Goal: Information Seeking & Learning: Compare options

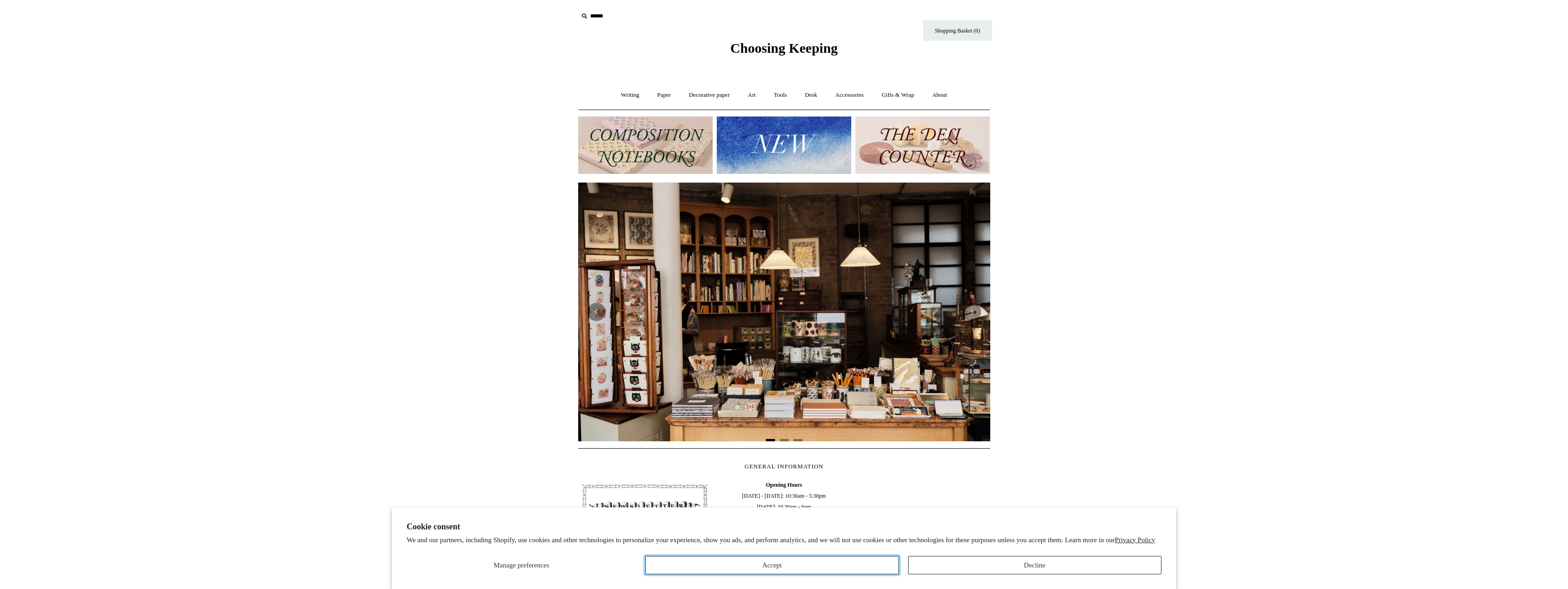
click at [875, 567] on button "Accept" at bounding box center [772, 564] width 254 height 18
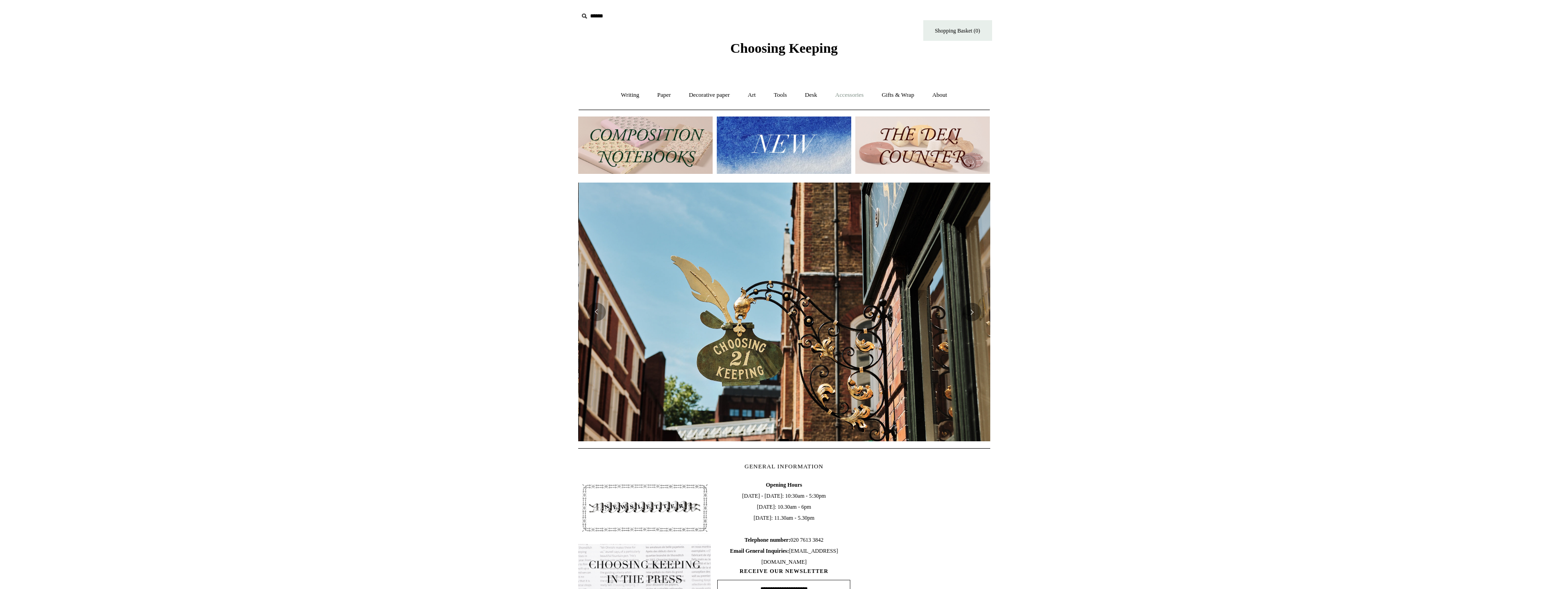
scroll to position [0, 412]
click at [847, 104] on link "Accessories +" at bounding box center [849, 95] width 45 height 25
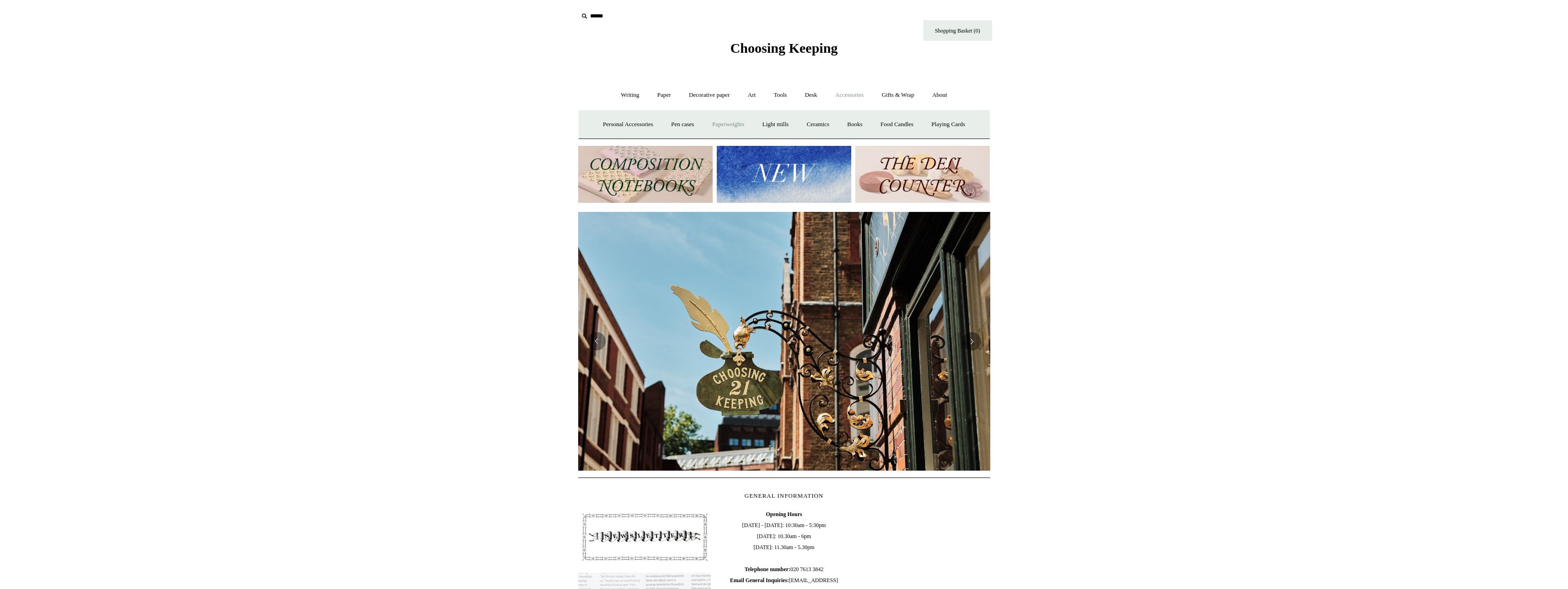
click at [721, 126] on link "Paperweights +" at bounding box center [728, 124] width 48 height 25
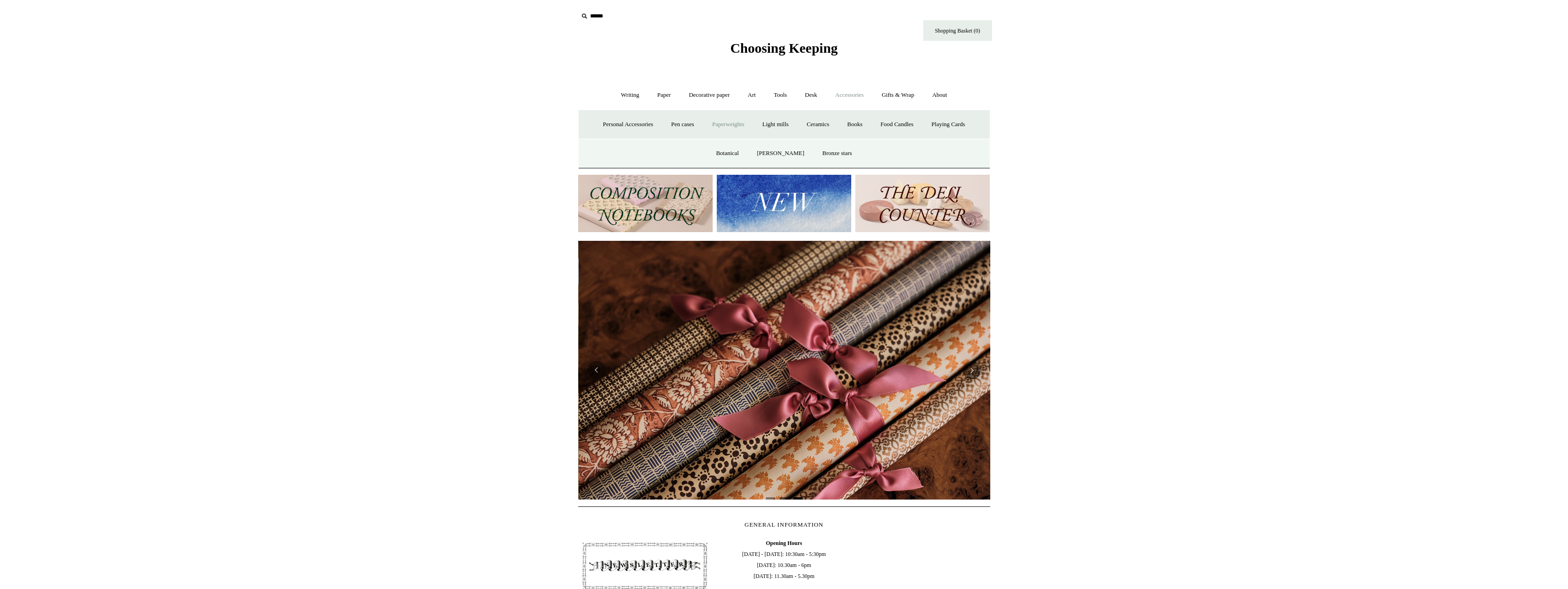
scroll to position [0, 824]
click at [737, 157] on link "Botanical" at bounding box center [728, 154] width 40 height 25
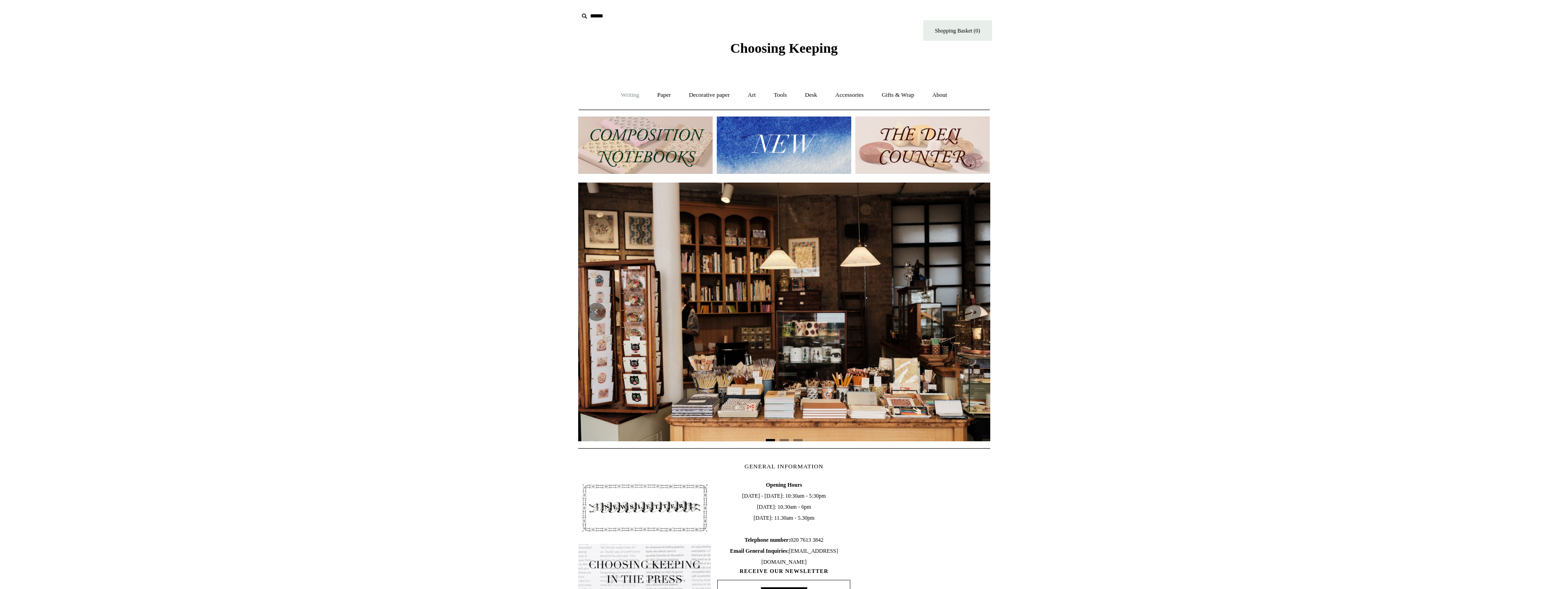
click at [621, 101] on link "Writing +" at bounding box center [630, 95] width 35 height 25
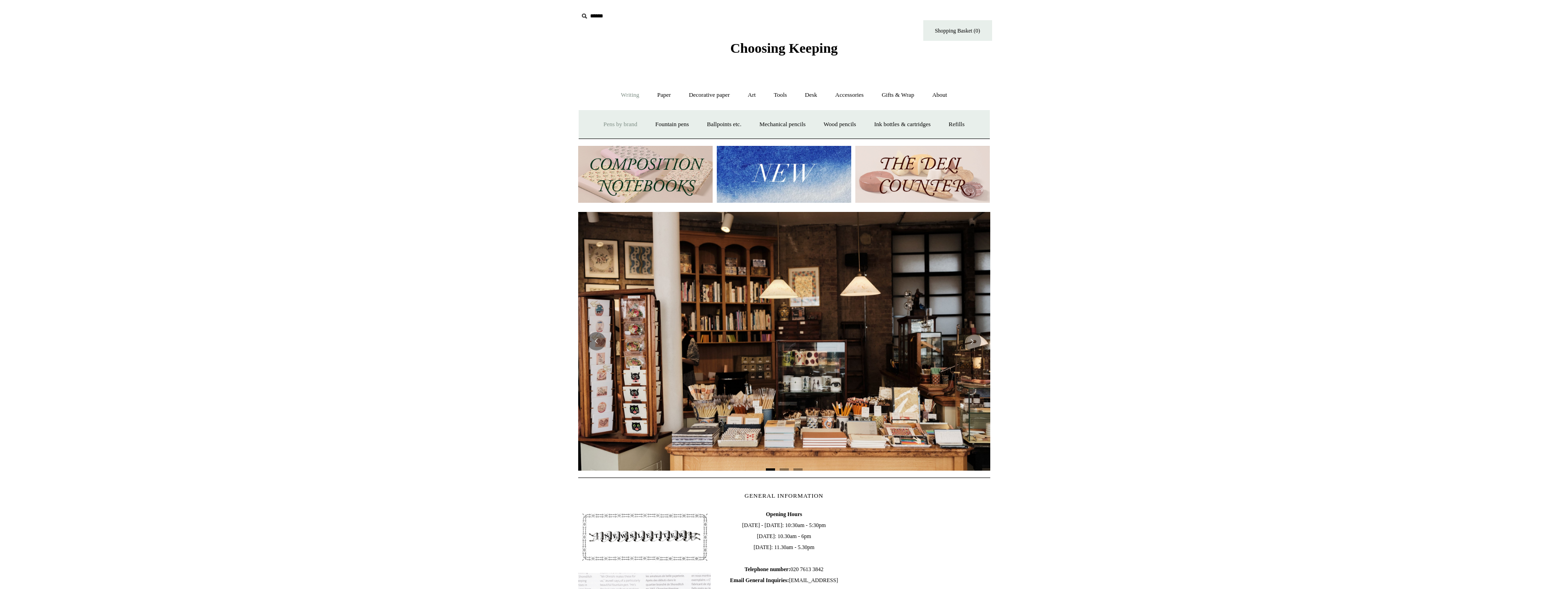
click at [624, 127] on link "Pens by brand +" at bounding box center [620, 124] width 50 height 25
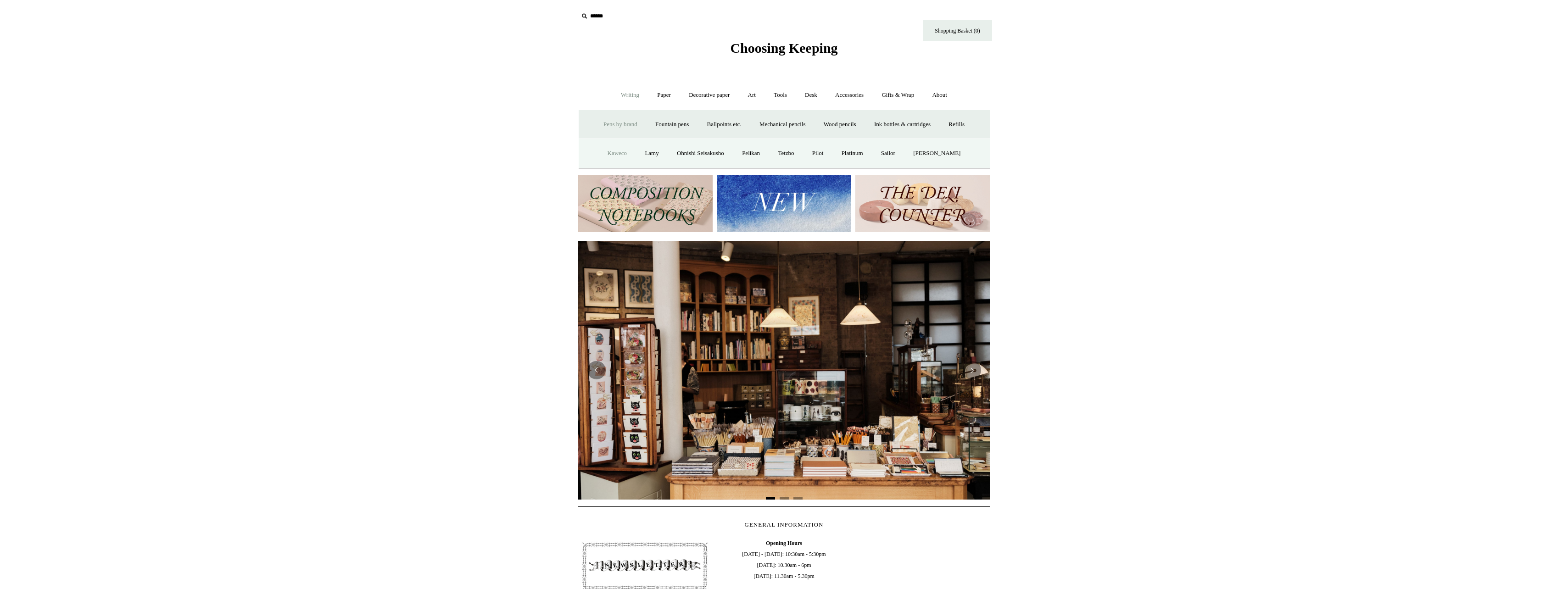
click at [622, 155] on link "Kaweco" at bounding box center [618, 154] width 36 height 25
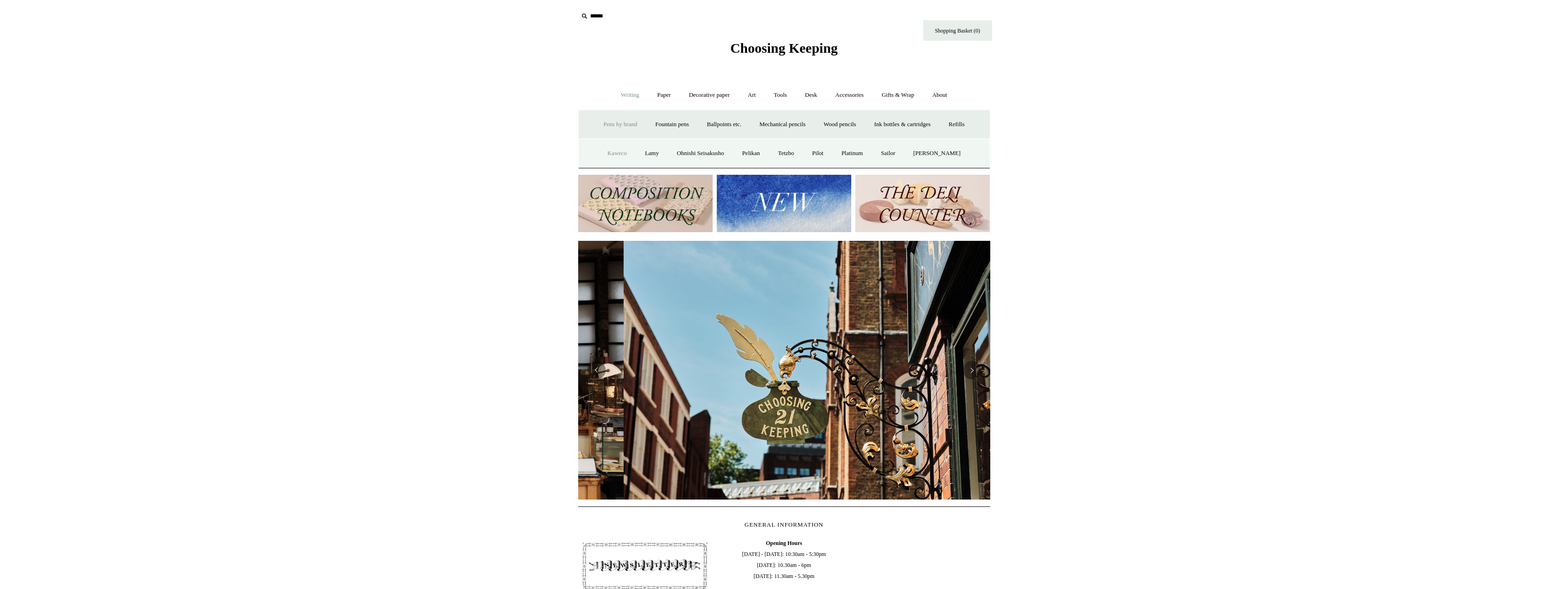
scroll to position [0, 412]
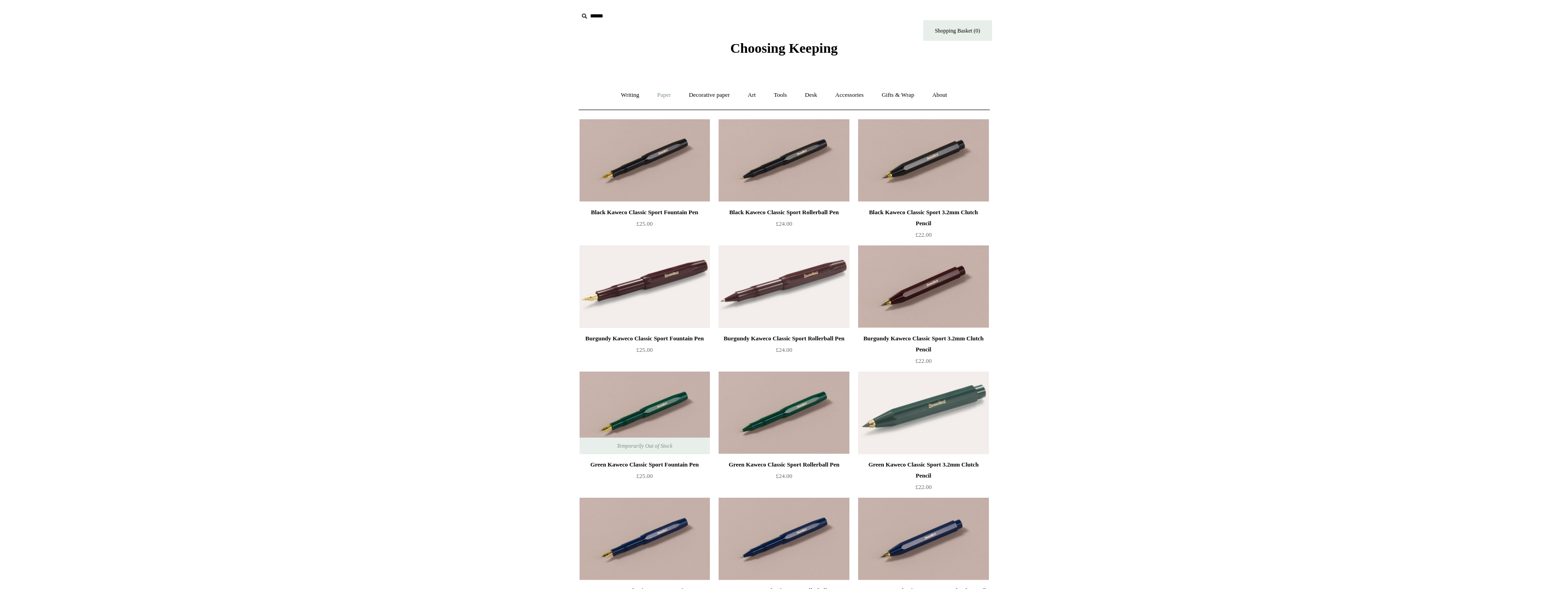
click at [665, 99] on link "Paper +" at bounding box center [664, 95] width 30 height 25
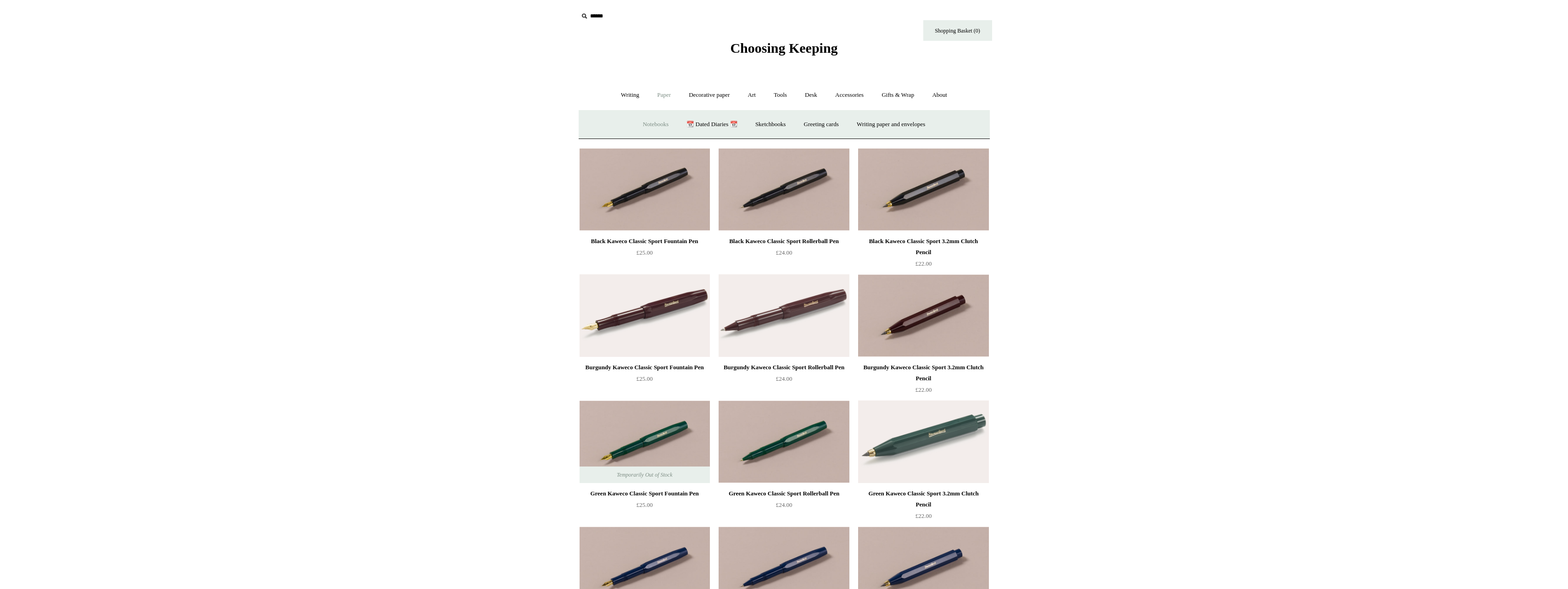
click at [657, 122] on link "Notebooks +" at bounding box center [656, 124] width 42 height 25
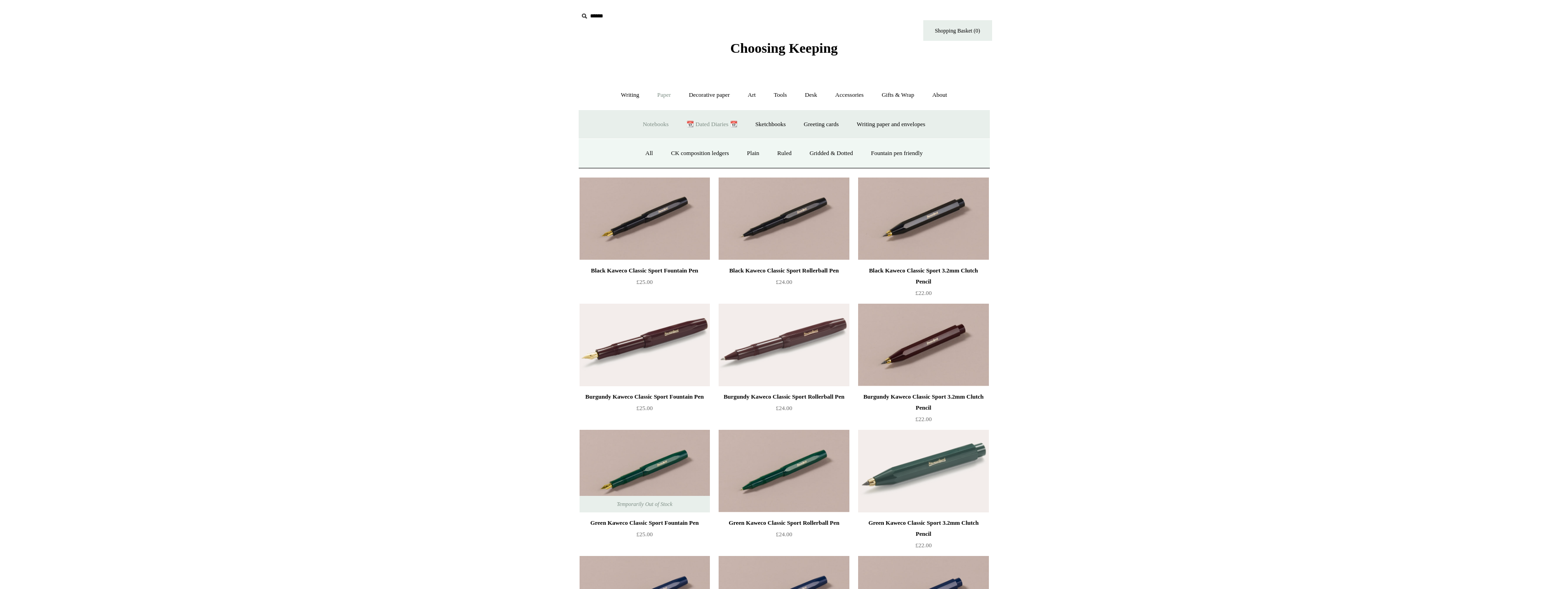
click at [718, 125] on link "📆 Dated Diaries 📆" at bounding box center [712, 124] width 67 height 25
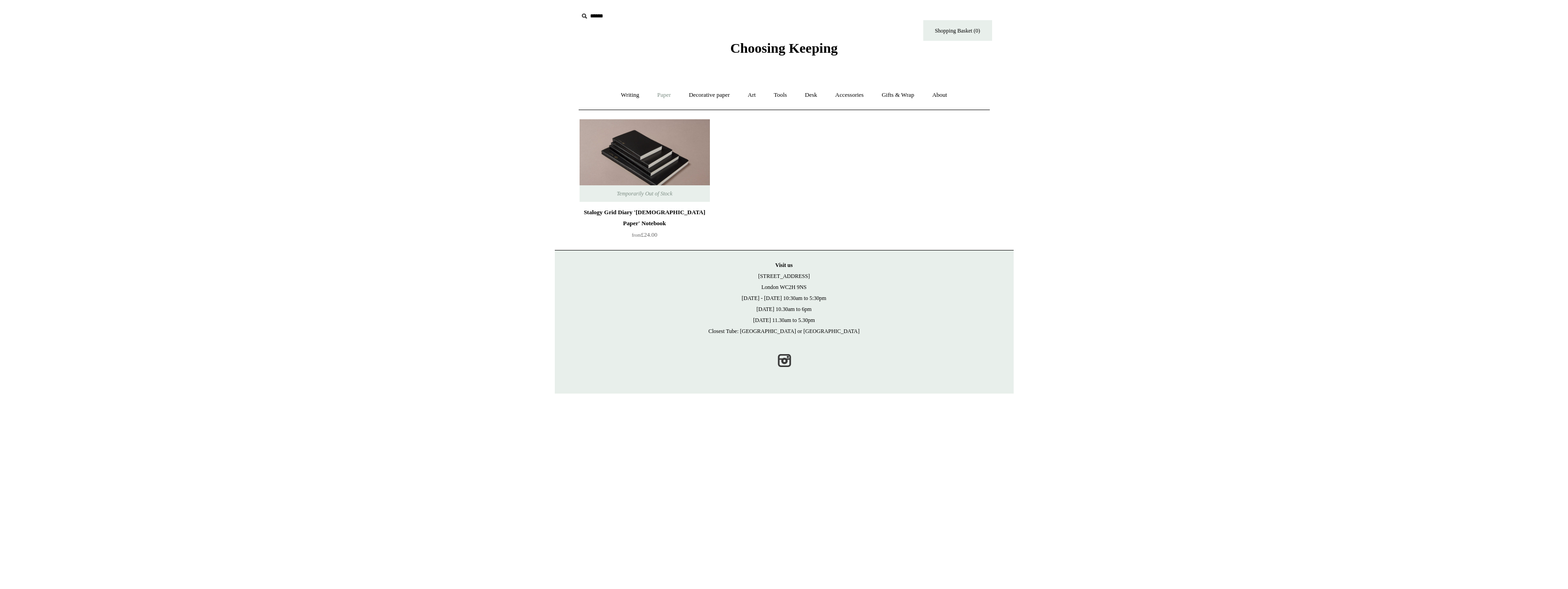
click at [665, 102] on link "Paper +" at bounding box center [664, 95] width 30 height 25
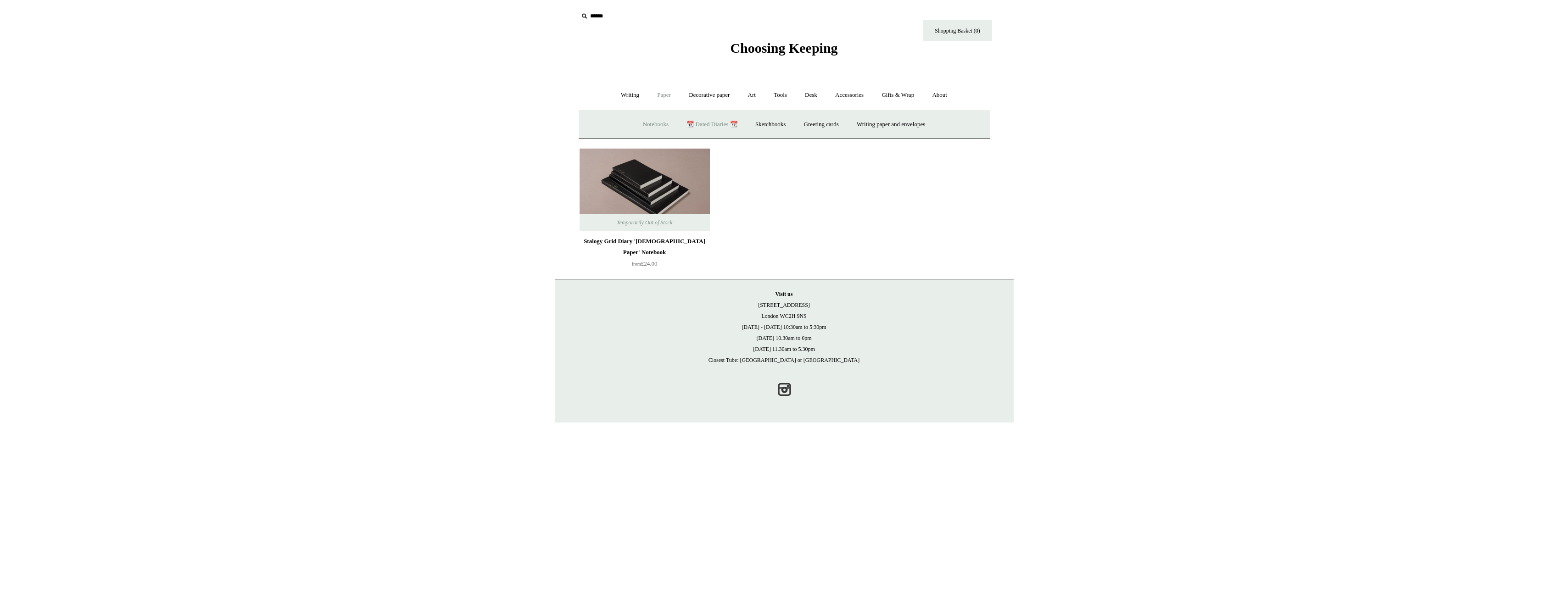
click at [635, 127] on link "Notebooks +" at bounding box center [656, 124] width 42 height 25
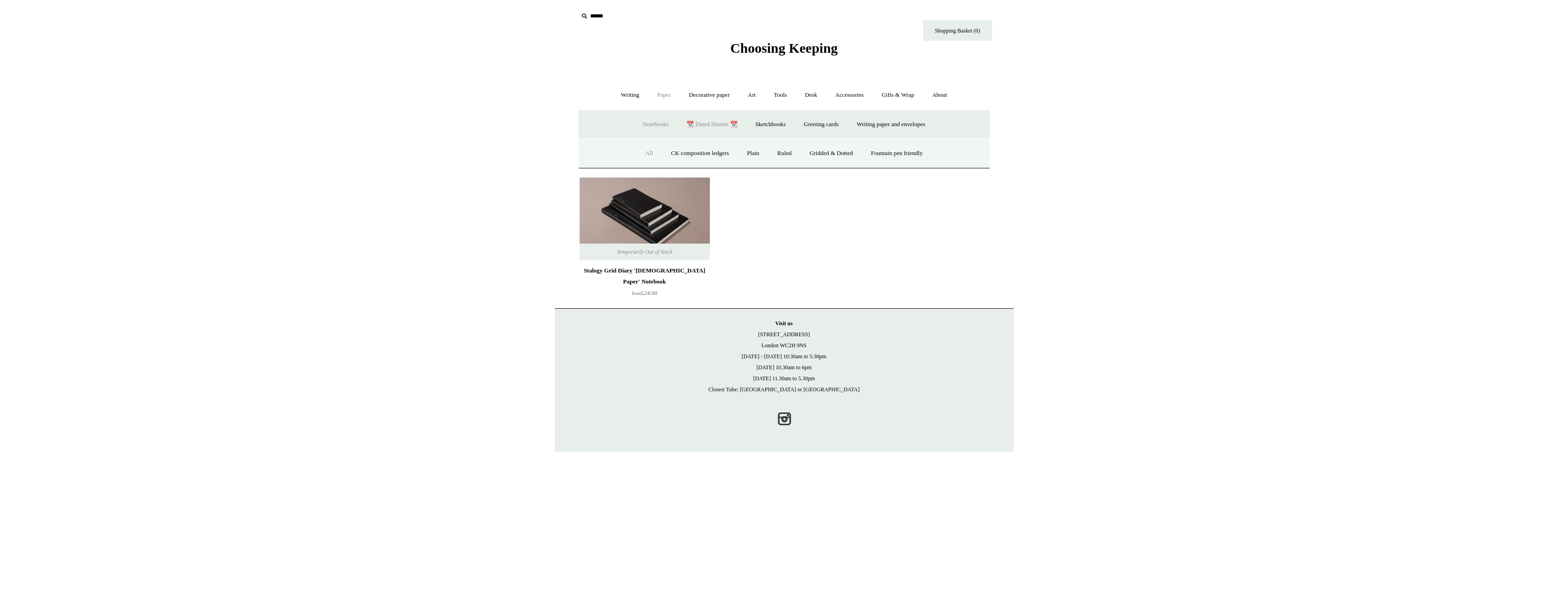
click at [644, 155] on link "All" at bounding box center [649, 154] width 25 height 25
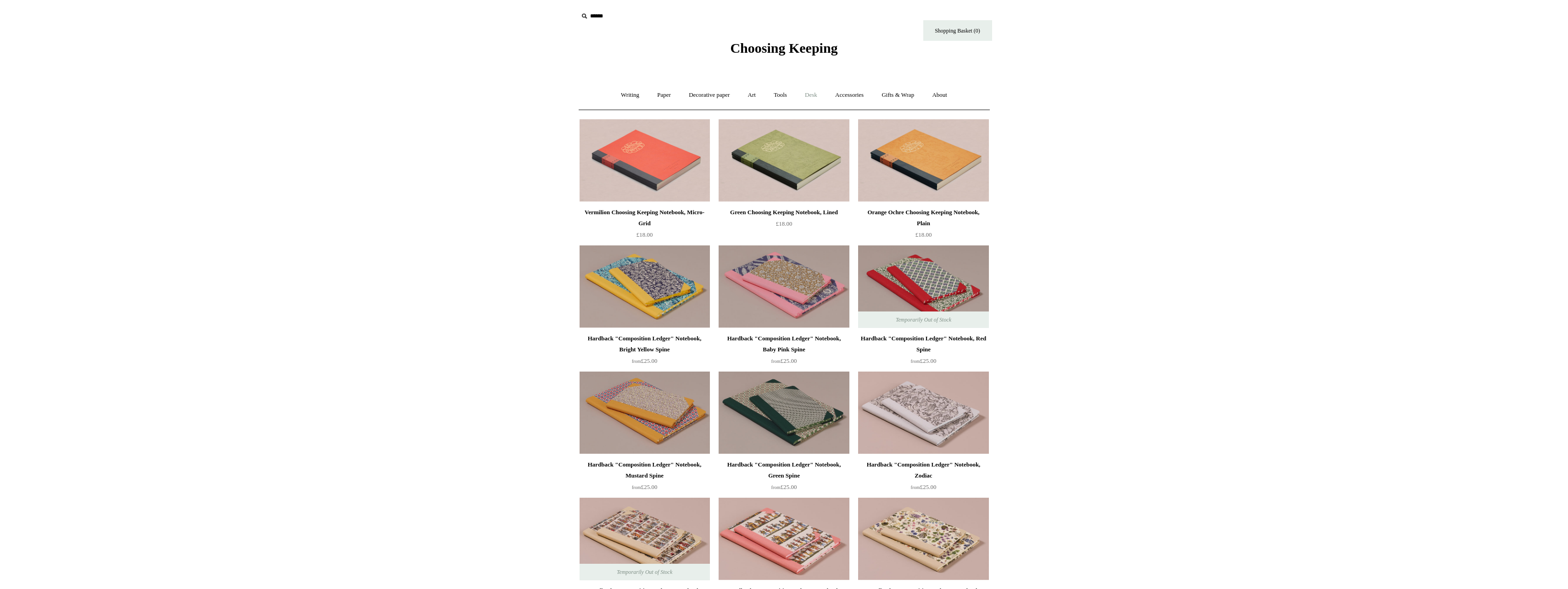
click at [815, 94] on link "Desk +" at bounding box center [811, 95] width 29 height 25
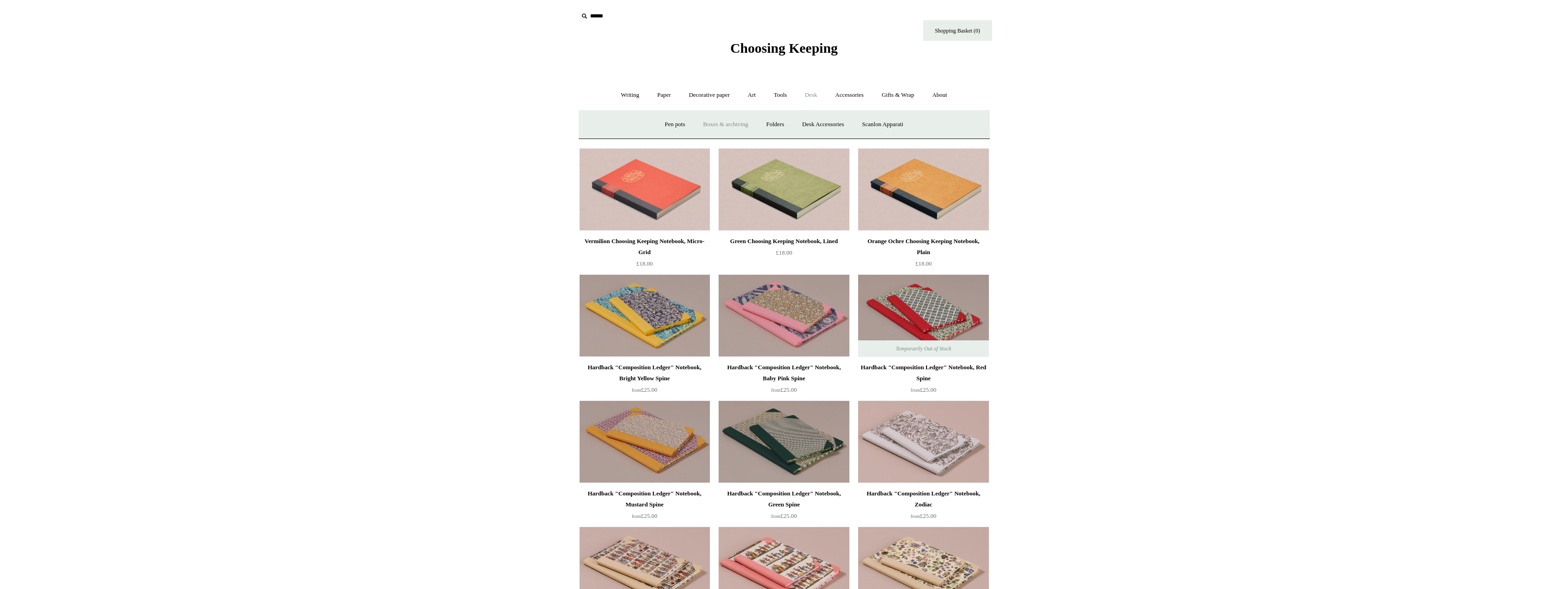
click at [700, 128] on link "Boxes & archiving" at bounding box center [725, 124] width 62 height 25
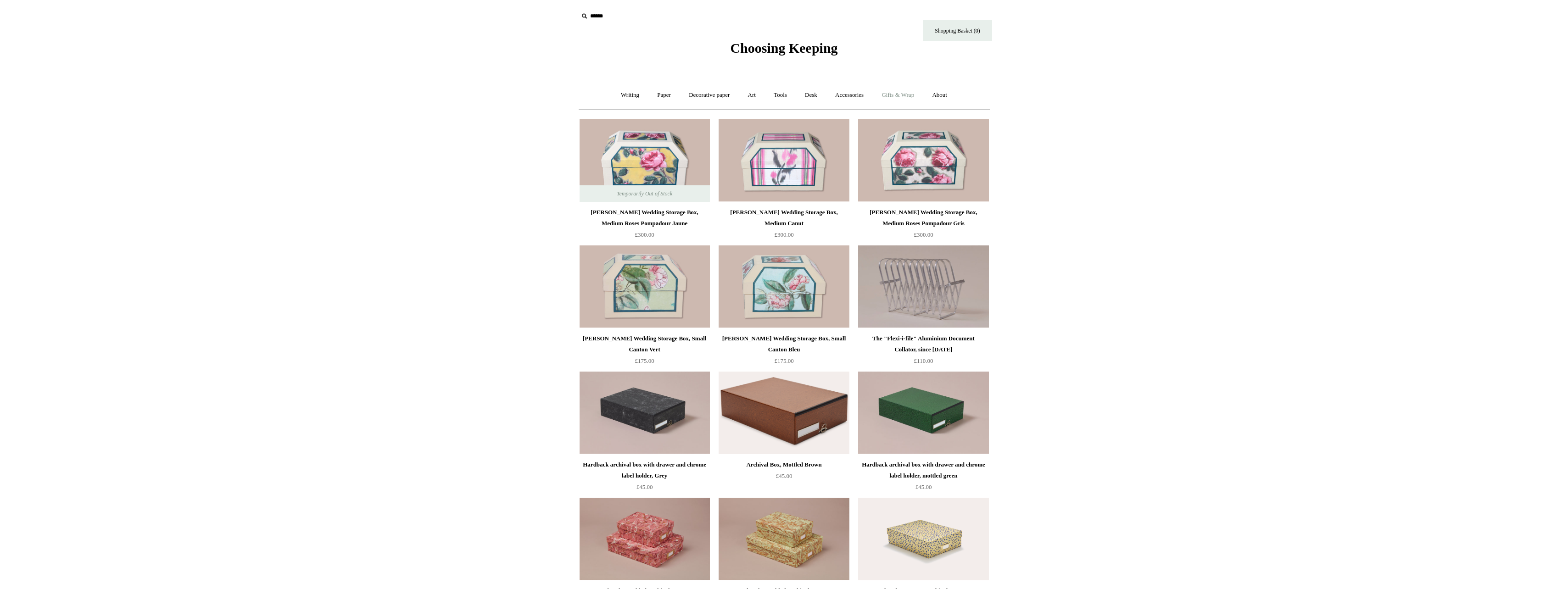
click at [899, 94] on link "Gifts & Wrap +" at bounding box center [898, 95] width 49 height 25
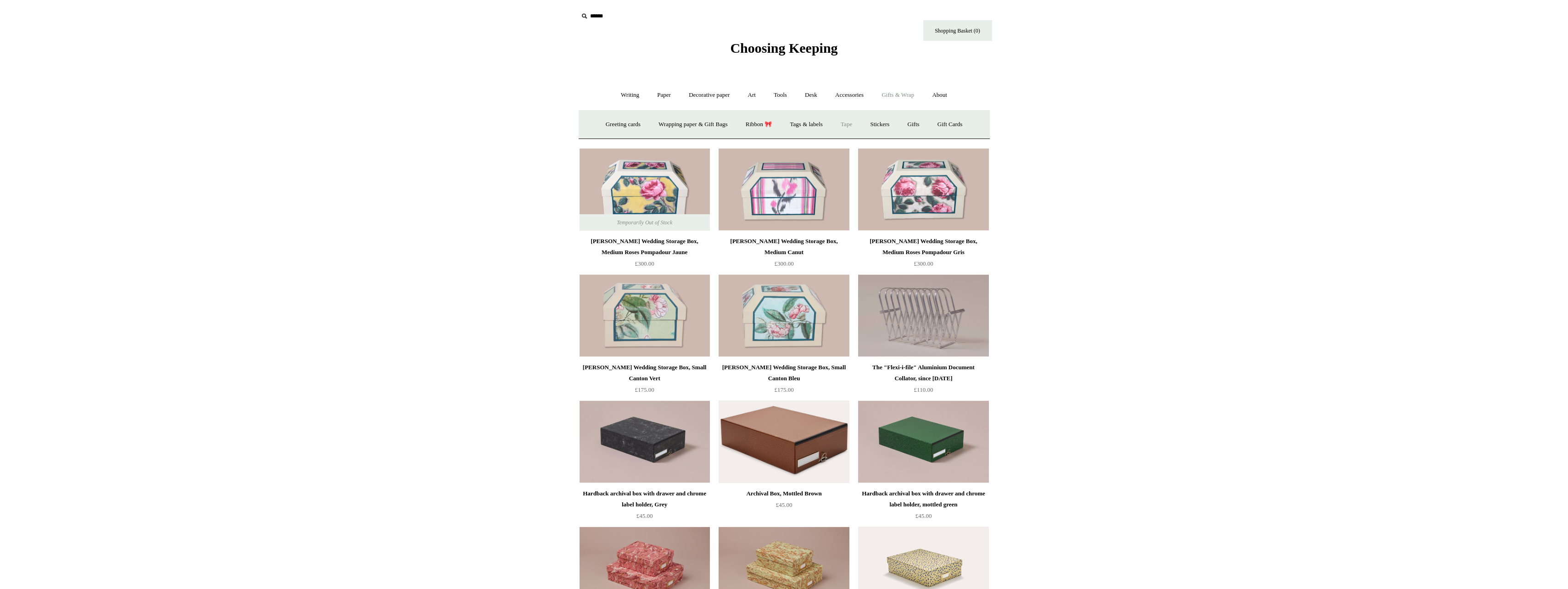
click at [855, 123] on link "Tape" at bounding box center [846, 124] width 28 height 25
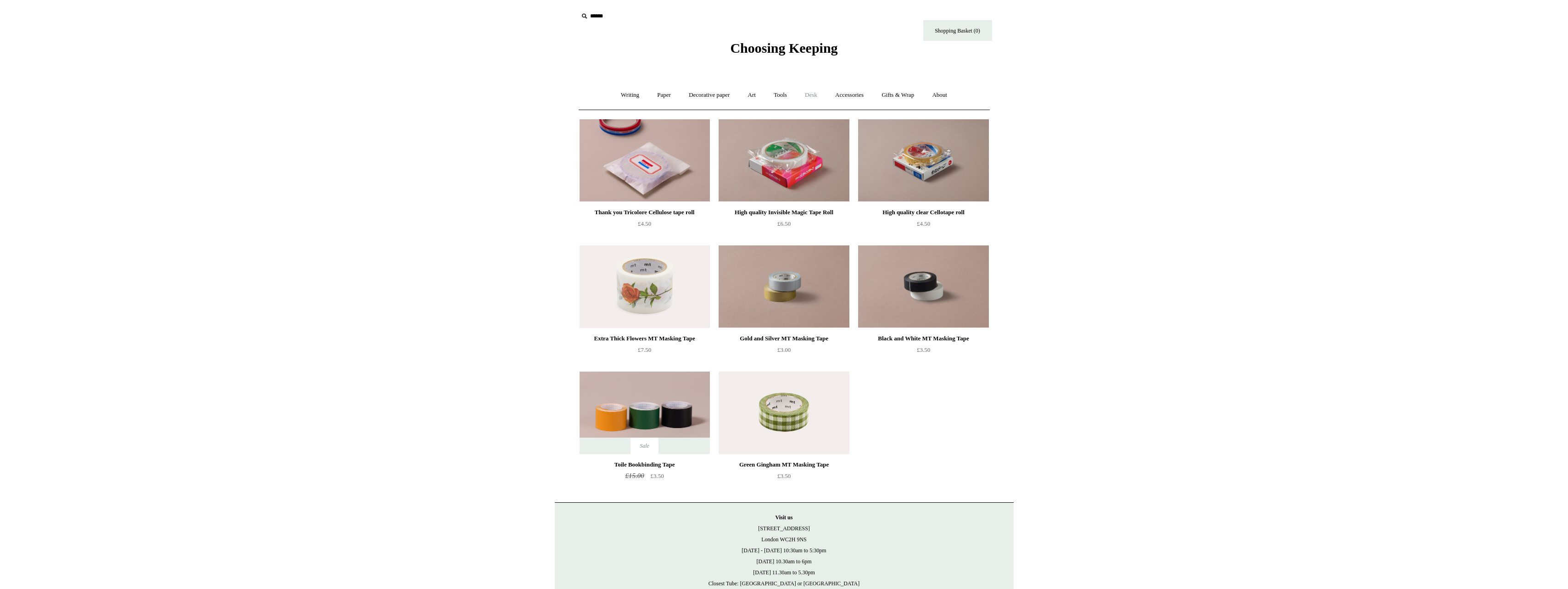
click at [815, 93] on link "Desk +" at bounding box center [811, 95] width 29 height 25
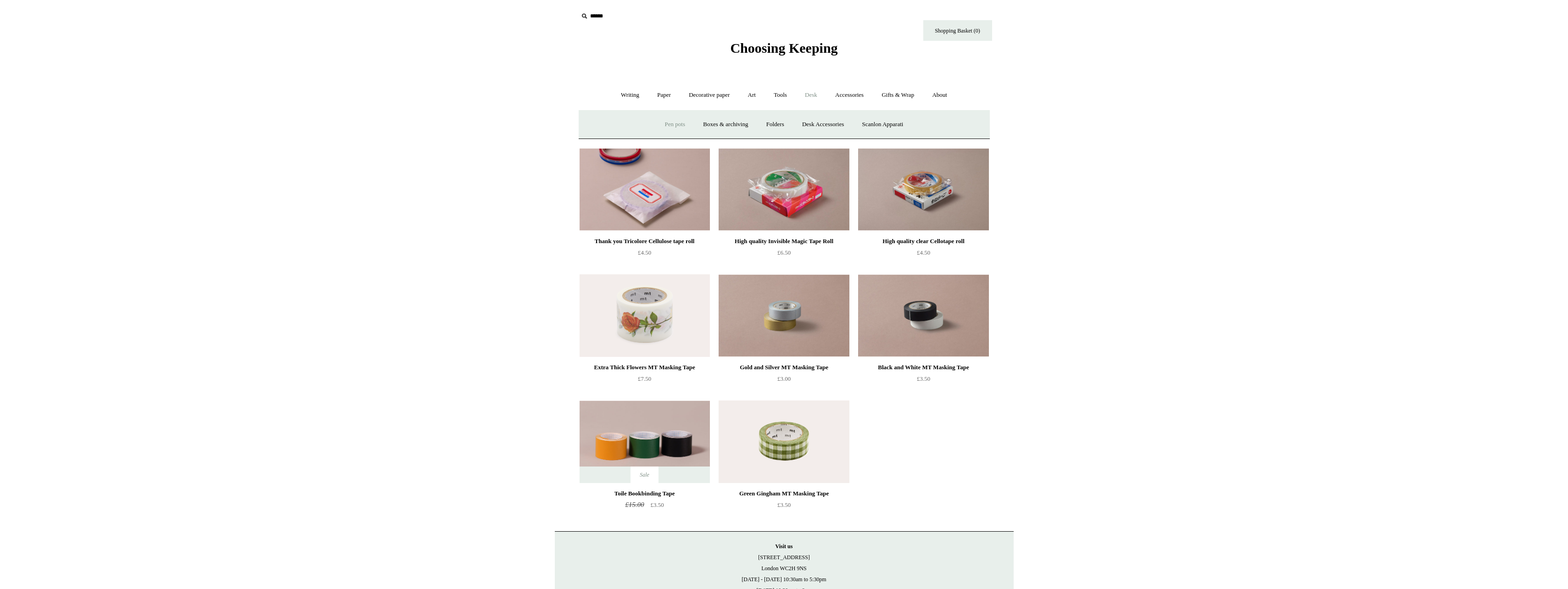
click at [662, 130] on link "Pen pots" at bounding box center [675, 124] width 37 height 25
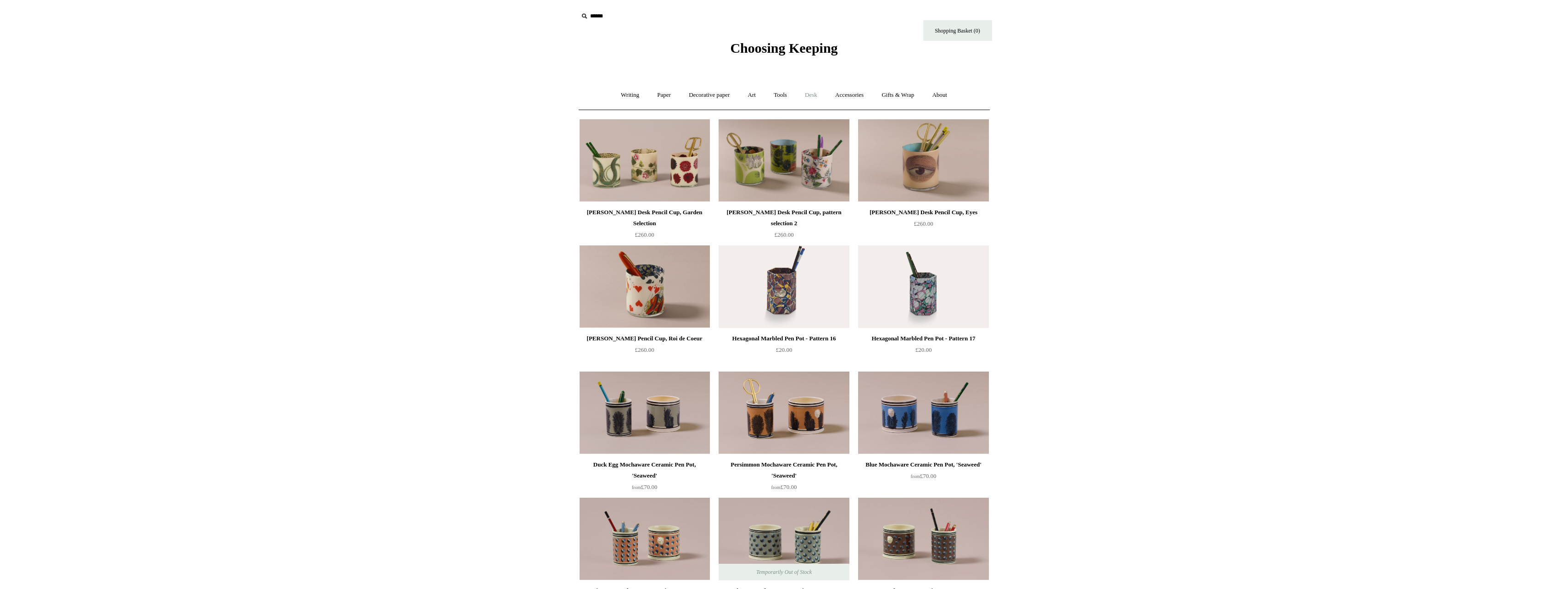
click at [806, 94] on link "Desk +" at bounding box center [811, 95] width 29 height 25
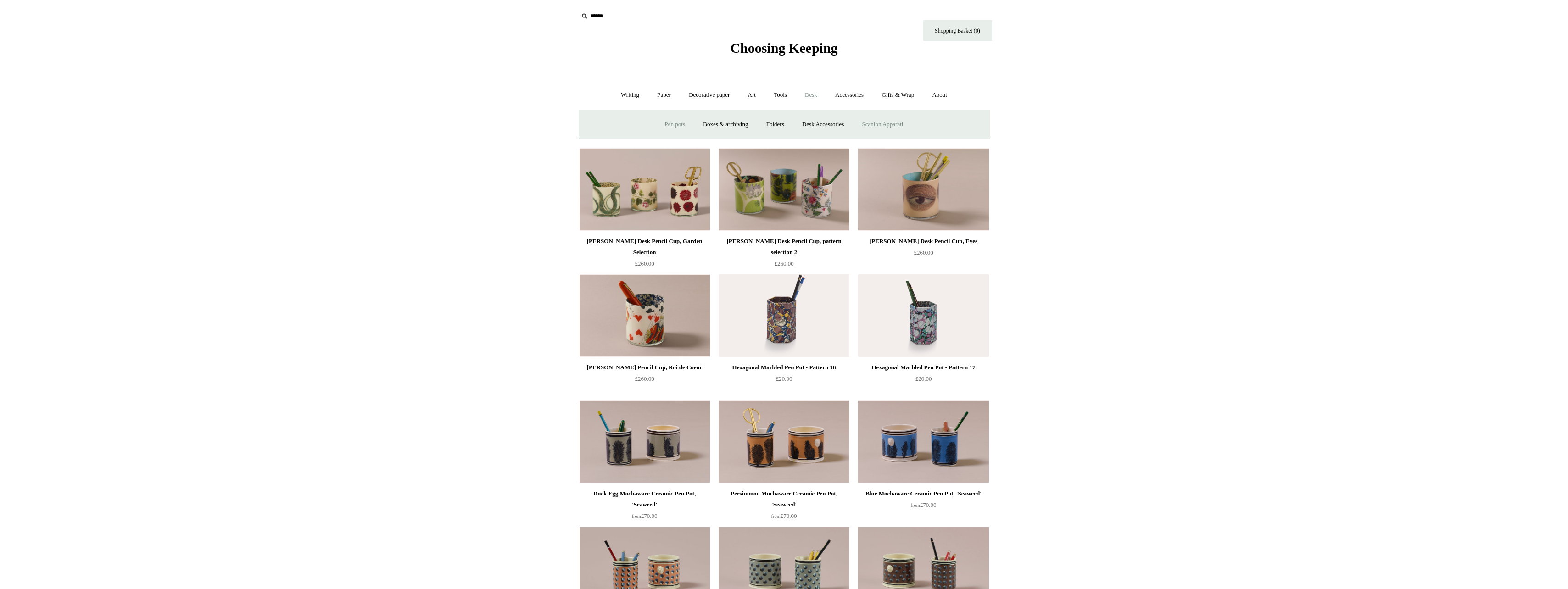
click at [883, 127] on link "Scanlon Apparati" at bounding box center [883, 124] width 58 height 25
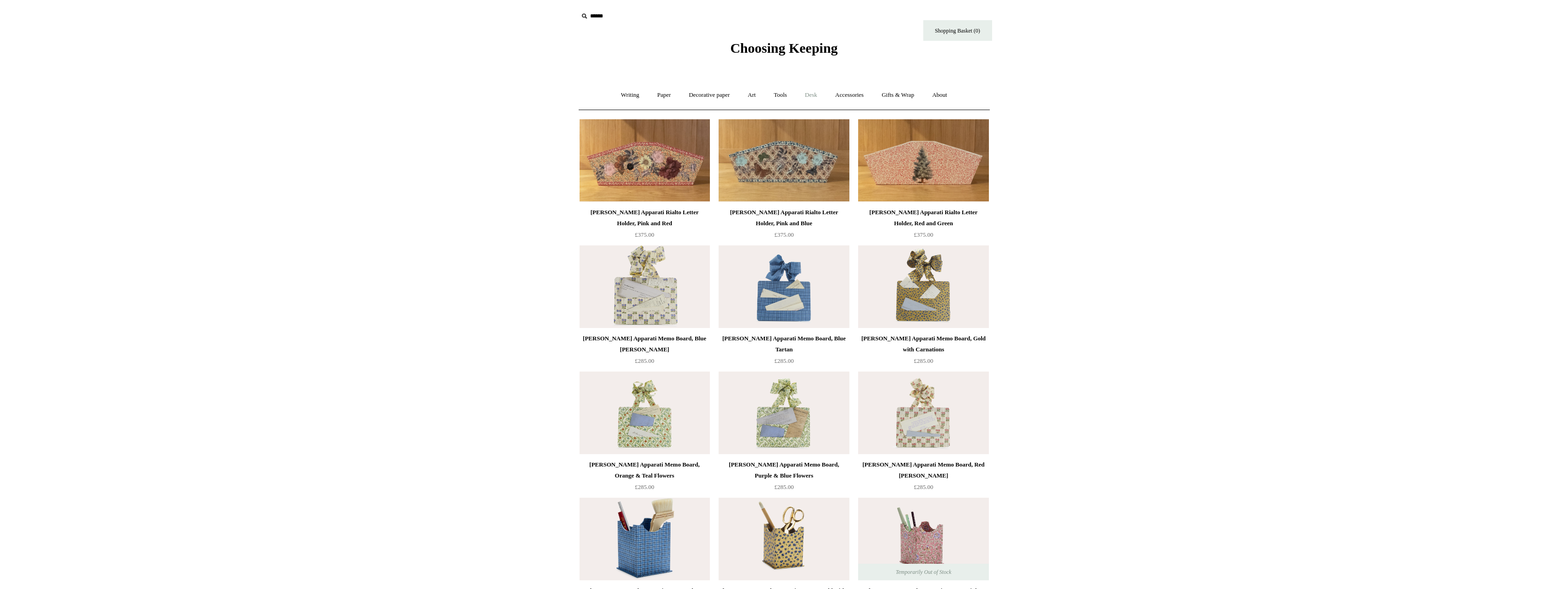
click at [813, 97] on link "Desk +" at bounding box center [811, 95] width 29 height 25
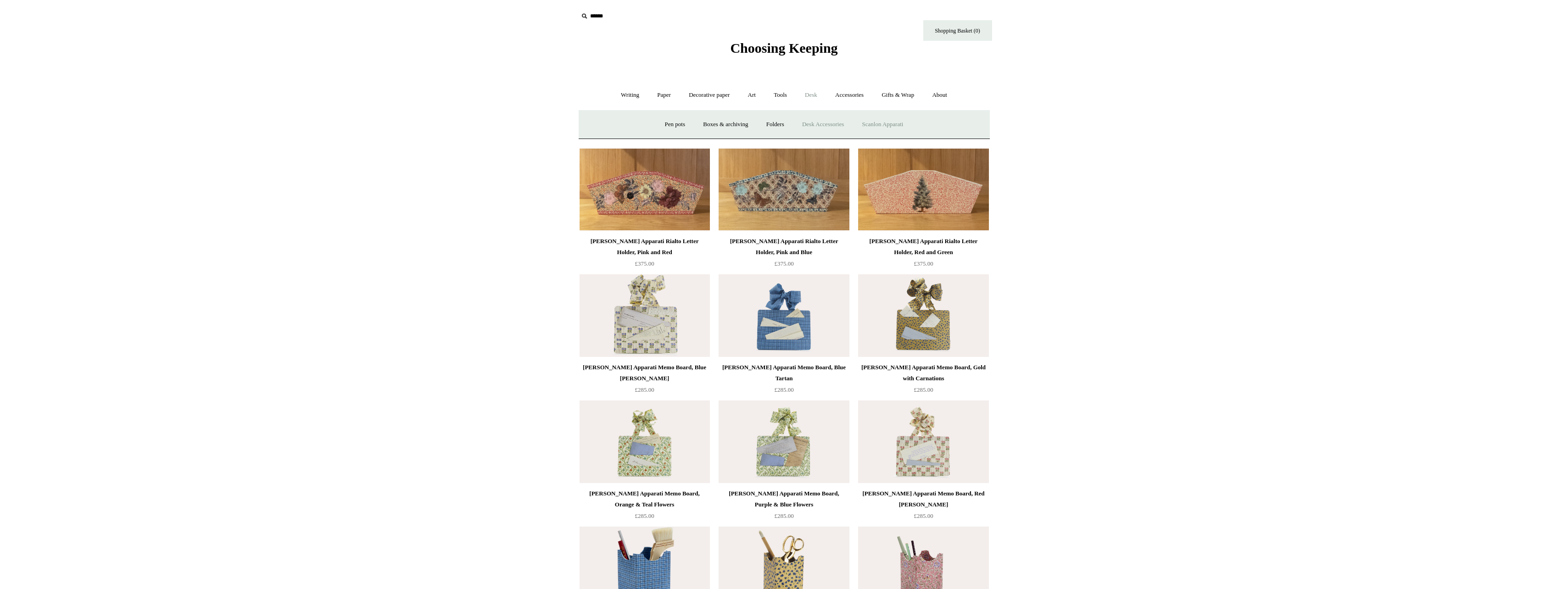
click at [829, 123] on link "Desk Accessories" at bounding box center [822, 124] width 58 height 25
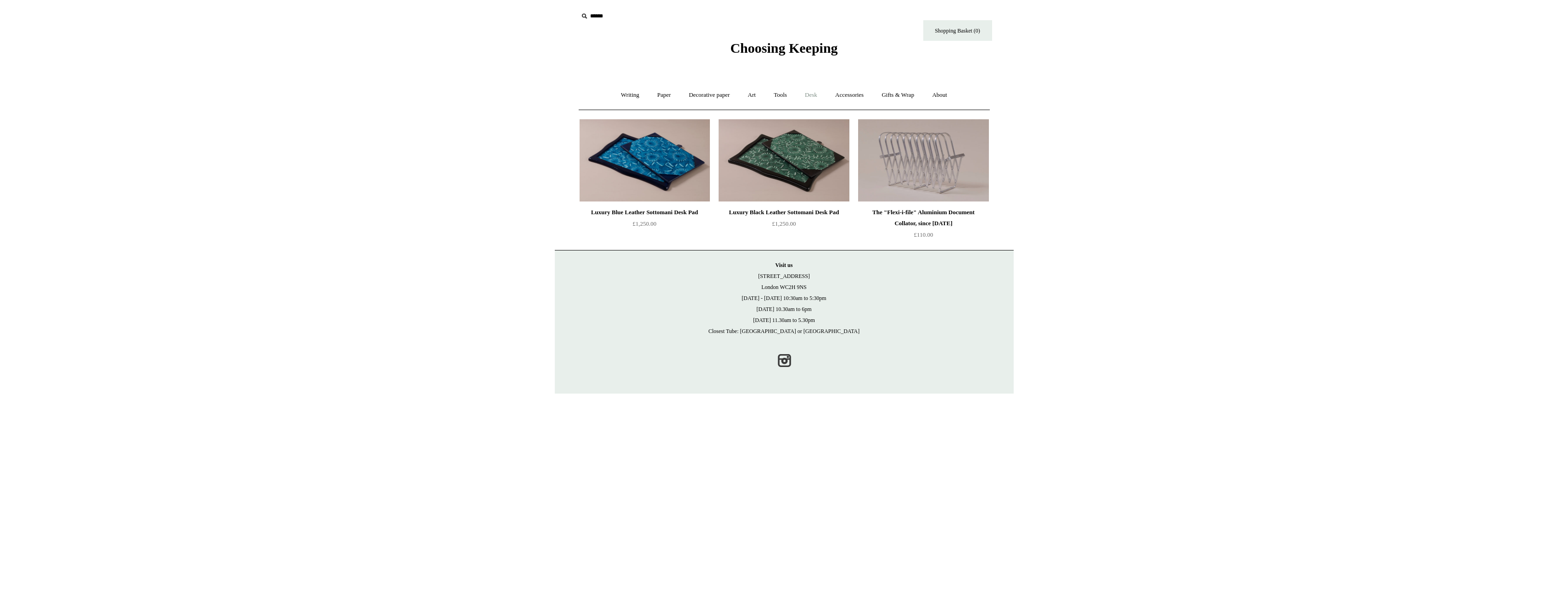
click at [806, 97] on link "Desk +" at bounding box center [811, 95] width 29 height 25
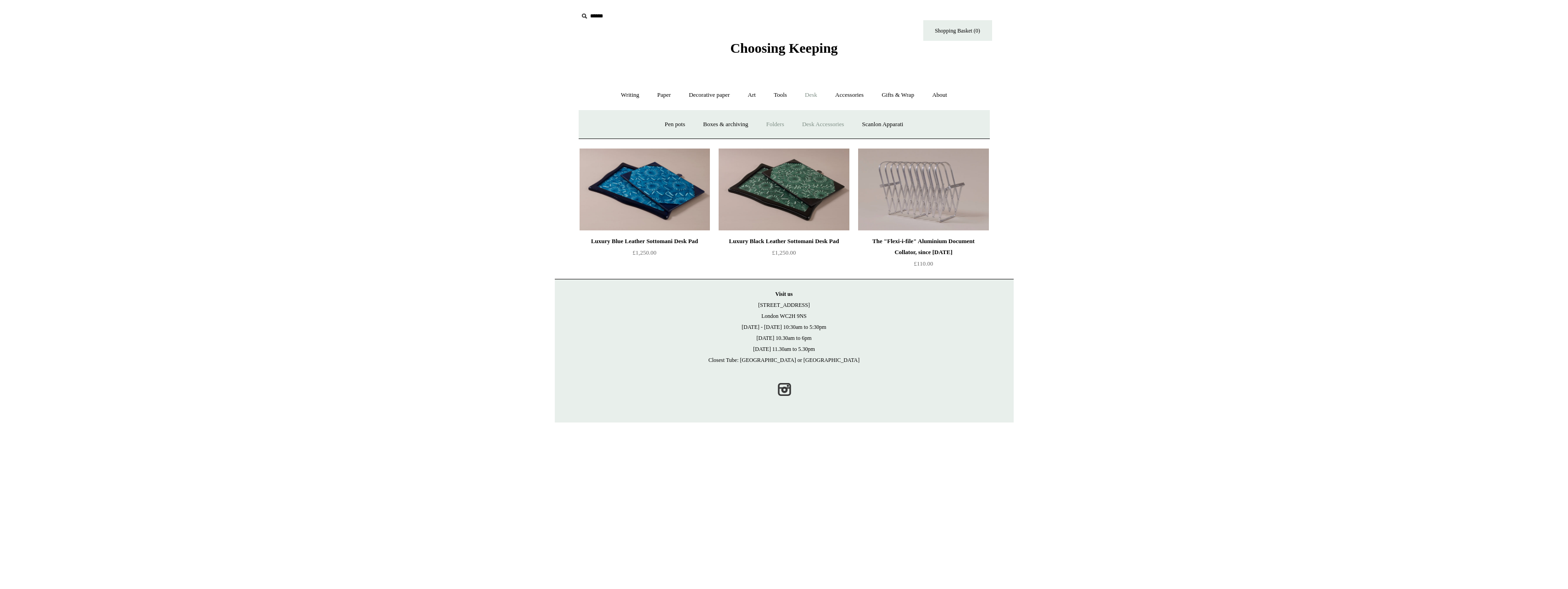
click at [770, 133] on link "Folders" at bounding box center [775, 124] width 34 height 25
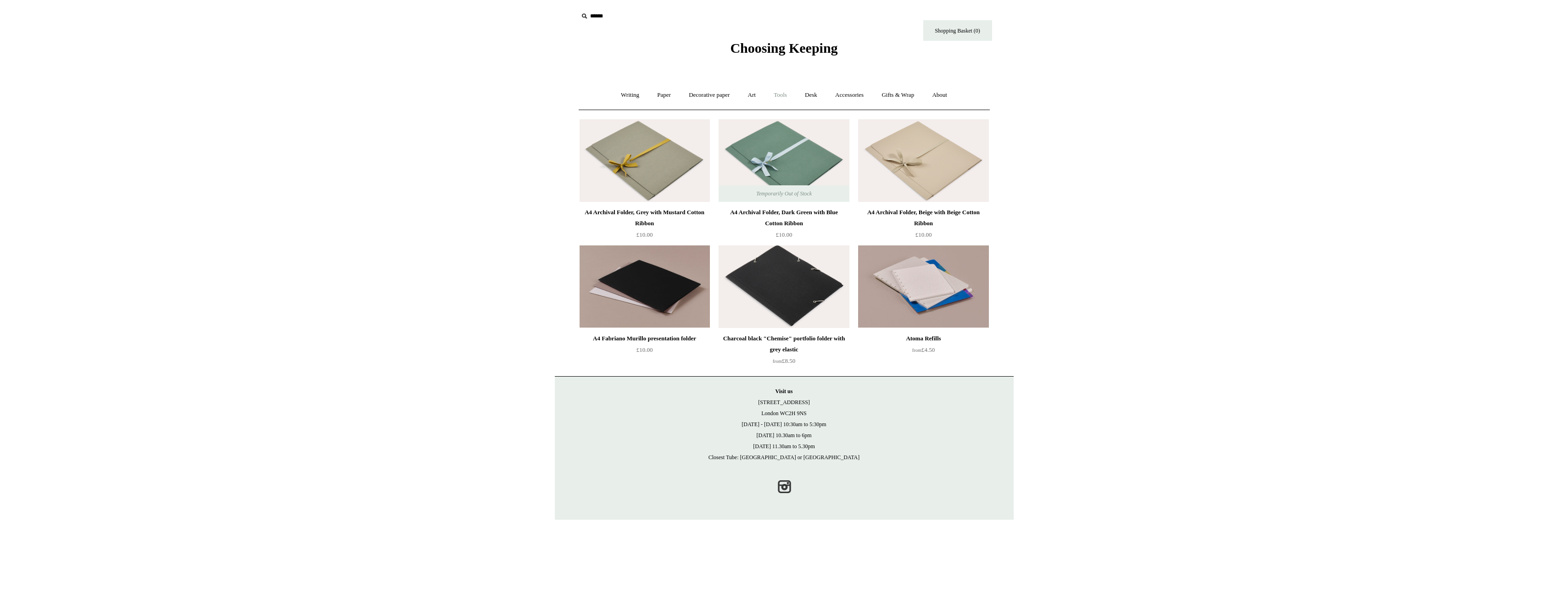
click at [774, 95] on link "Tools +" at bounding box center [779, 95] width 29 height 25
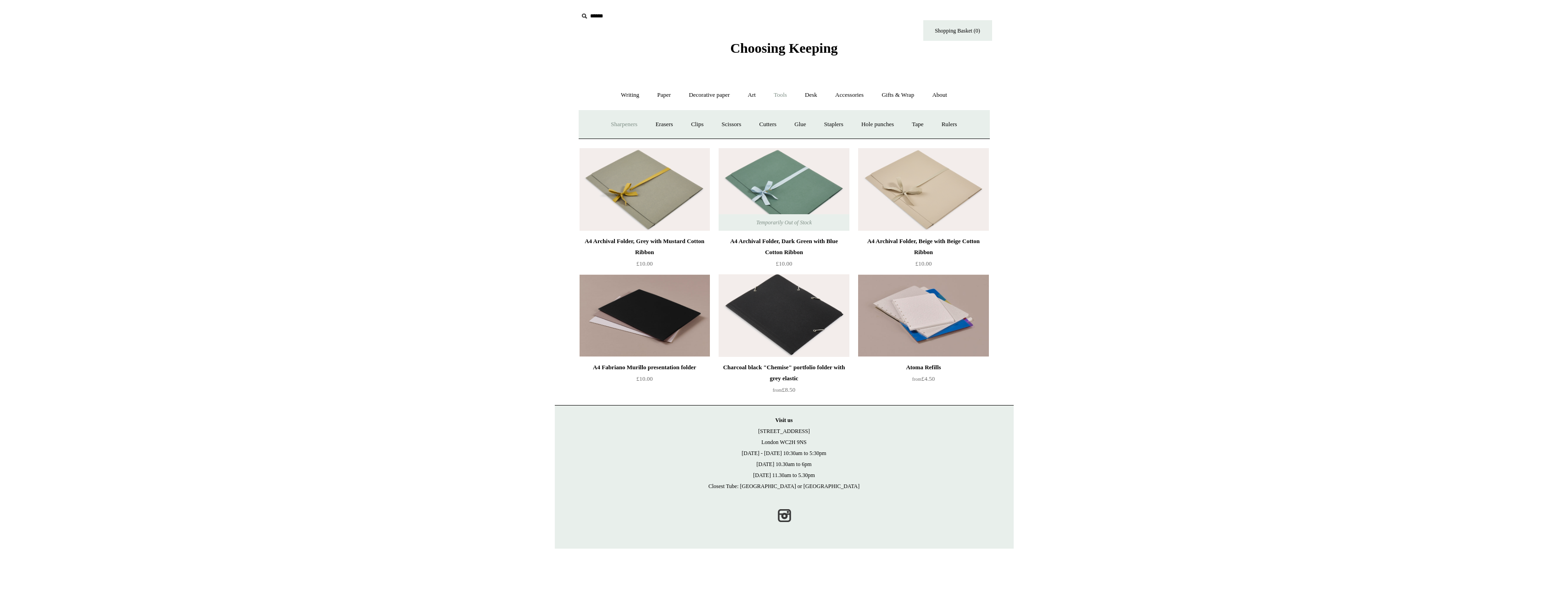
click at [632, 122] on link "Sharpeners" at bounding box center [623, 124] width 43 height 25
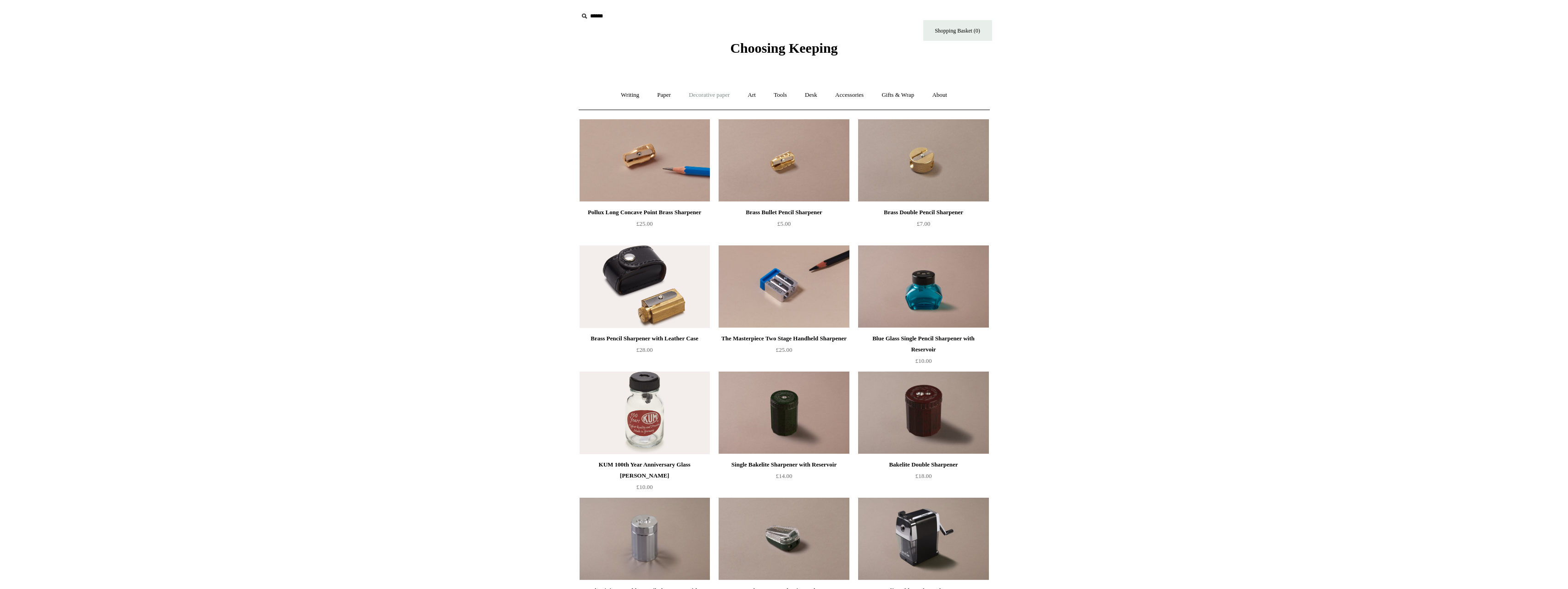
click at [704, 93] on link "Decorative paper +" at bounding box center [709, 95] width 57 height 25
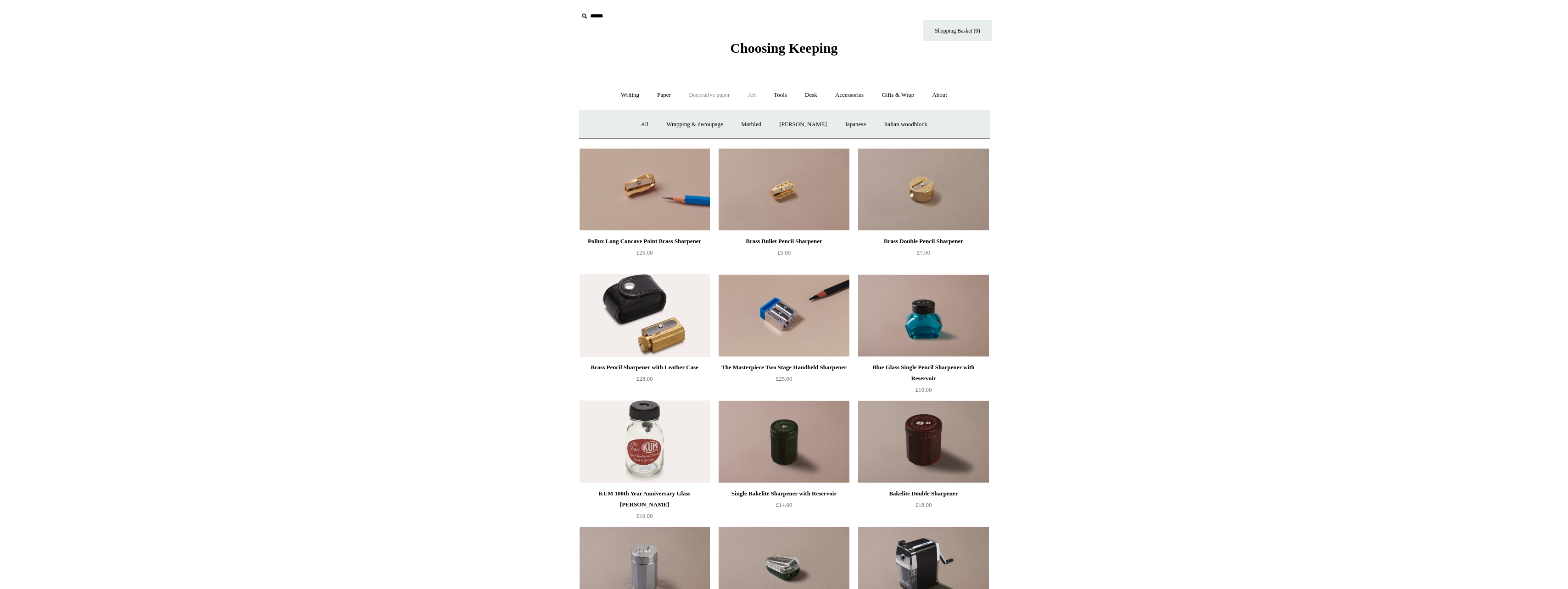
click at [746, 99] on link "Art +" at bounding box center [752, 95] width 25 height 25
click at [889, 125] on link "Wax & seals" at bounding box center [879, 124] width 47 height 25
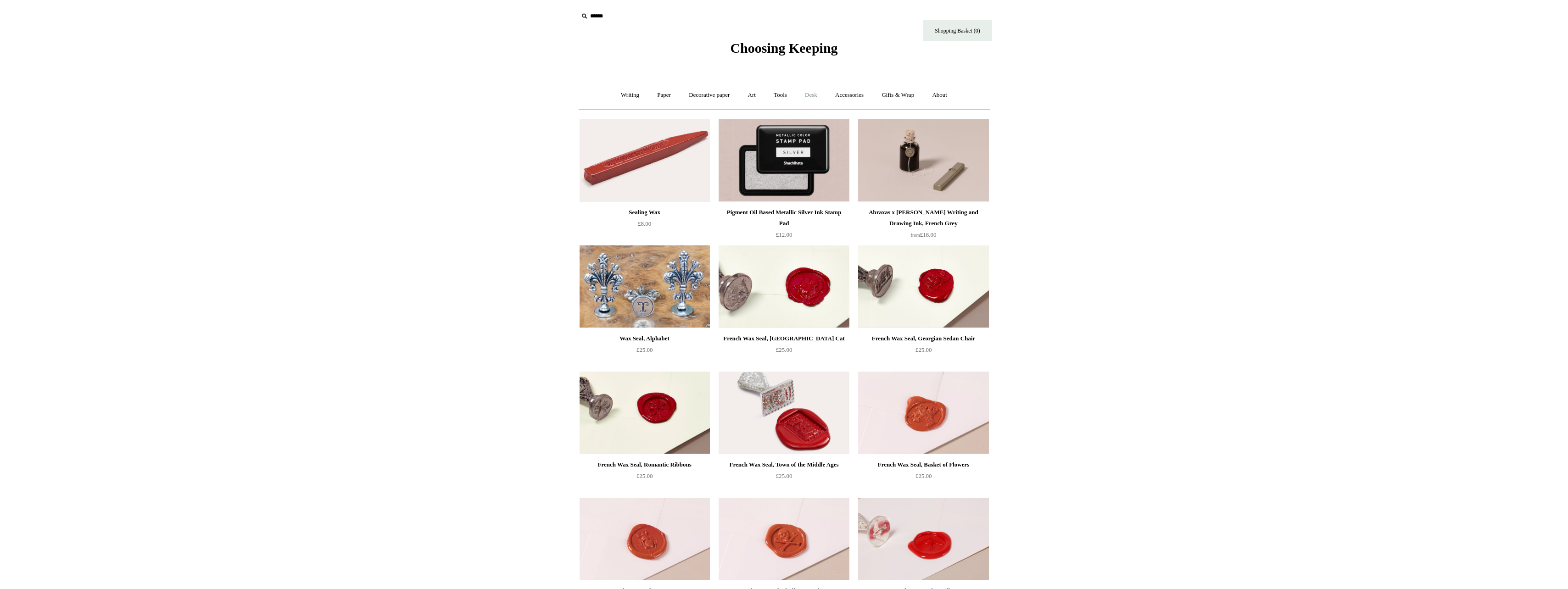
click at [818, 94] on link "Desk +" at bounding box center [811, 95] width 29 height 25
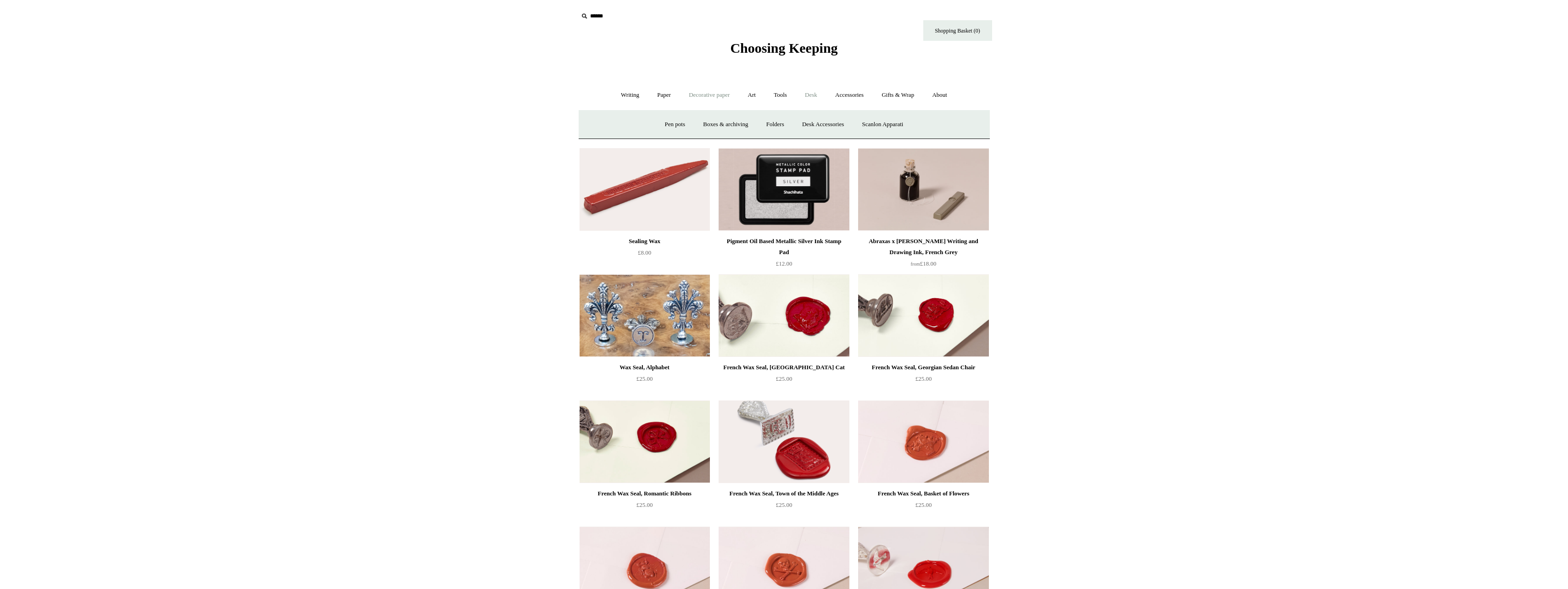
click at [722, 94] on link "Decorative paper +" at bounding box center [709, 95] width 57 height 25
click at [641, 125] on link "All" at bounding box center [644, 124] width 25 height 25
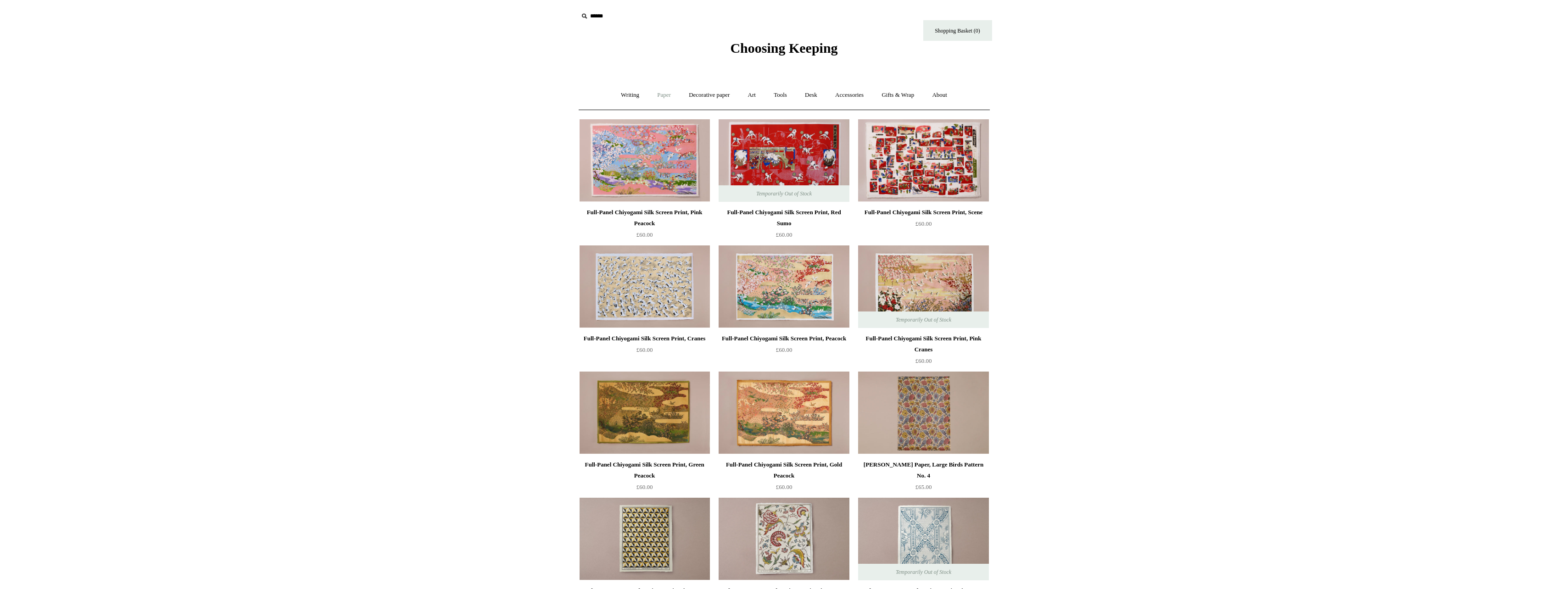
click at [655, 93] on link "Paper +" at bounding box center [664, 95] width 30 height 25
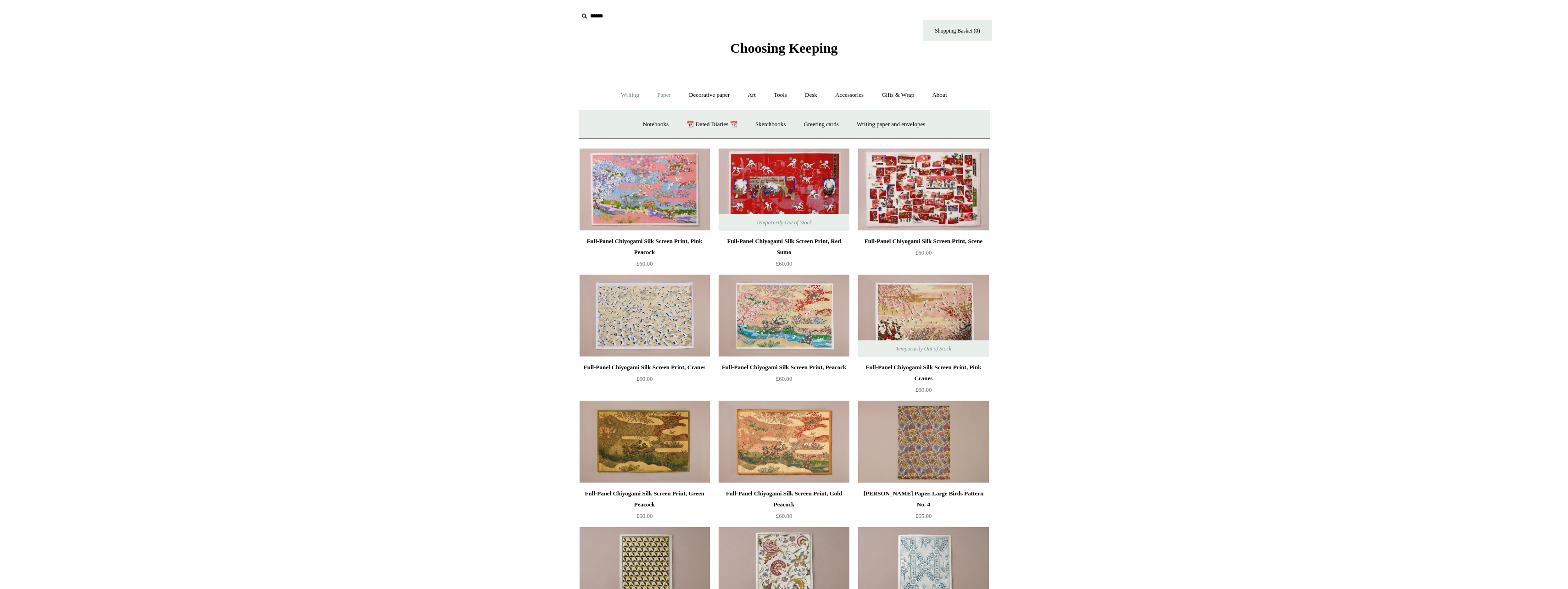
click at [634, 93] on link "Writing +" at bounding box center [630, 95] width 35 height 25
click at [660, 124] on link "Fountain pens +" at bounding box center [672, 124] width 50 height 25
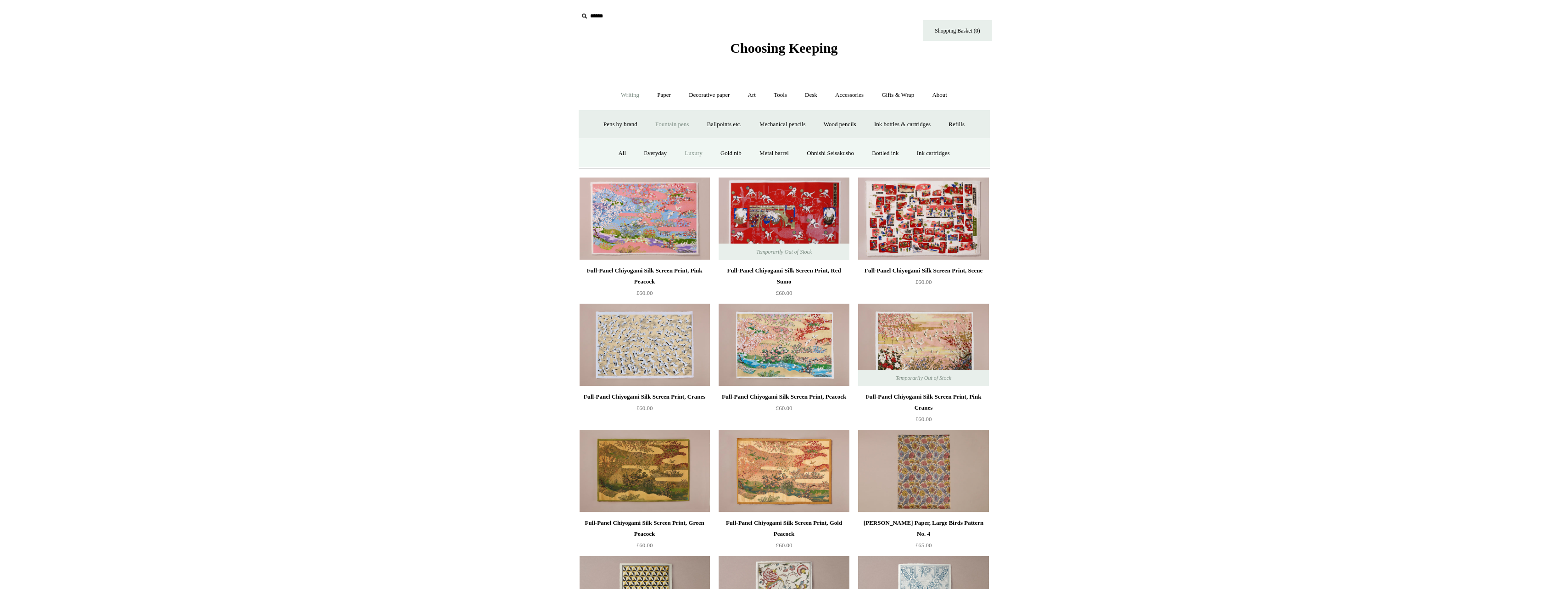
click at [691, 155] on link "Luxury" at bounding box center [694, 154] width 34 height 25
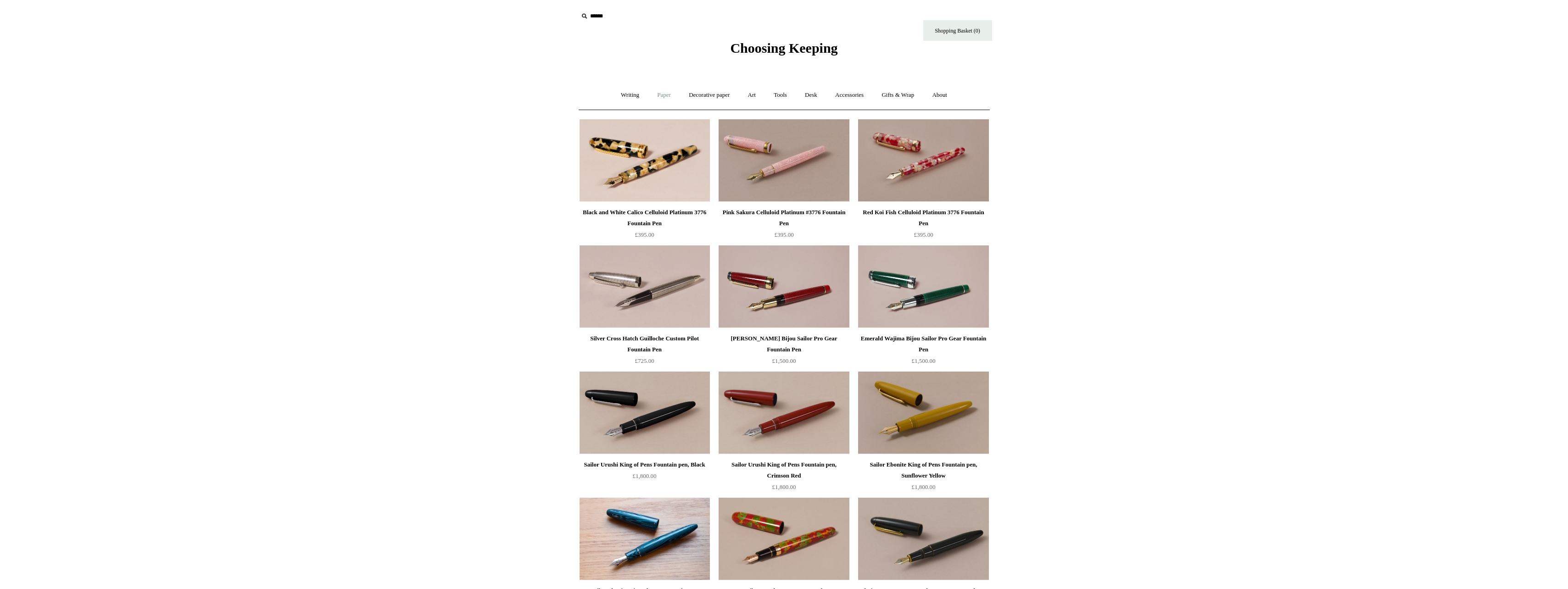
click at [667, 96] on link "Paper +" at bounding box center [664, 95] width 30 height 25
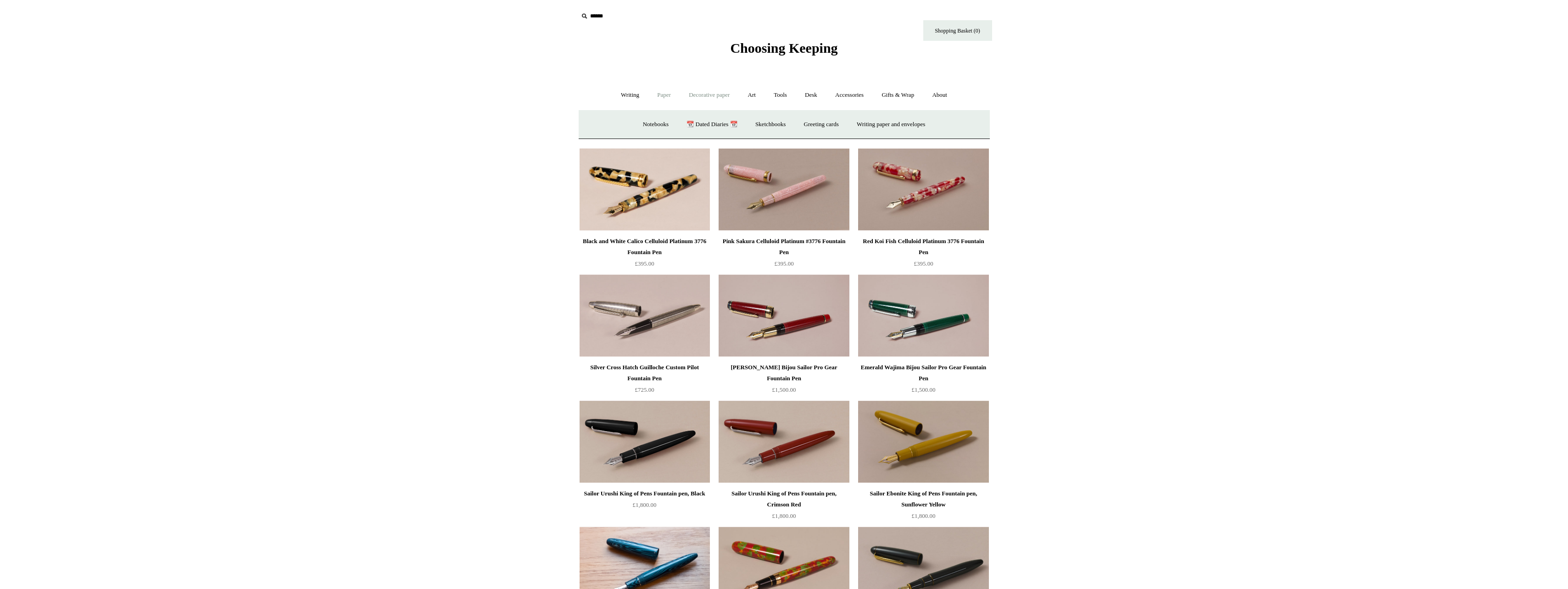
click at [709, 96] on link "Decorative paper +" at bounding box center [709, 95] width 57 height 25
click at [658, 100] on link "Paper +" at bounding box center [664, 95] width 30 height 25
click at [632, 94] on link "Writing +" at bounding box center [630, 95] width 35 height 25
click at [730, 124] on link "Ballpoints etc. +" at bounding box center [724, 124] width 51 height 25
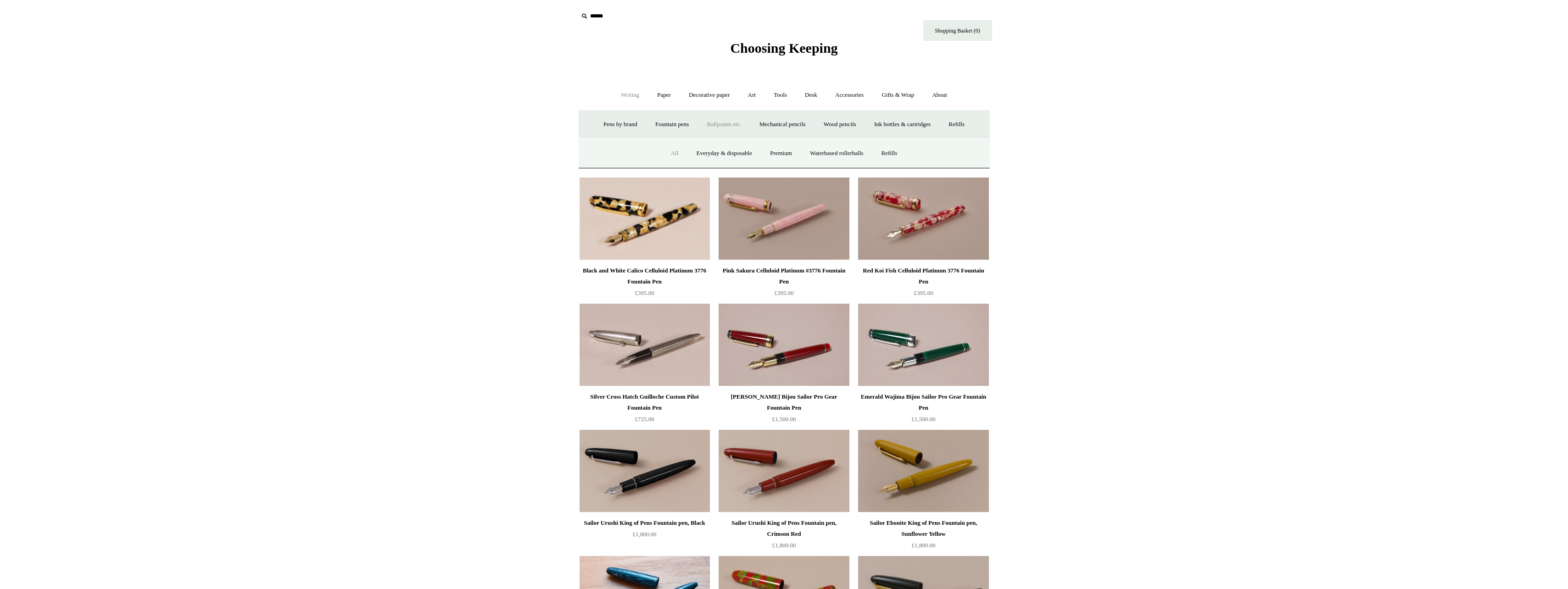
click at [674, 157] on link "All" at bounding box center [675, 154] width 25 height 25
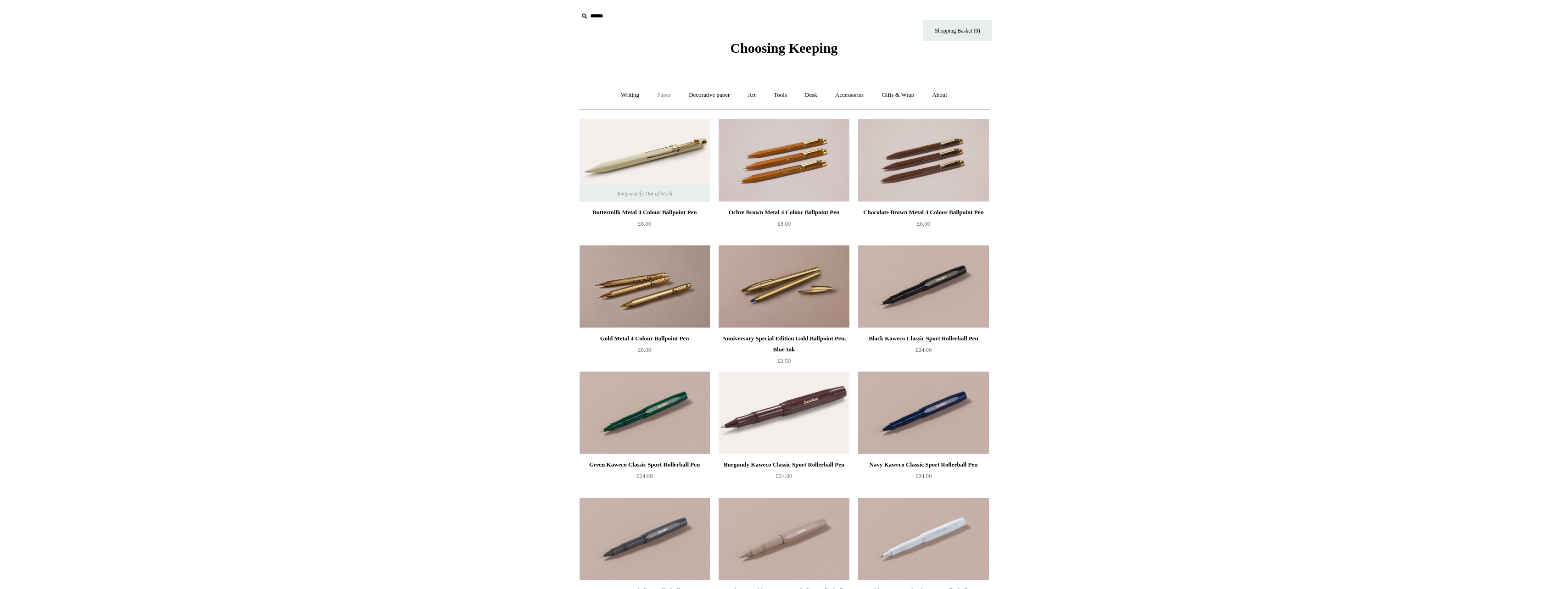
click at [669, 93] on link "Paper +" at bounding box center [664, 95] width 30 height 25
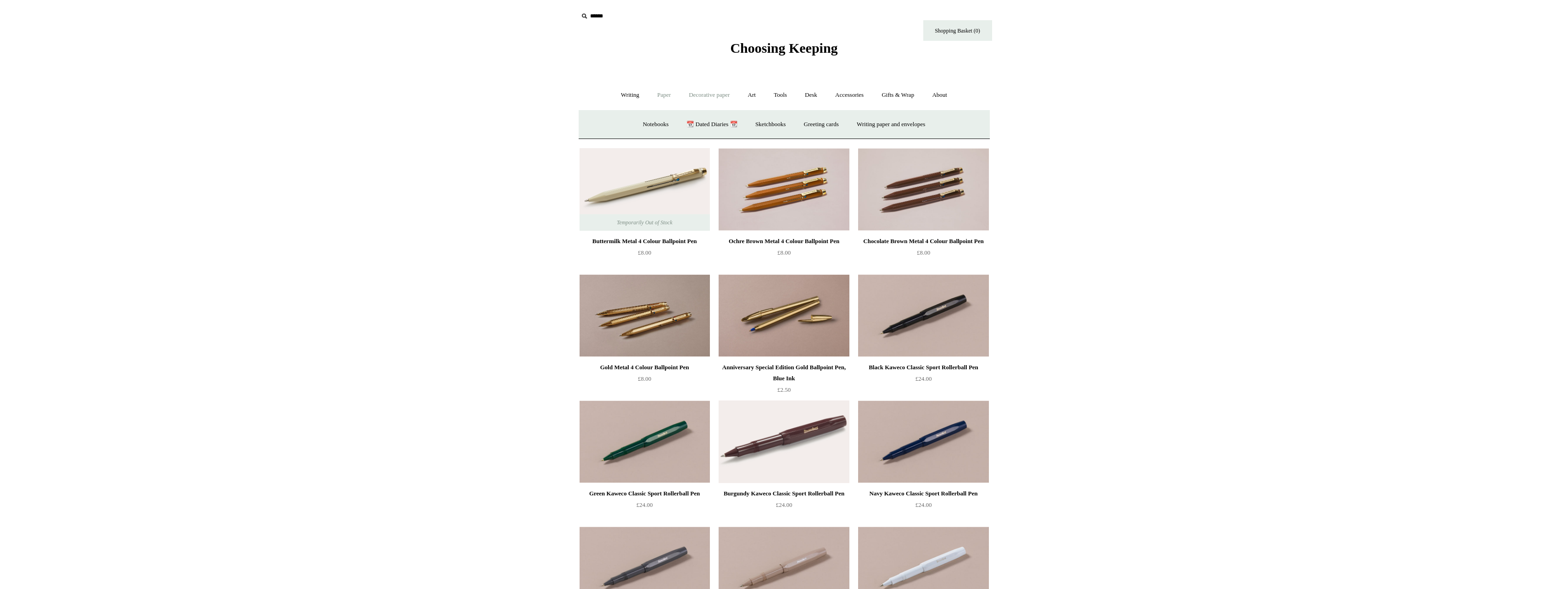
click at [724, 99] on link "Decorative paper +" at bounding box center [709, 95] width 57 height 25
click at [863, 126] on link "Japanese" at bounding box center [855, 124] width 38 height 25
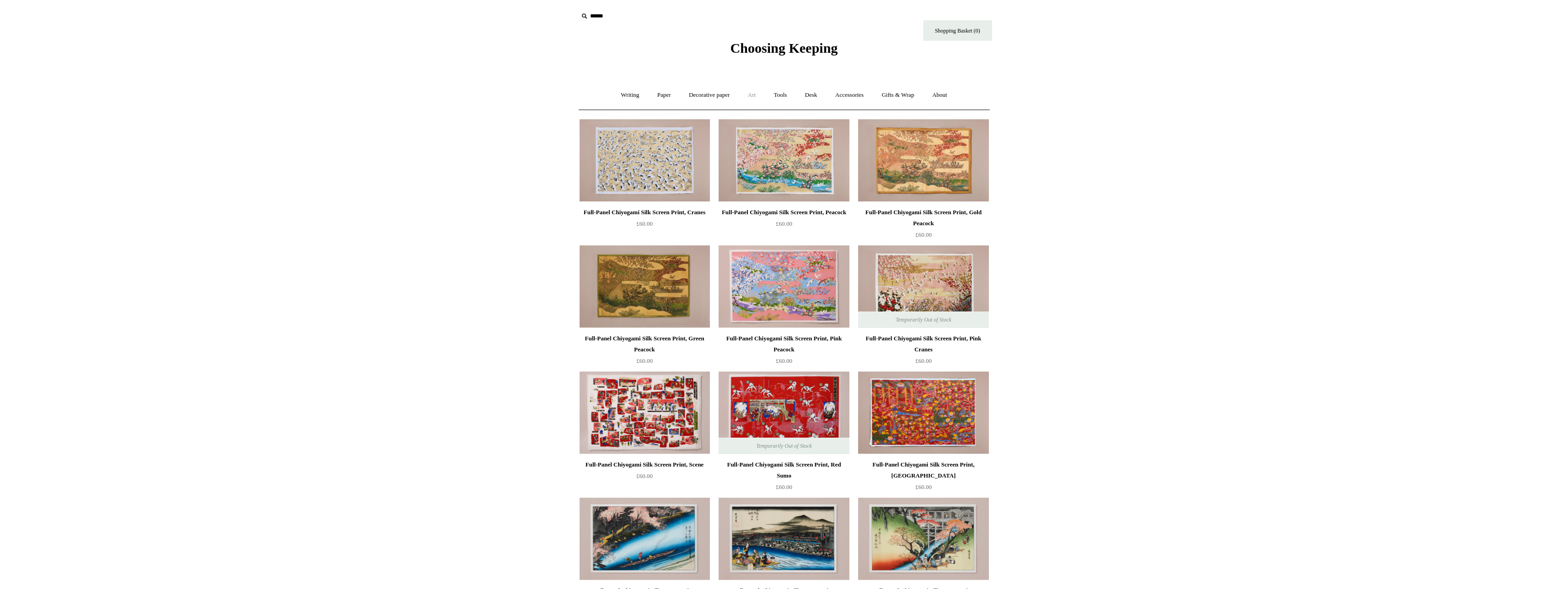
click at [743, 98] on link "Art +" at bounding box center [752, 95] width 25 height 25
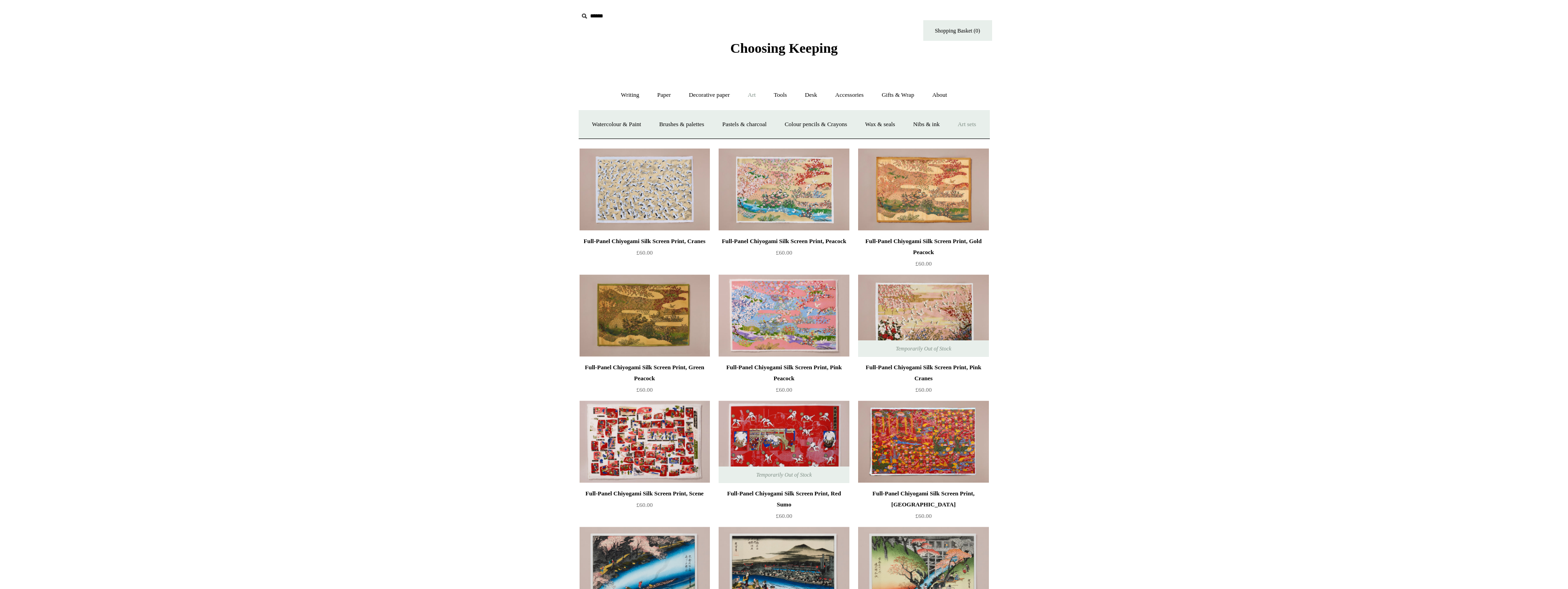
click at [949, 137] on link "Art sets" at bounding box center [966, 124] width 35 height 25
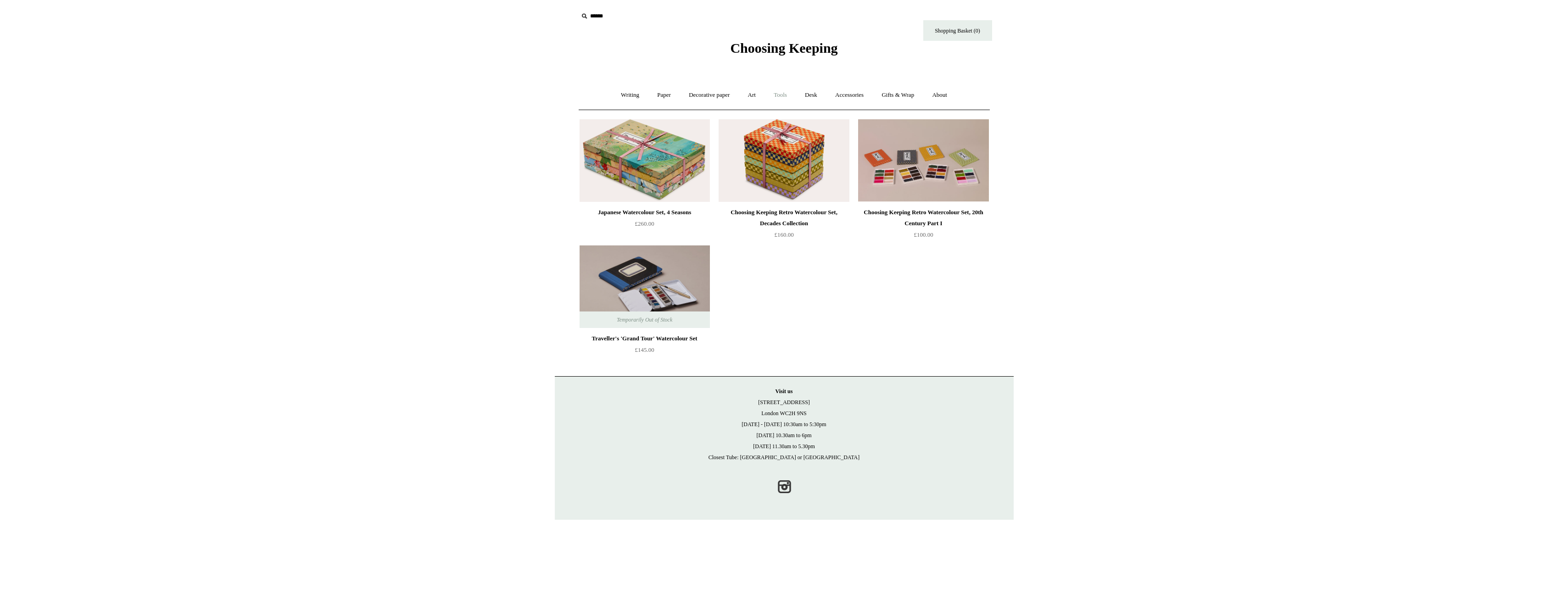
click at [781, 97] on link "Tools +" at bounding box center [779, 95] width 29 height 25
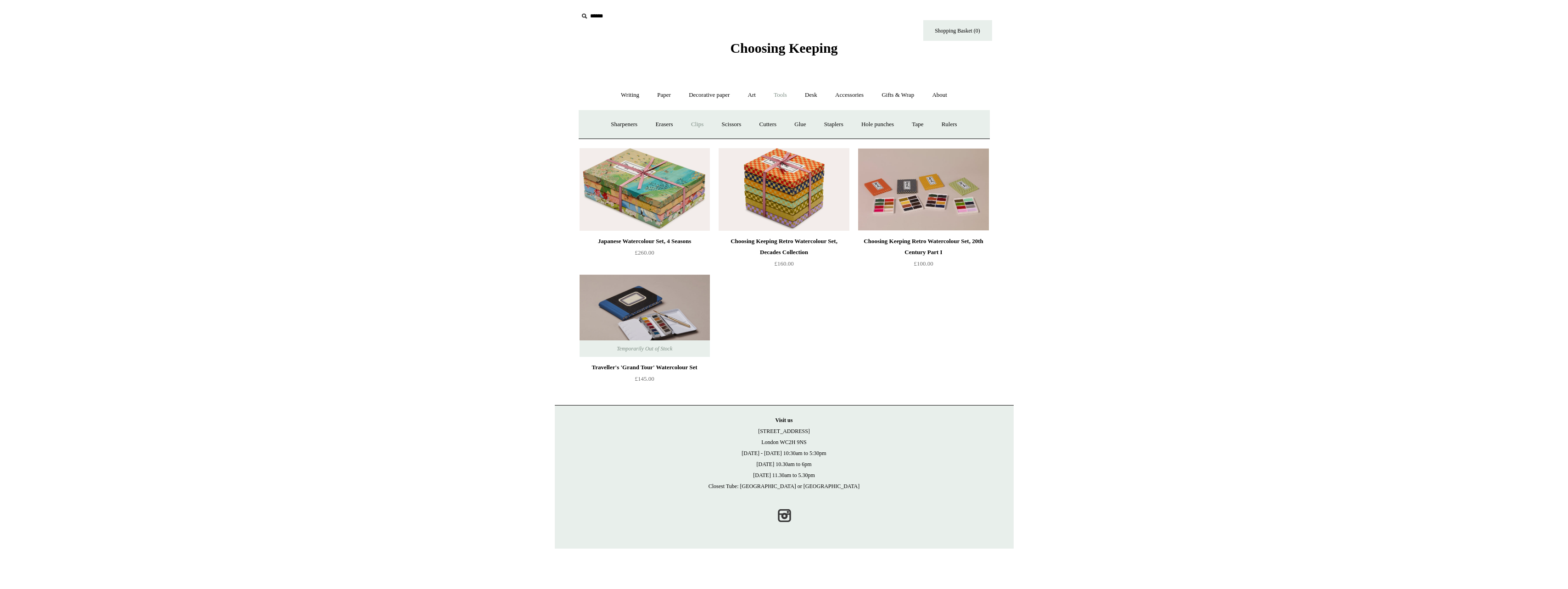
click at [696, 128] on link "Clips +" at bounding box center [697, 124] width 29 height 25
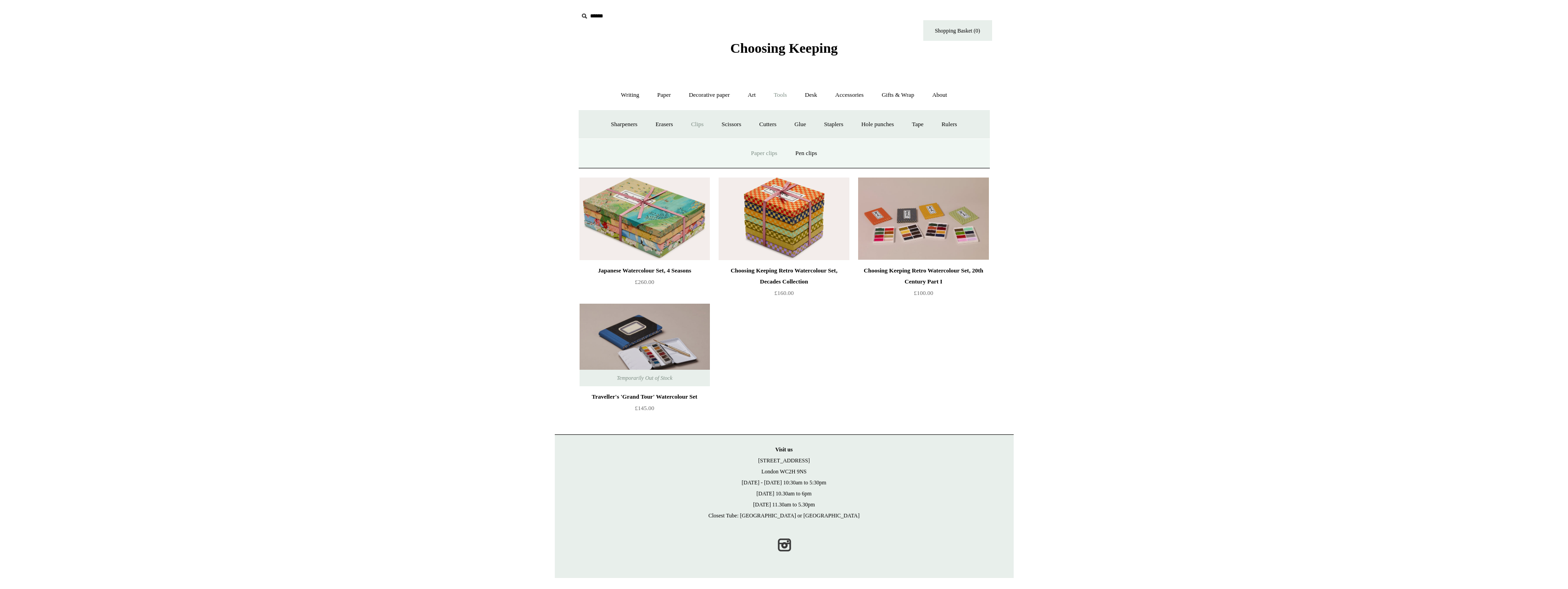
click at [776, 155] on link "Paper clips" at bounding box center [764, 154] width 43 height 25
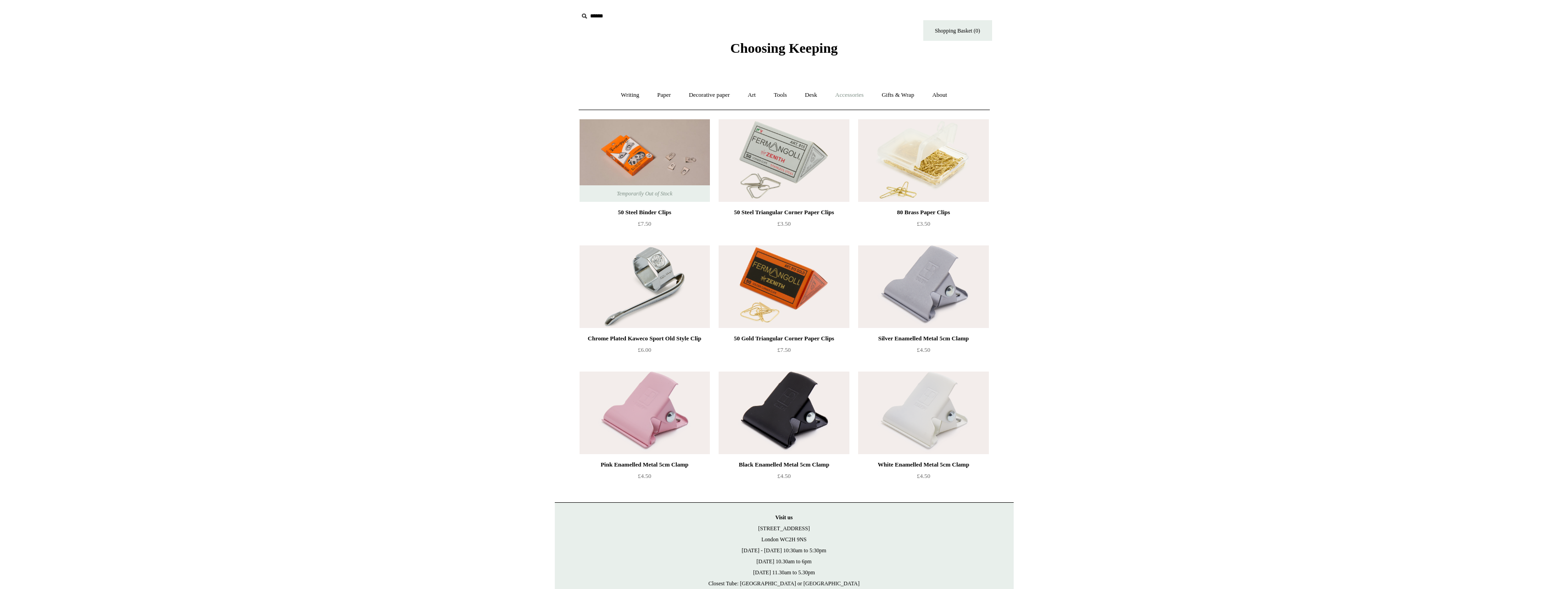
click at [832, 100] on link "Accessories +" at bounding box center [849, 95] width 45 height 25
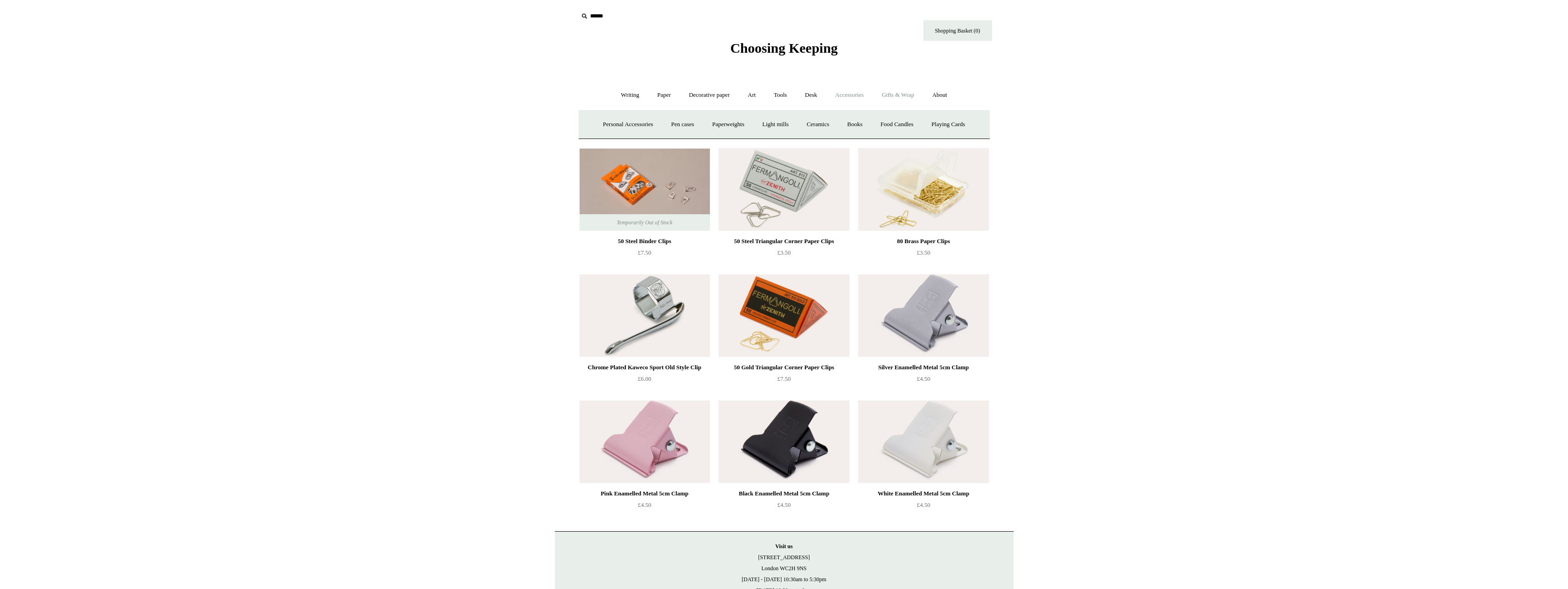
click at [896, 101] on link "Gifts & Wrap +" at bounding box center [898, 95] width 49 height 25
click at [863, 93] on link "Accessories +" at bounding box center [849, 95] width 45 height 25
click at [854, 126] on link "Books" at bounding box center [854, 124] width 31 height 25
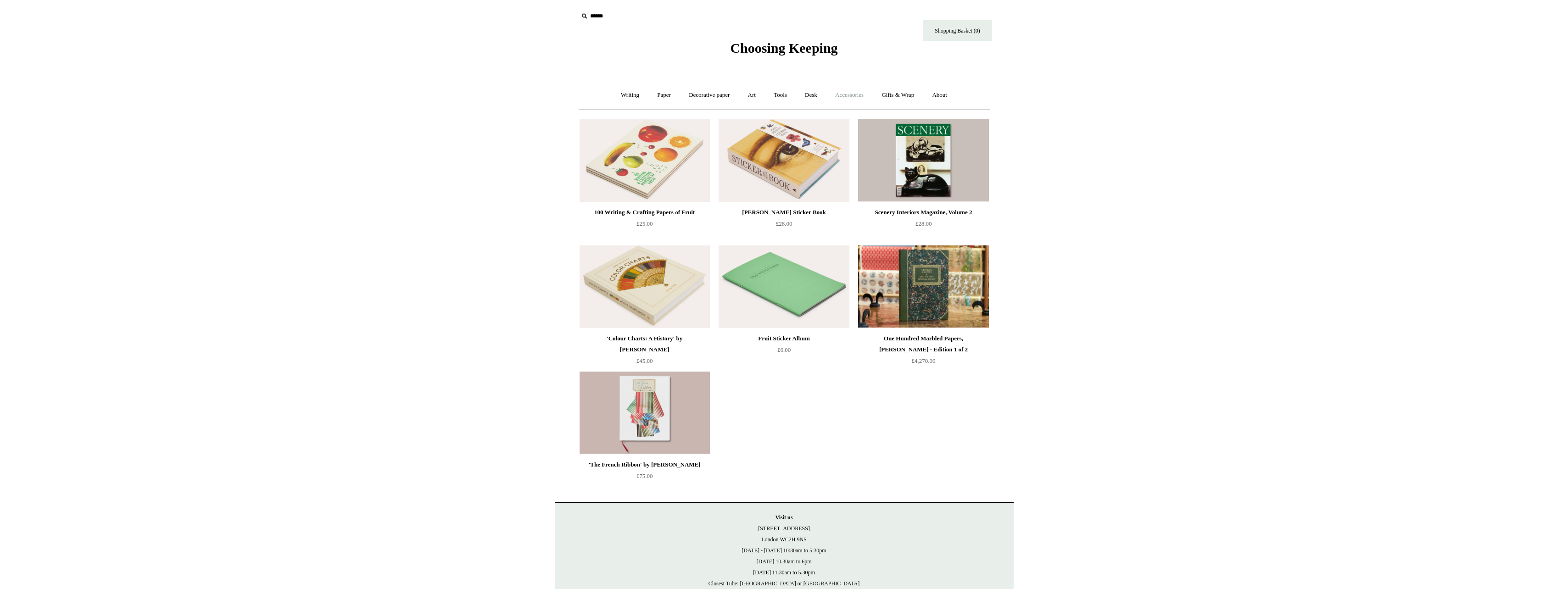
click at [858, 87] on link "Accessories +" at bounding box center [849, 95] width 45 height 25
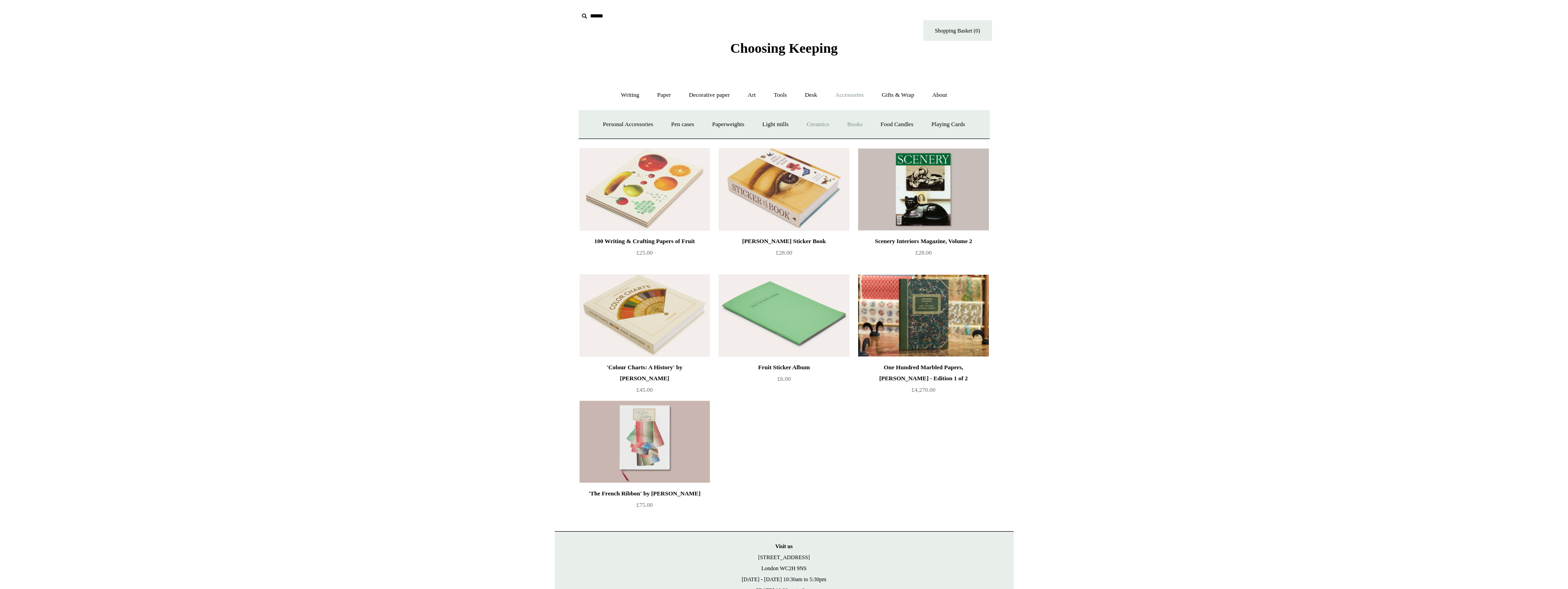
click at [819, 123] on link "Ceramics +" at bounding box center [817, 124] width 39 height 25
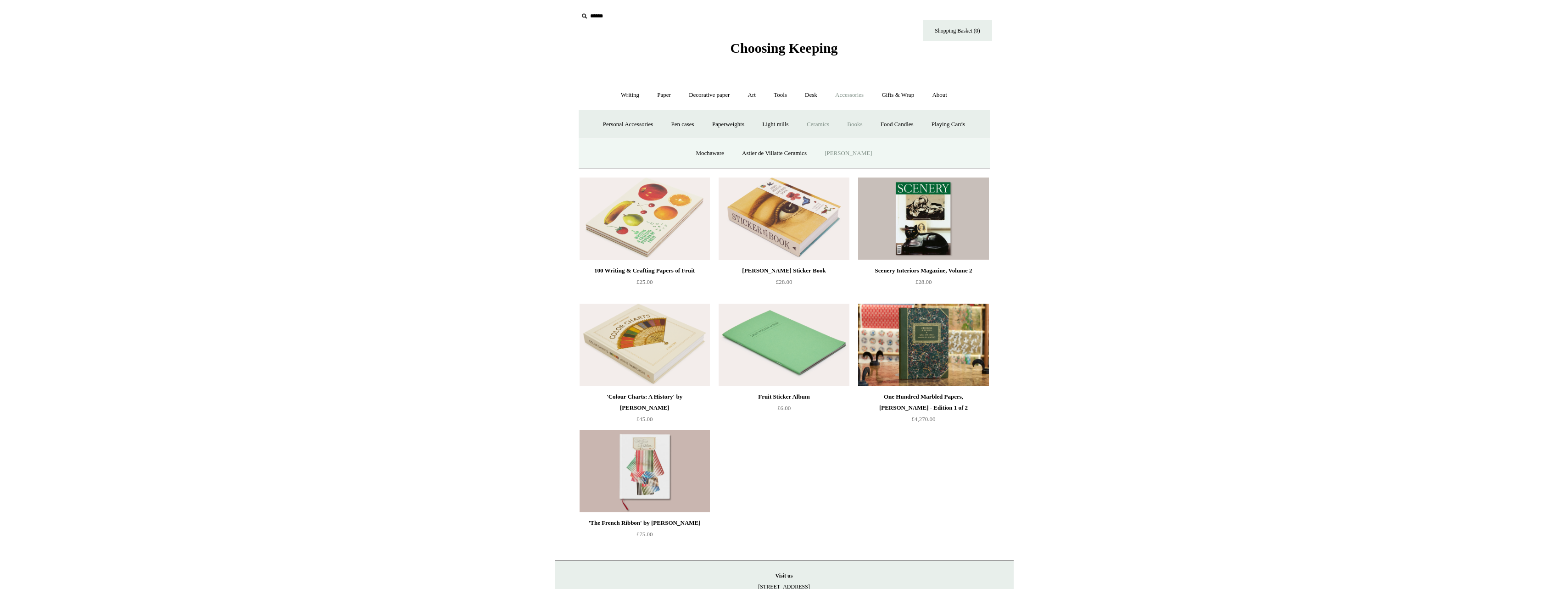
click at [841, 153] on link "[PERSON_NAME]" at bounding box center [848, 154] width 64 height 25
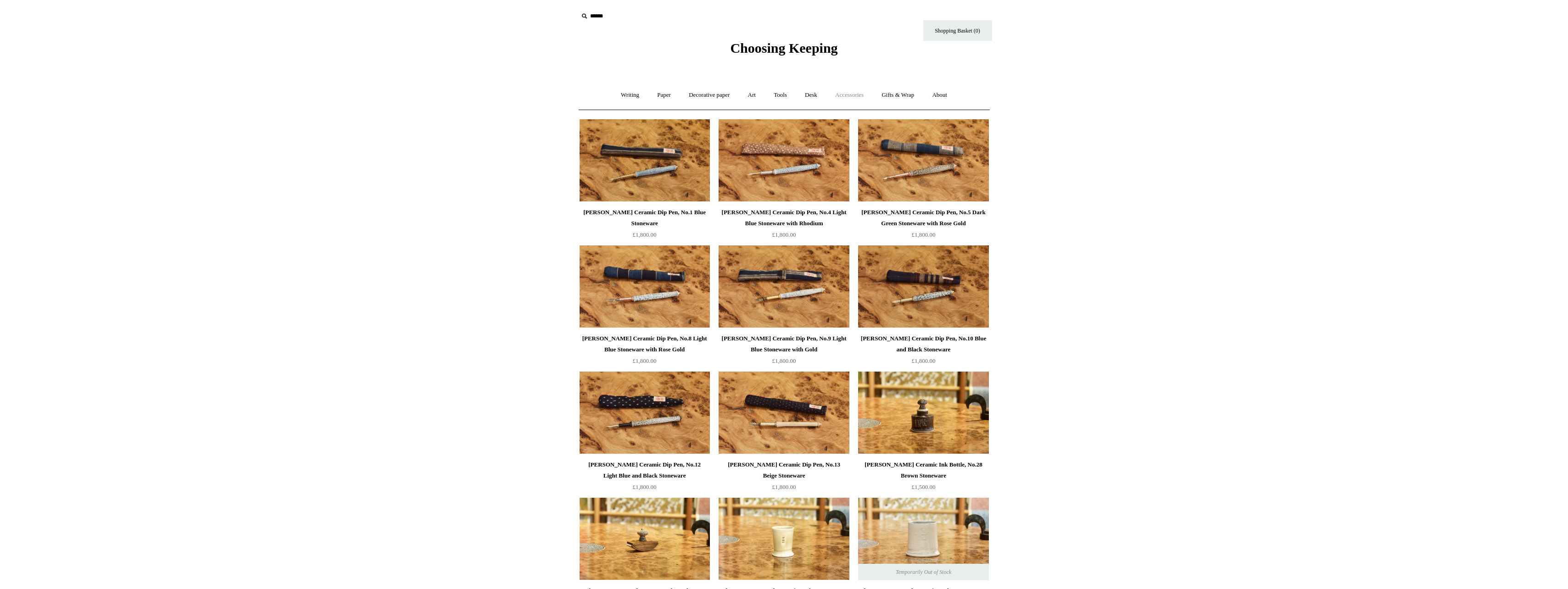
click at [841, 100] on link "Accessories +" at bounding box center [849, 95] width 45 height 25
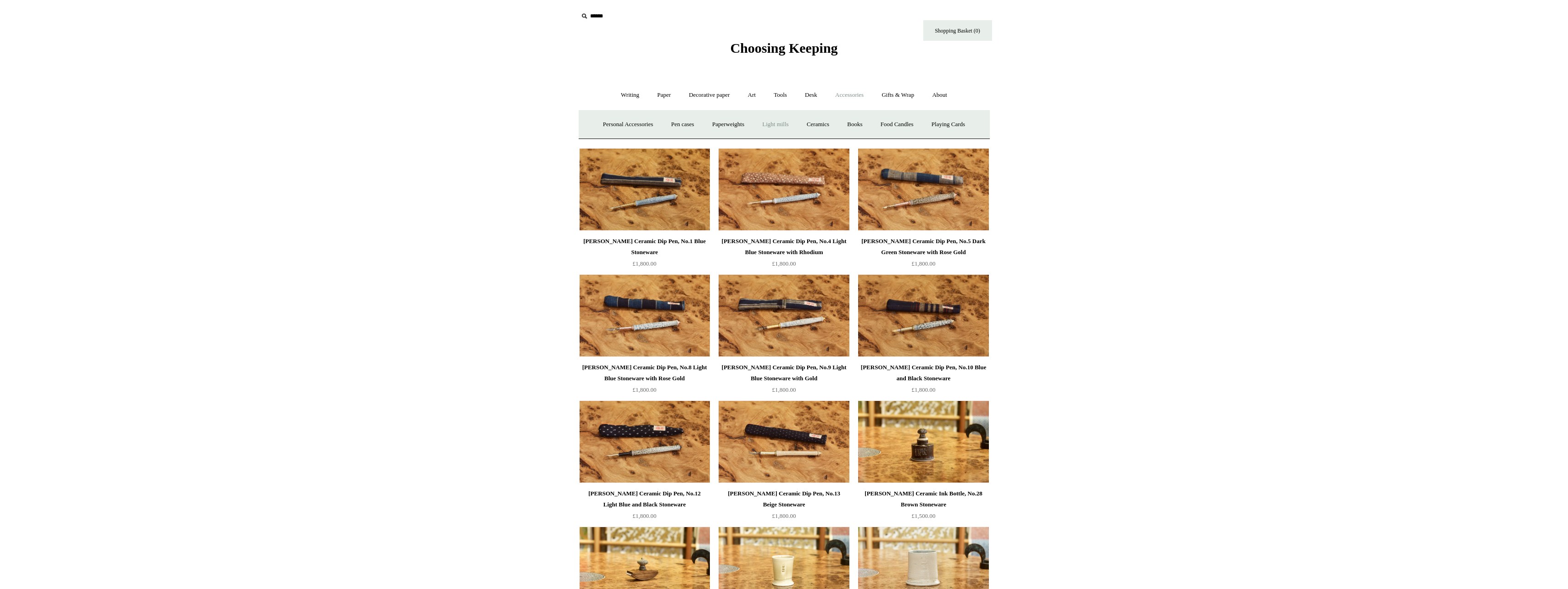
click at [782, 124] on link "Light mills" at bounding box center [774, 124] width 43 height 25
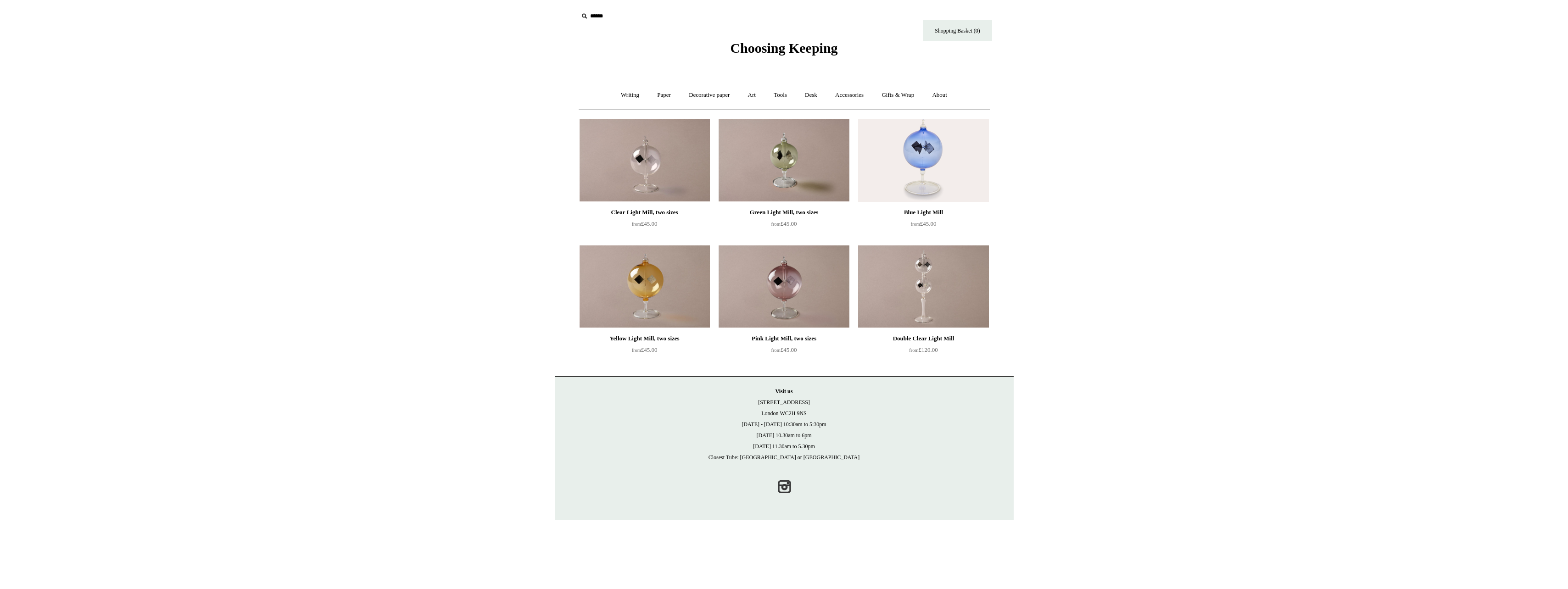
click at [909, 275] on img at bounding box center [923, 286] width 130 height 83
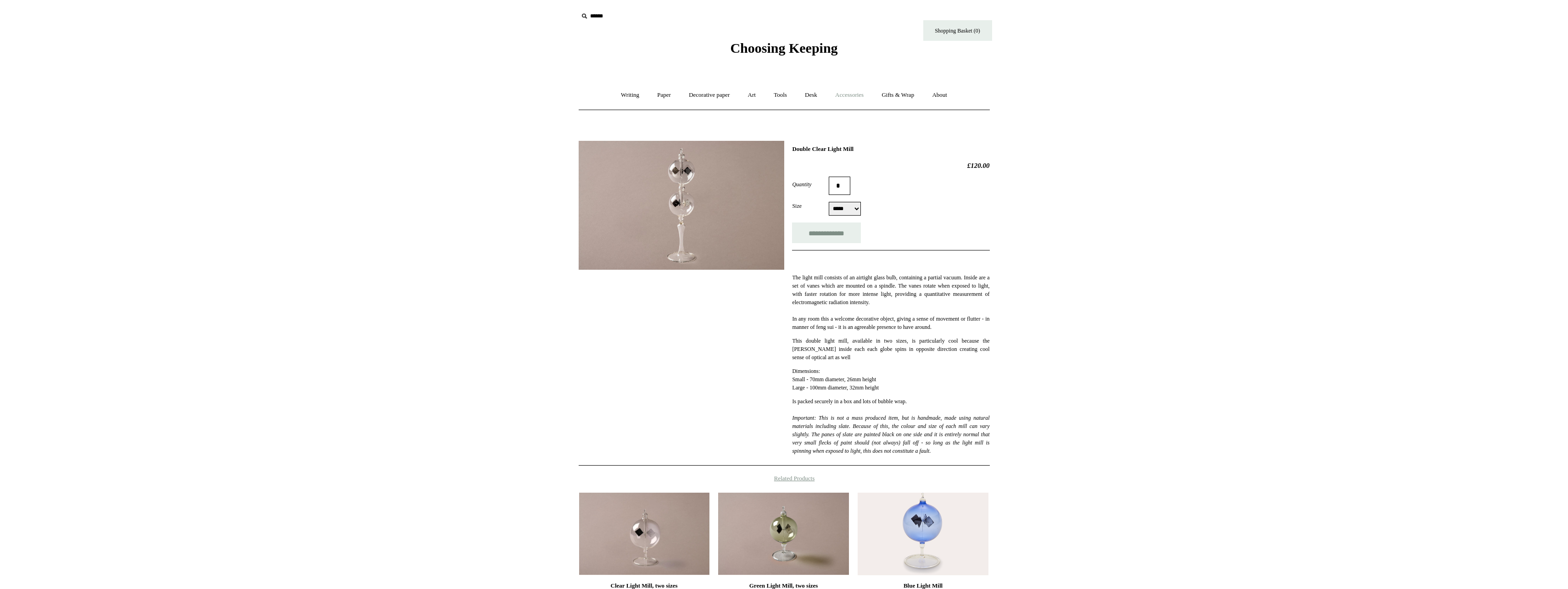
click at [851, 93] on link "Accessories +" at bounding box center [849, 95] width 45 height 25
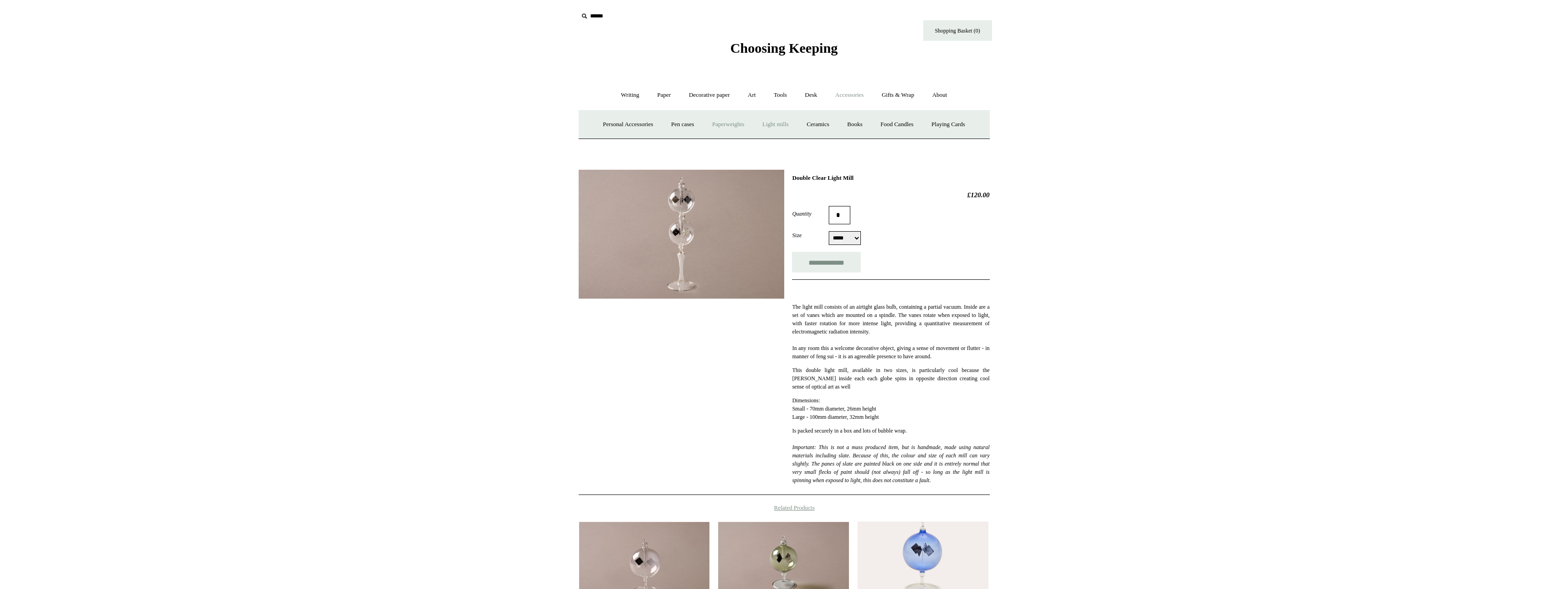
click at [730, 129] on link "Paperweights +" at bounding box center [728, 124] width 48 height 25
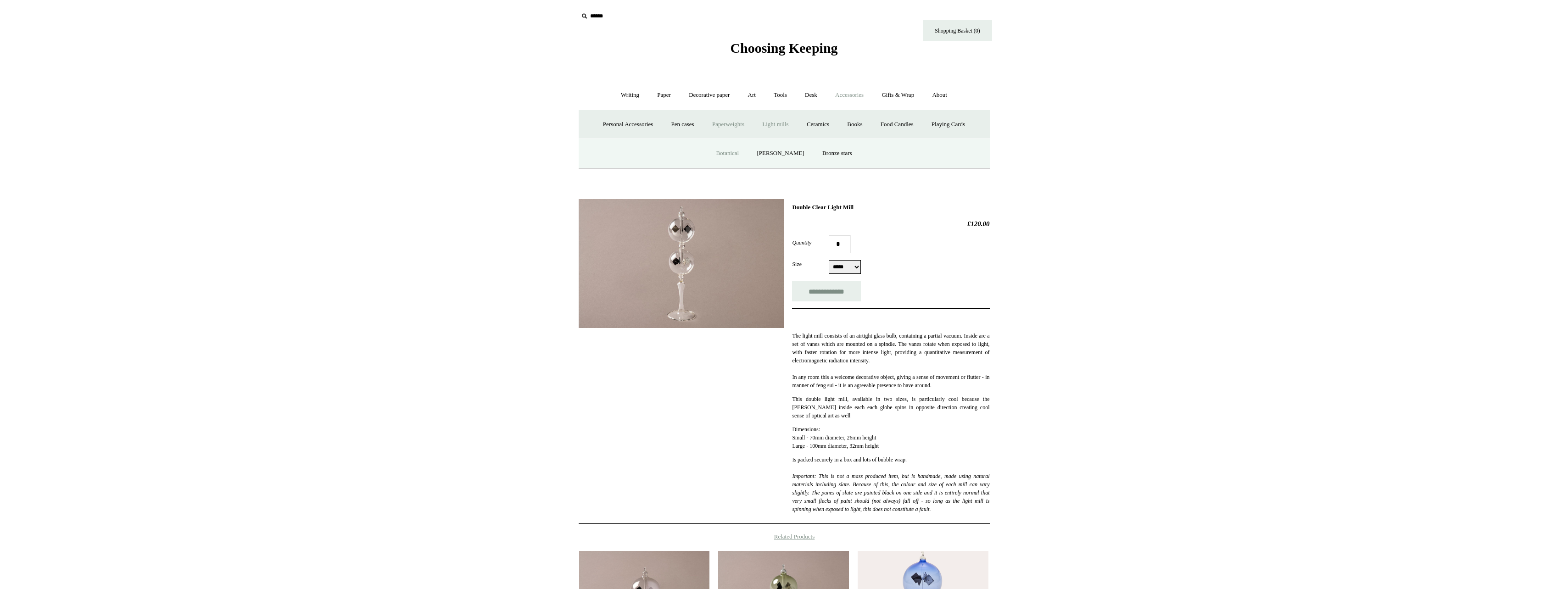
click at [739, 150] on link "Botanical" at bounding box center [728, 154] width 40 height 25
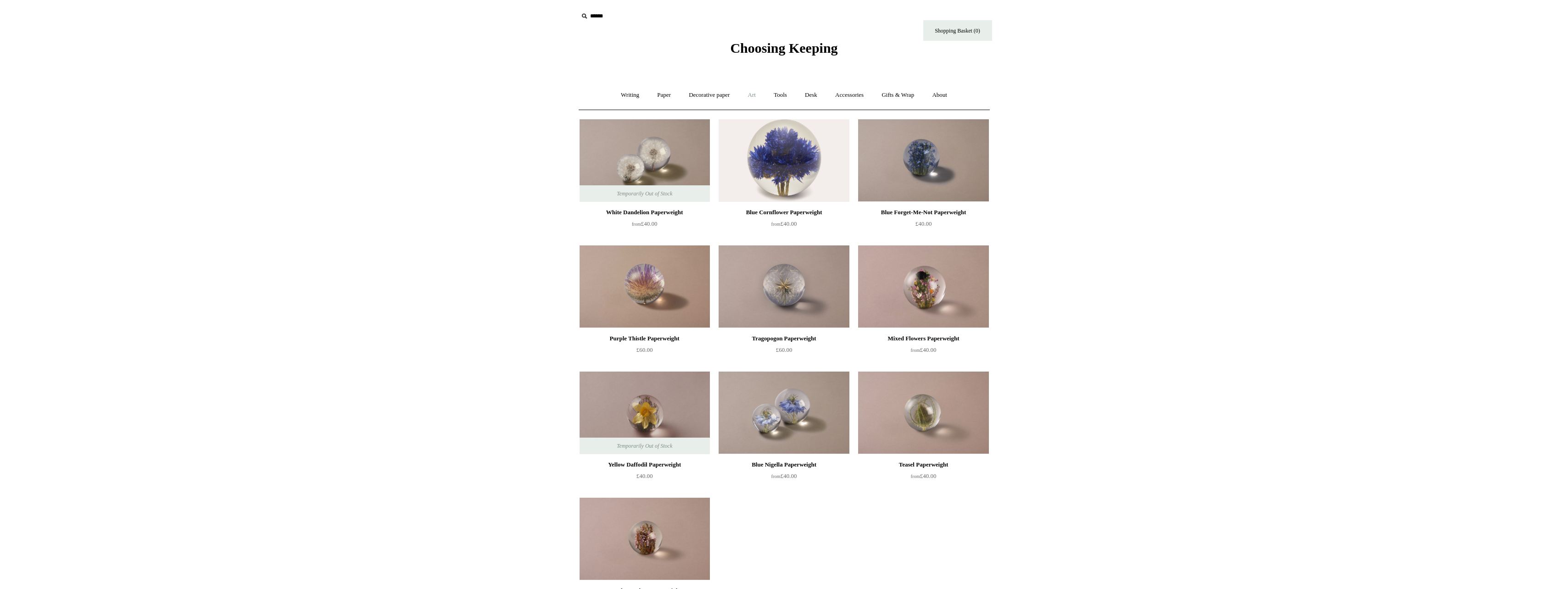
click at [753, 99] on link "Art +" at bounding box center [752, 95] width 25 height 25
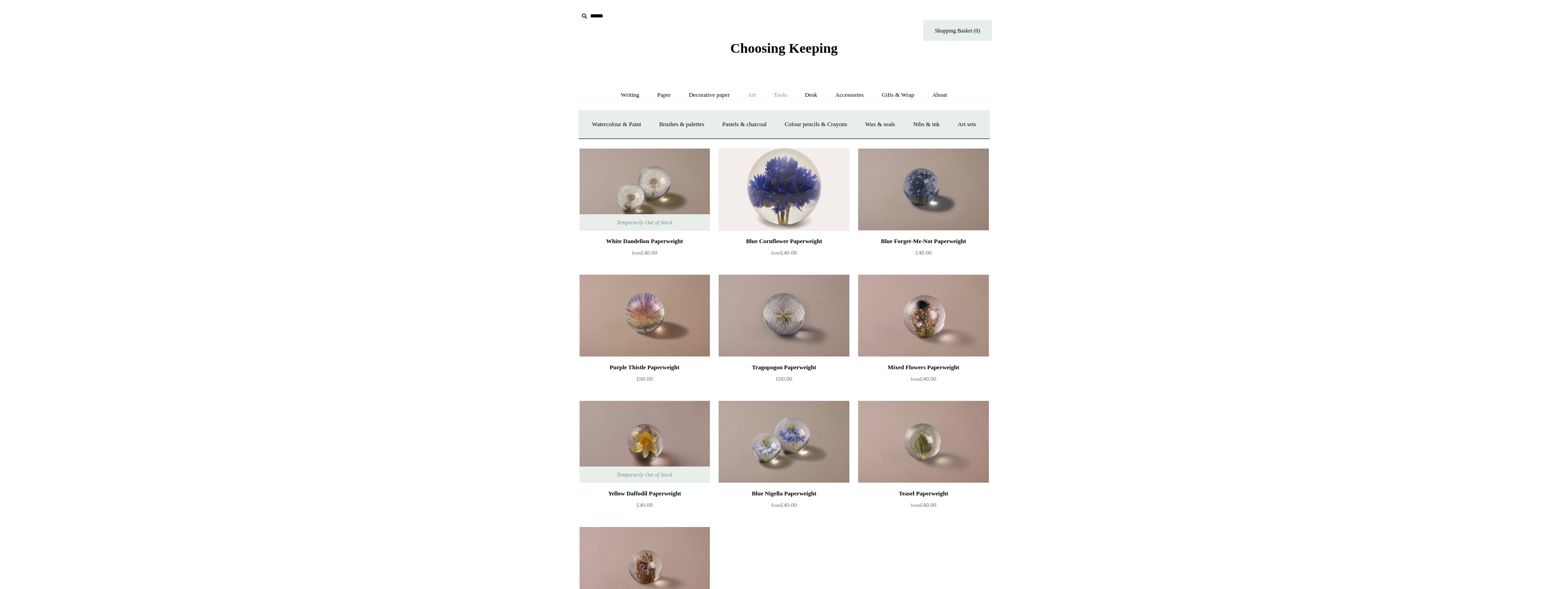
click at [778, 106] on link "Tools +" at bounding box center [779, 95] width 29 height 25
click at [816, 100] on link "Desk +" at bounding box center [811, 95] width 29 height 25
click at [852, 92] on link "Accessories +" at bounding box center [849, 95] width 45 height 25
click at [743, 122] on link "Paperweights +" at bounding box center [728, 124] width 48 height 25
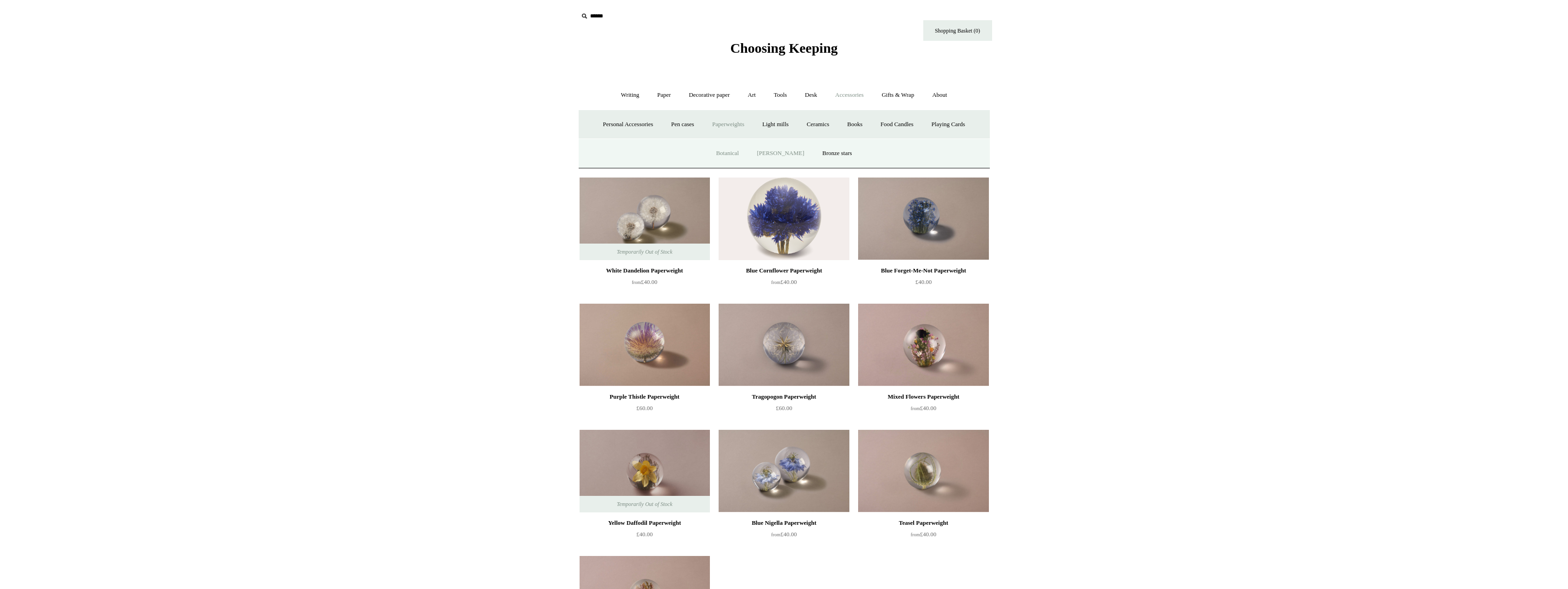
click at [780, 149] on link "[PERSON_NAME]" at bounding box center [780, 154] width 64 height 25
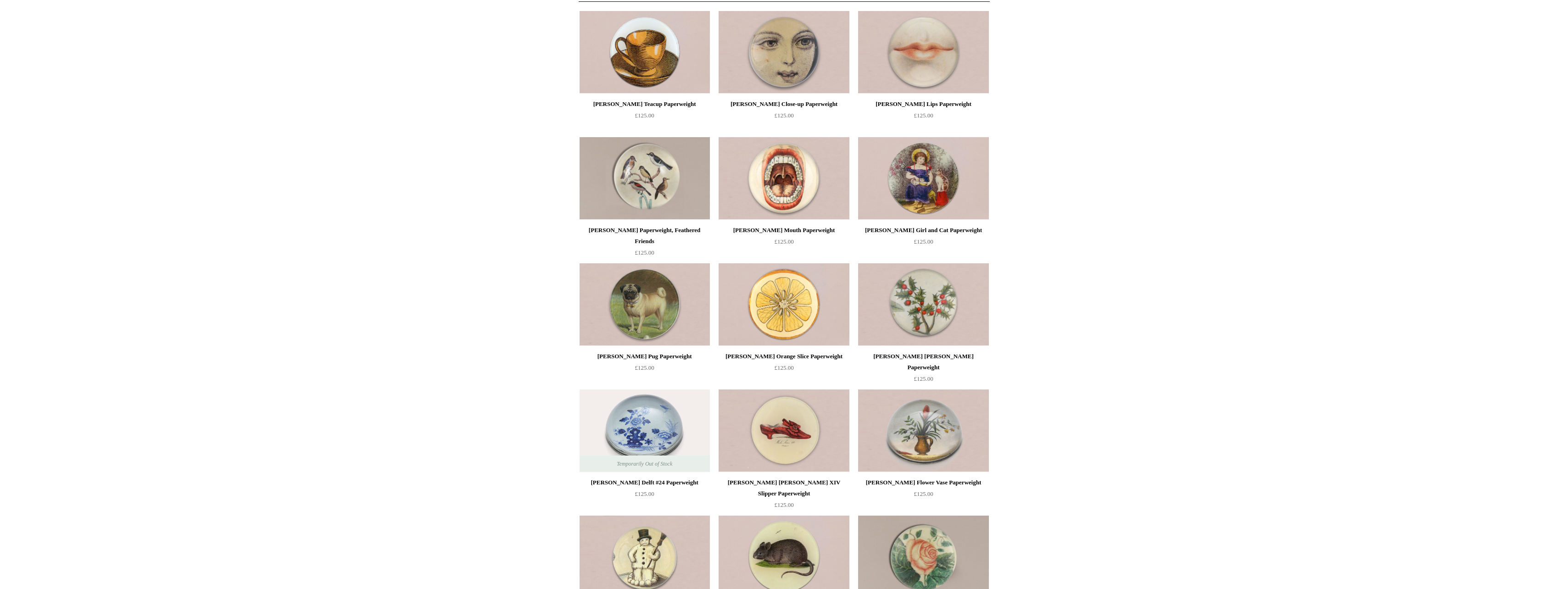
scroll to position [35, 0]
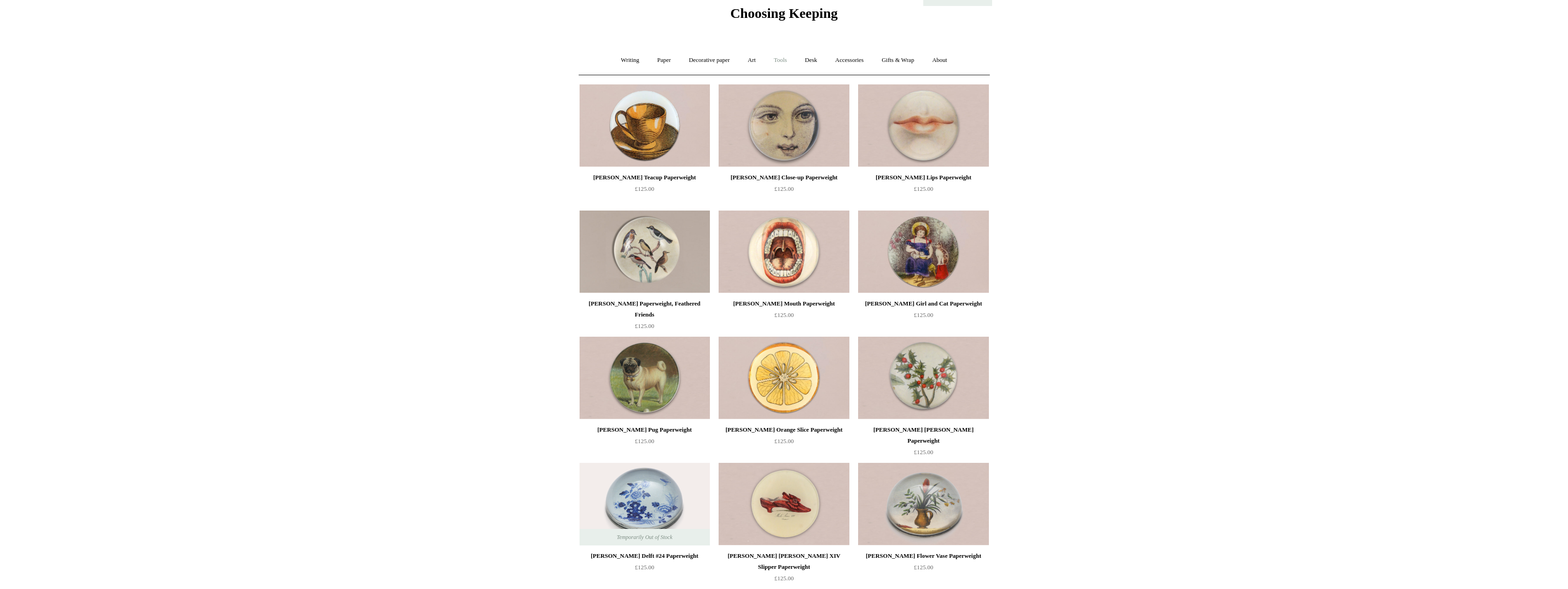
click at [784, 55] on link "Tools +" at bounding box center [779, 61] width 29 height 25
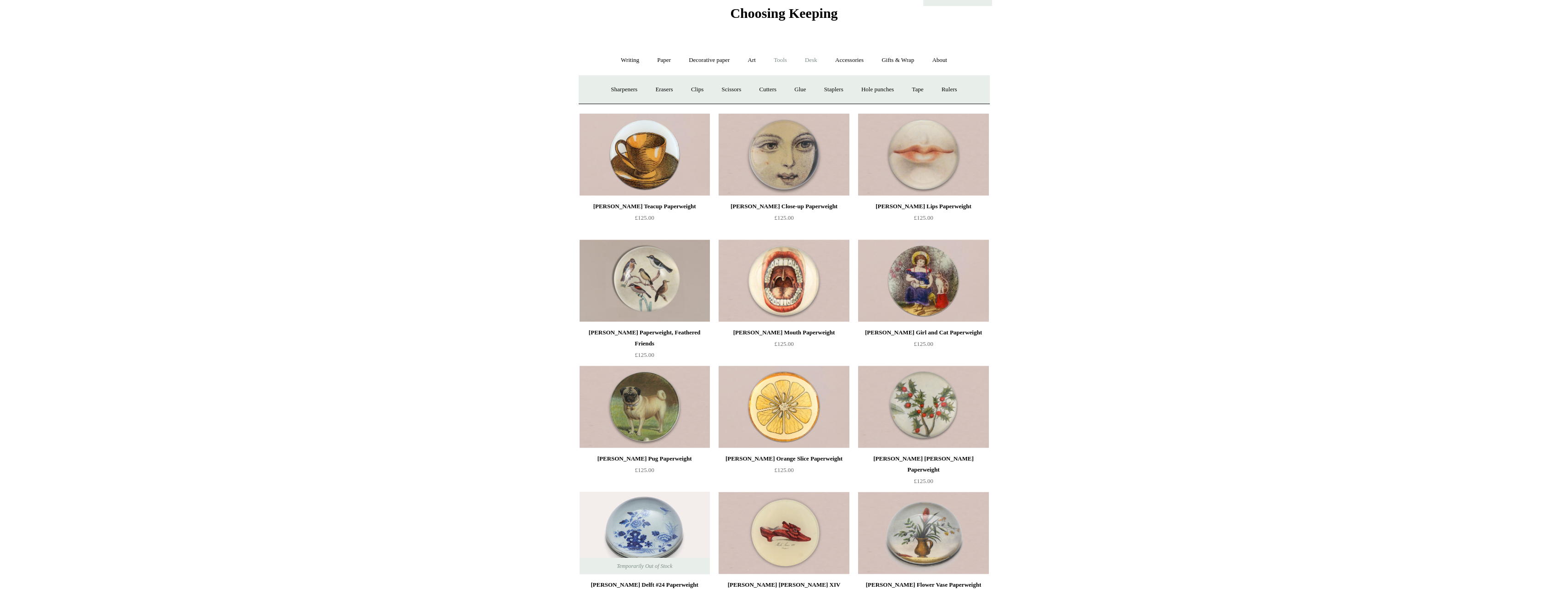
click at [810, 56] on link "Desk +" at bounding box center [811, 61] width 29 height 25
click at [853, 58] on link "Accessories +" at bounding box center [849, 61] width 45 height 25
click at [734, 87] on link "Paperweights +" at bounding box center [728, 90] width 48 height 25
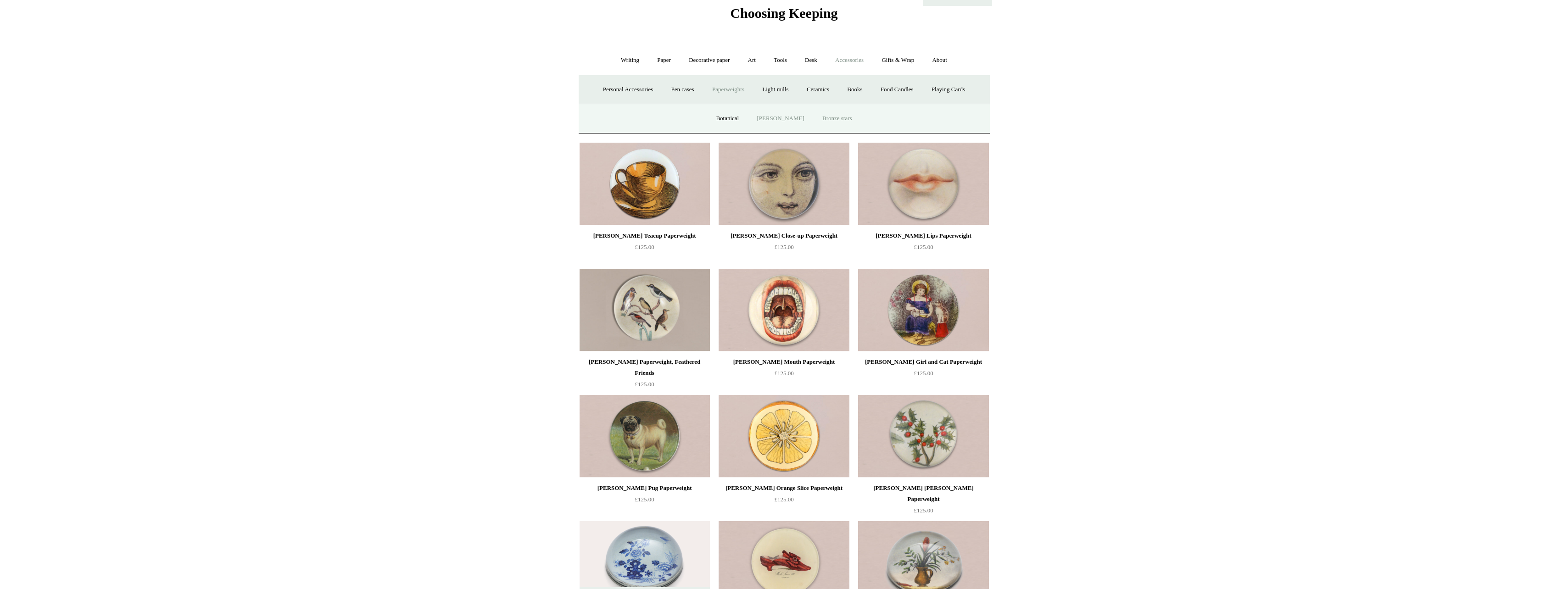
click at [832, 120] on link "Bronze stars" at bounding box center [837, 119] width 47 height 25
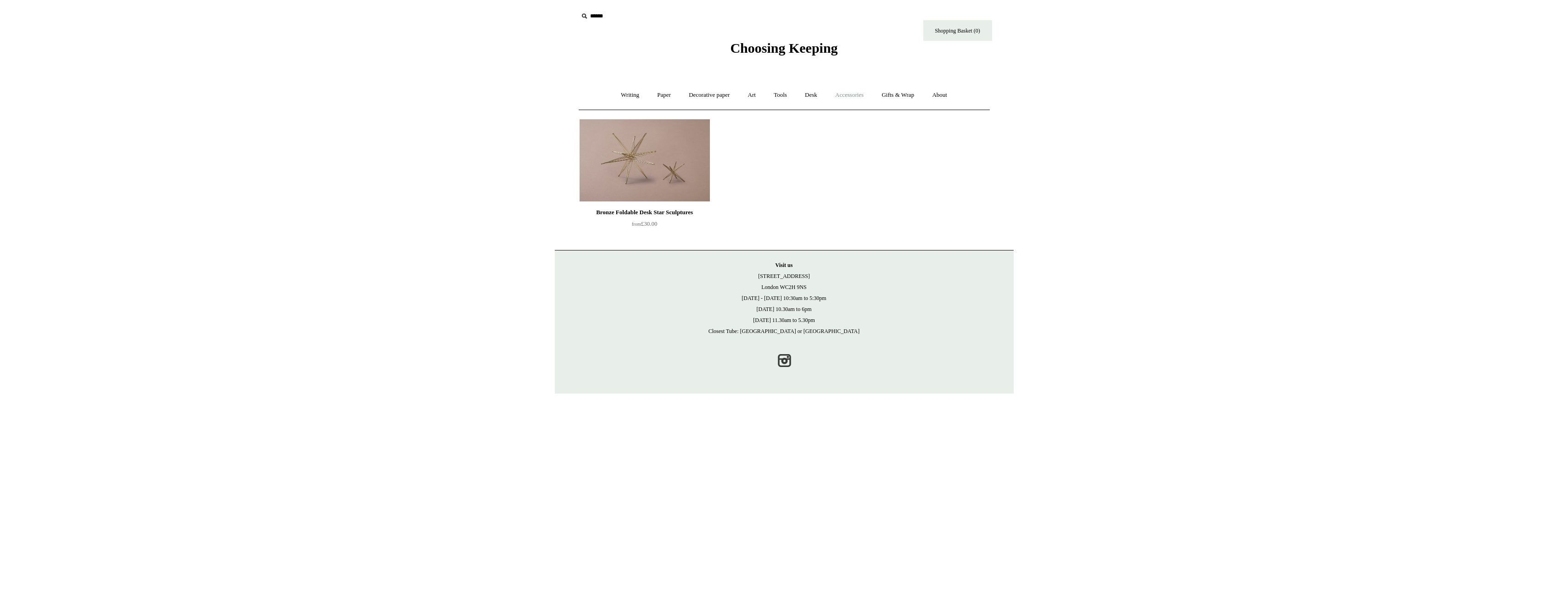
click at [858, 98] on link "Accessories +" at bounding box center [849, 95] width 45 height 25
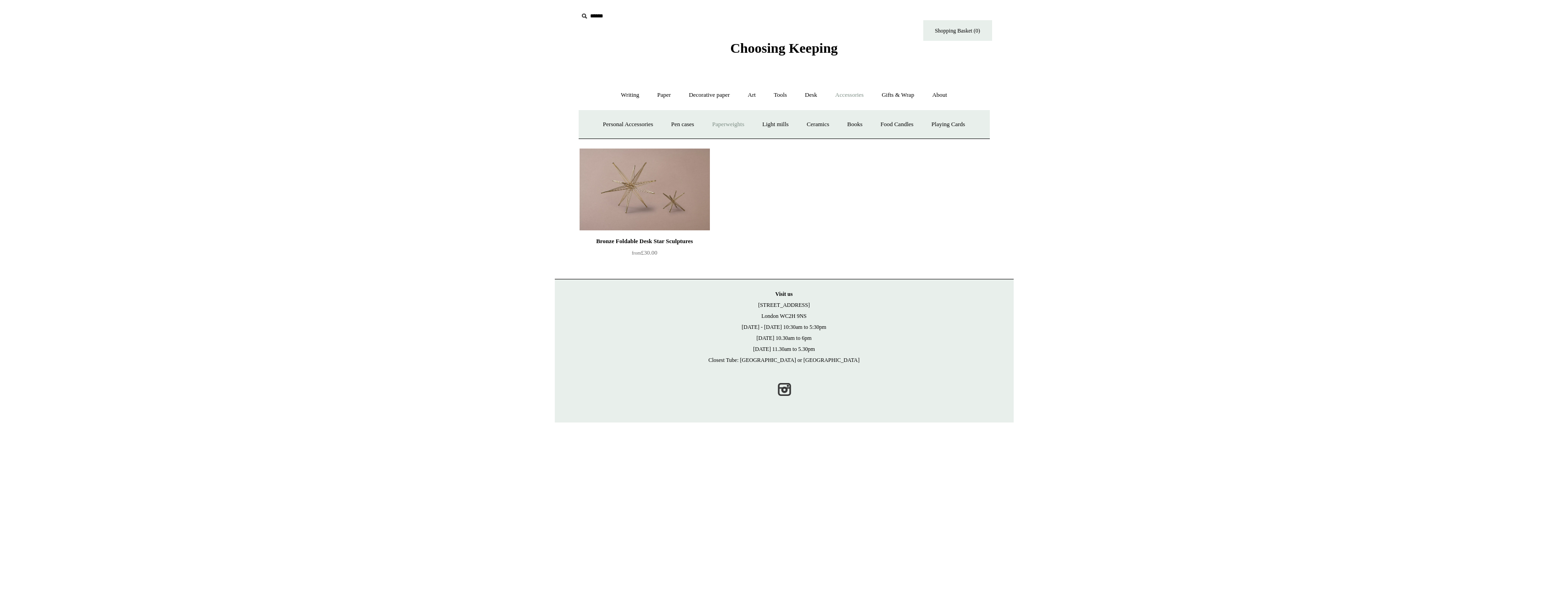
click at [721, 127] on link "Paperweights +" at bounding box center [728, 124] width 48 height 25
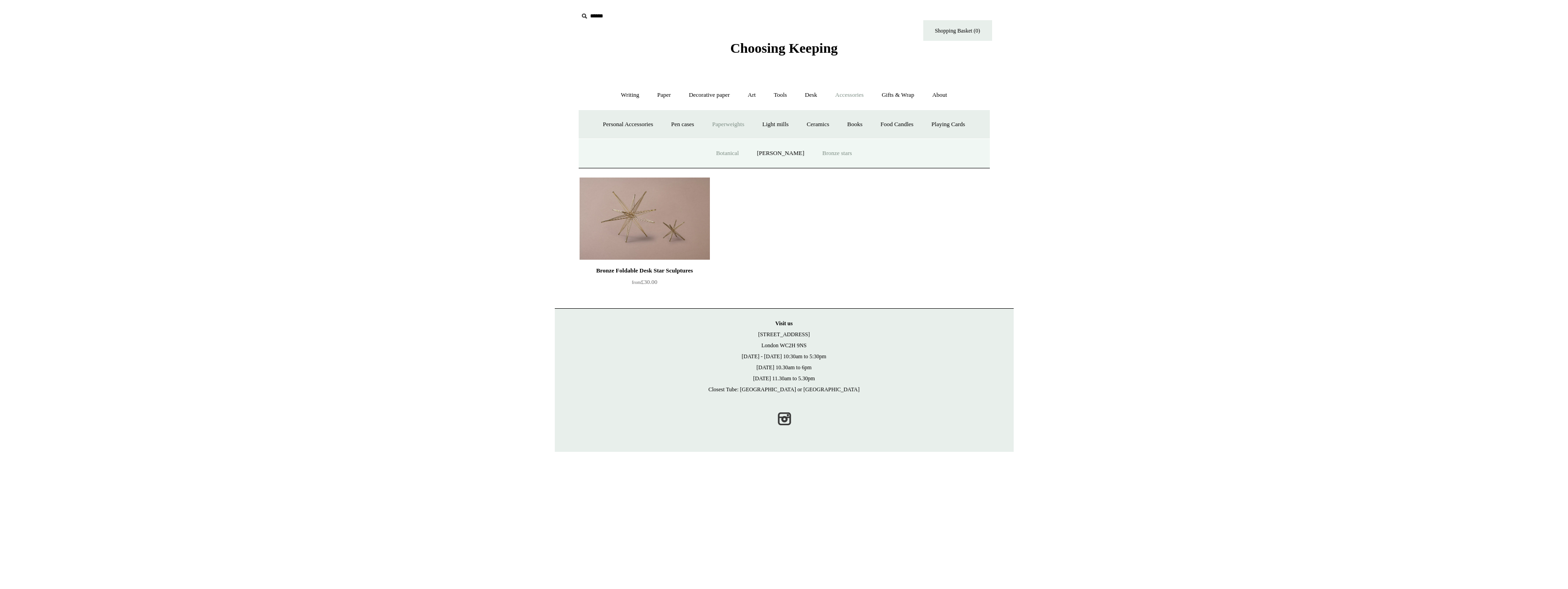
click at [736, 147] on link "Botanical" at bounding box center [728, 154] width 40 height 25
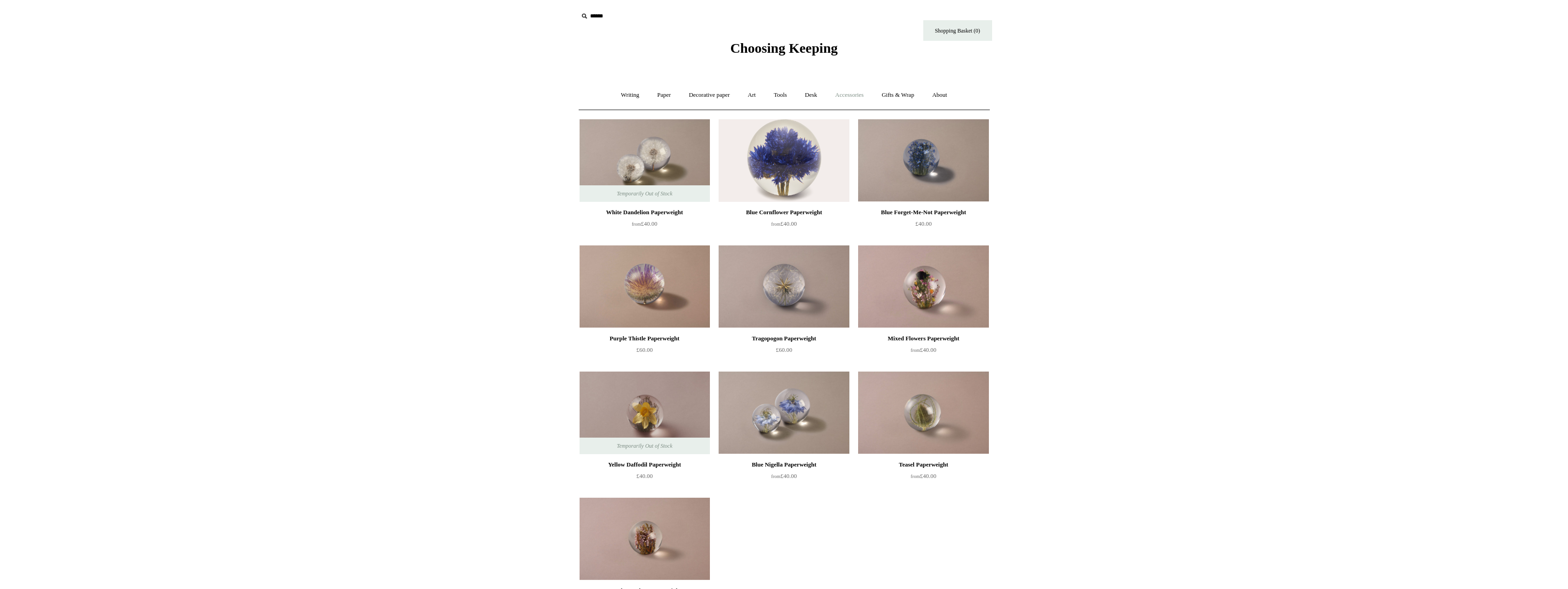
click at [859, 104] on link "Accessories +" at bounding box center [849, 95] width 45 height 25
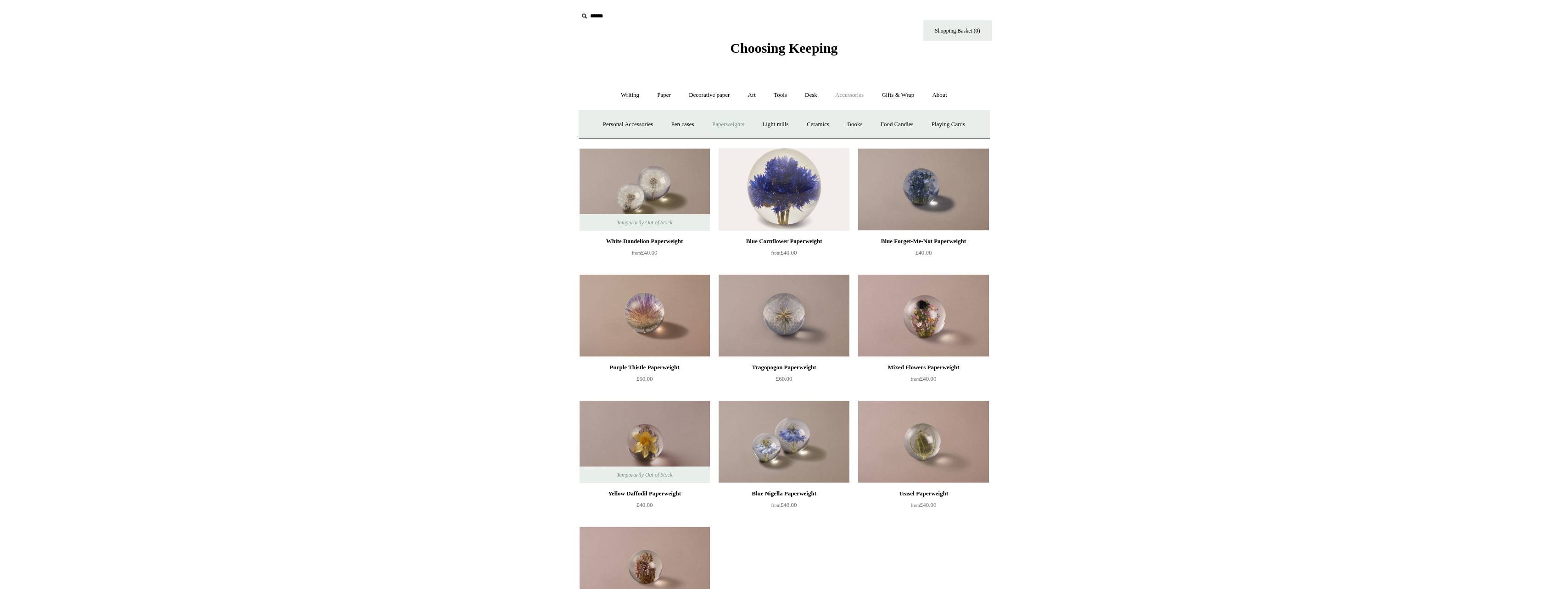
click at [738, 124] on link "Paperweights +" at bounding box center [728, 124] width 48 height 25
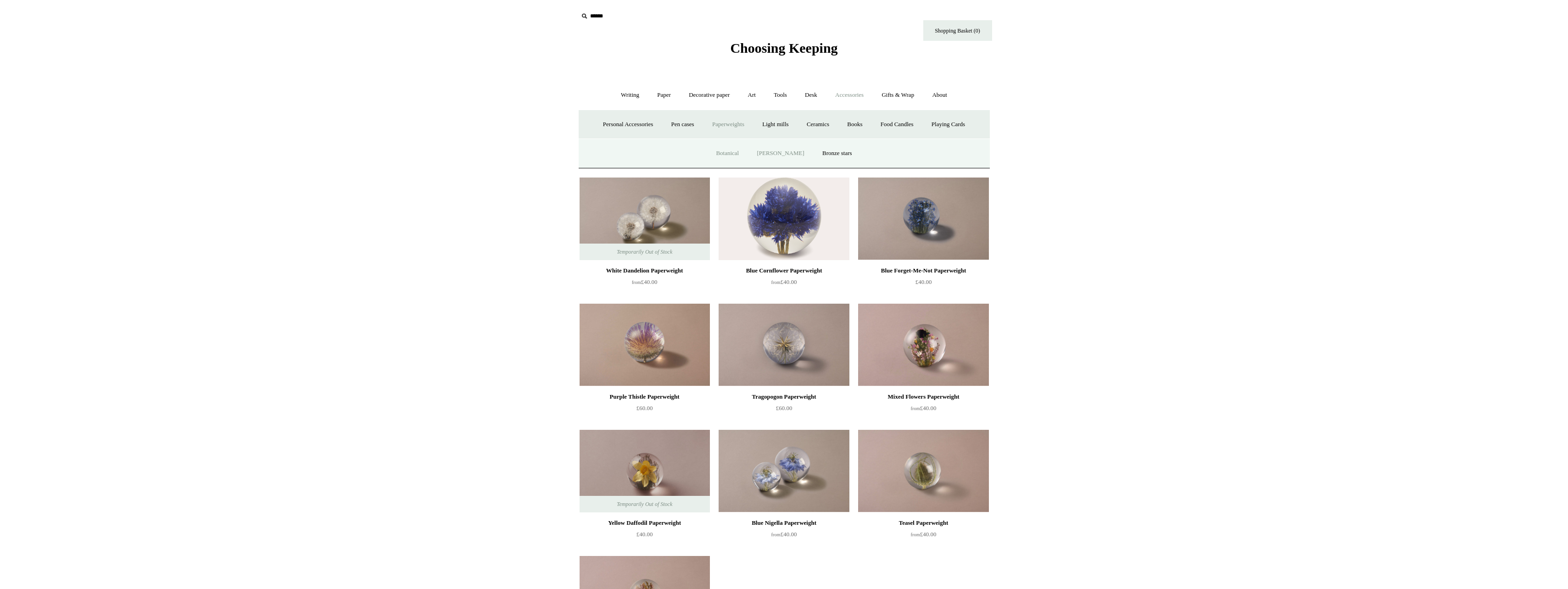
click at [774, 160] on link "[PERSON_NAME]" at bounding box center [780, 154] width 64 height 25
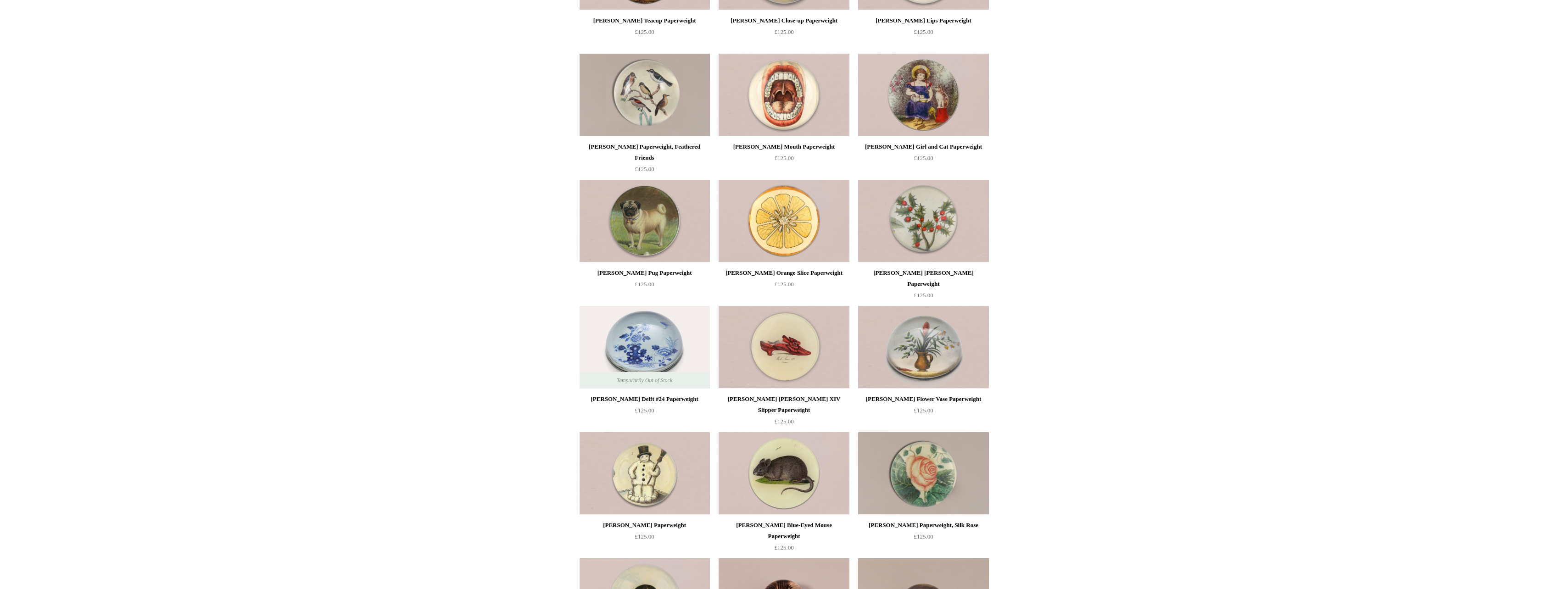
scroll to position [192, 0]
click at [864, 398] on div "[PERSON_NAME] Flower Vase Paperweight" at bounding box center [923, 399] width 125 height 11
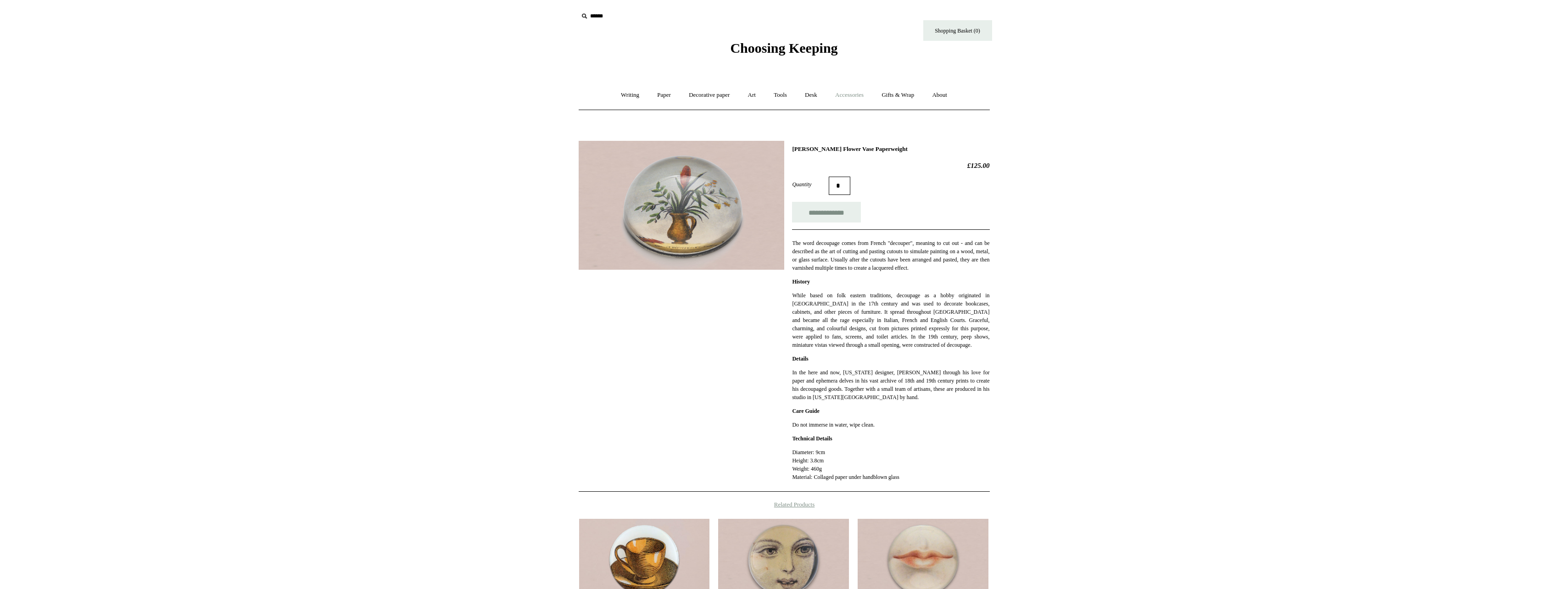
click at [847, 93] on link "Accessories +" at bounding box center [849, 95] width 45 height 25
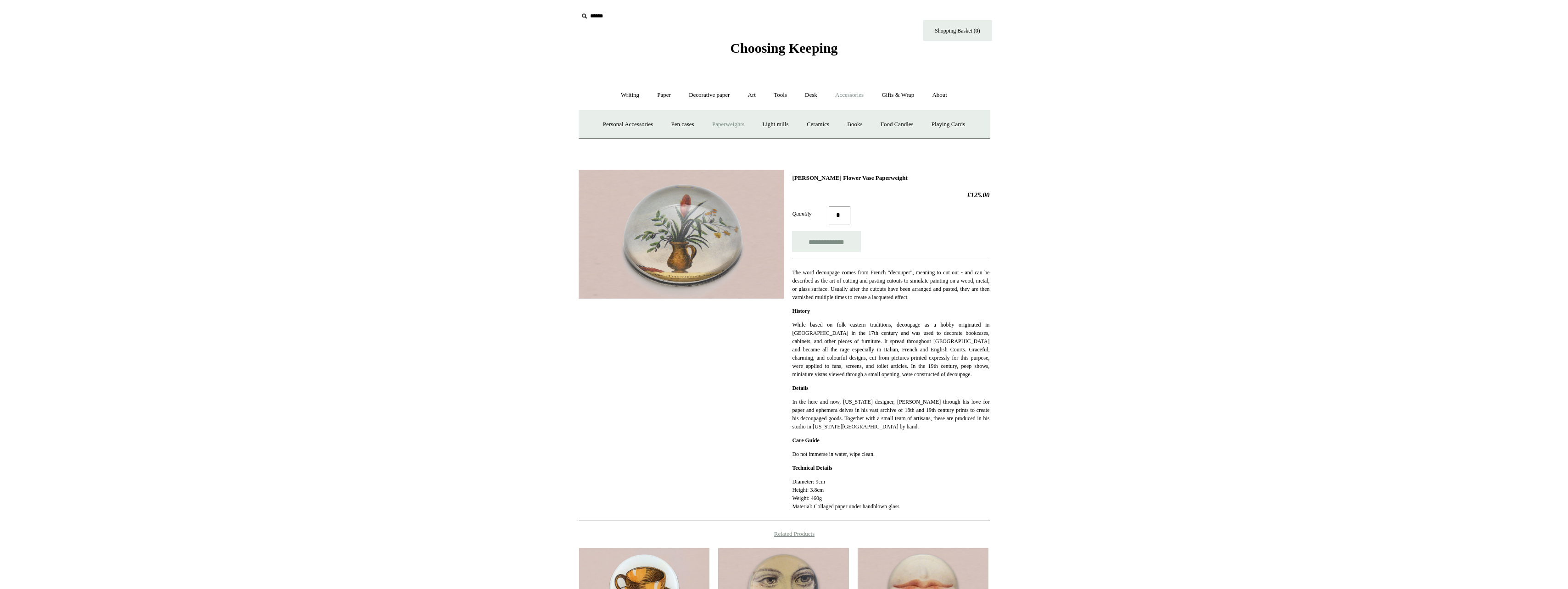
click at [724, 123] on link "Paperweights +" at bounding box center [728, 124] width 48 height 25
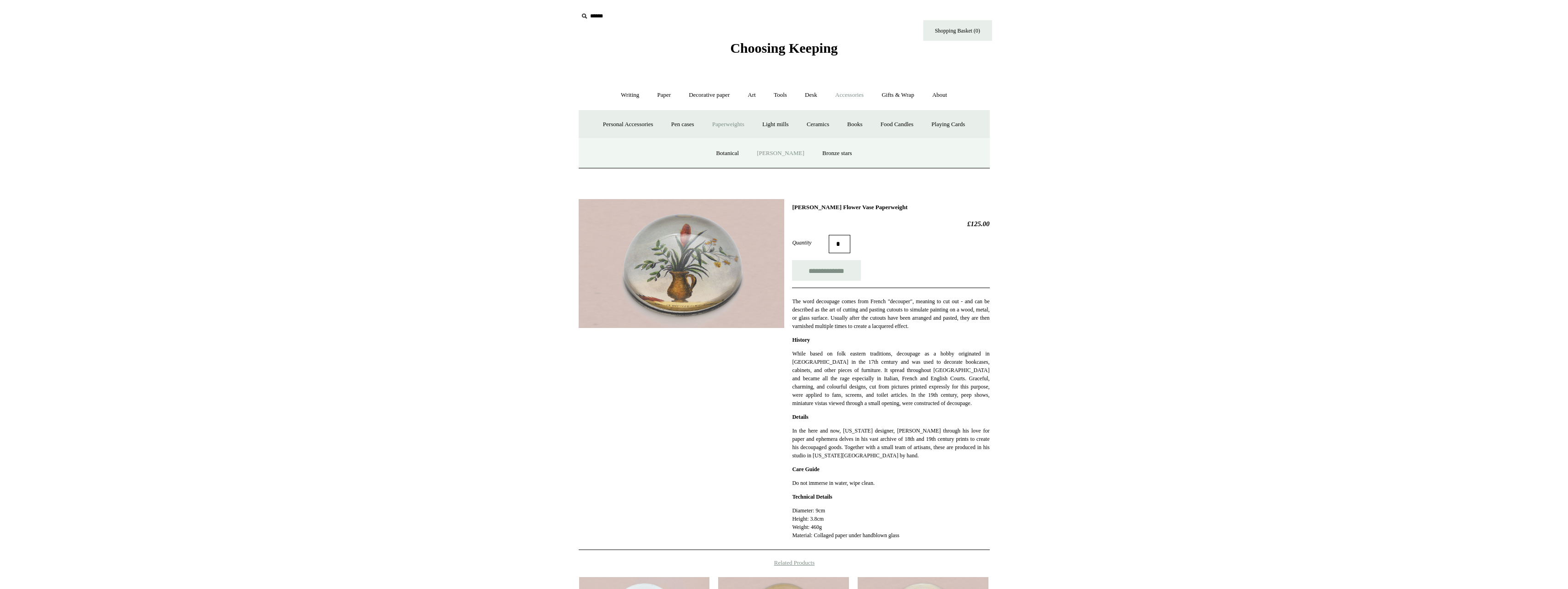
click at [784, 147] on link "[PERSON_NAME]" at bounding box center [780, 154] width 64 height 25
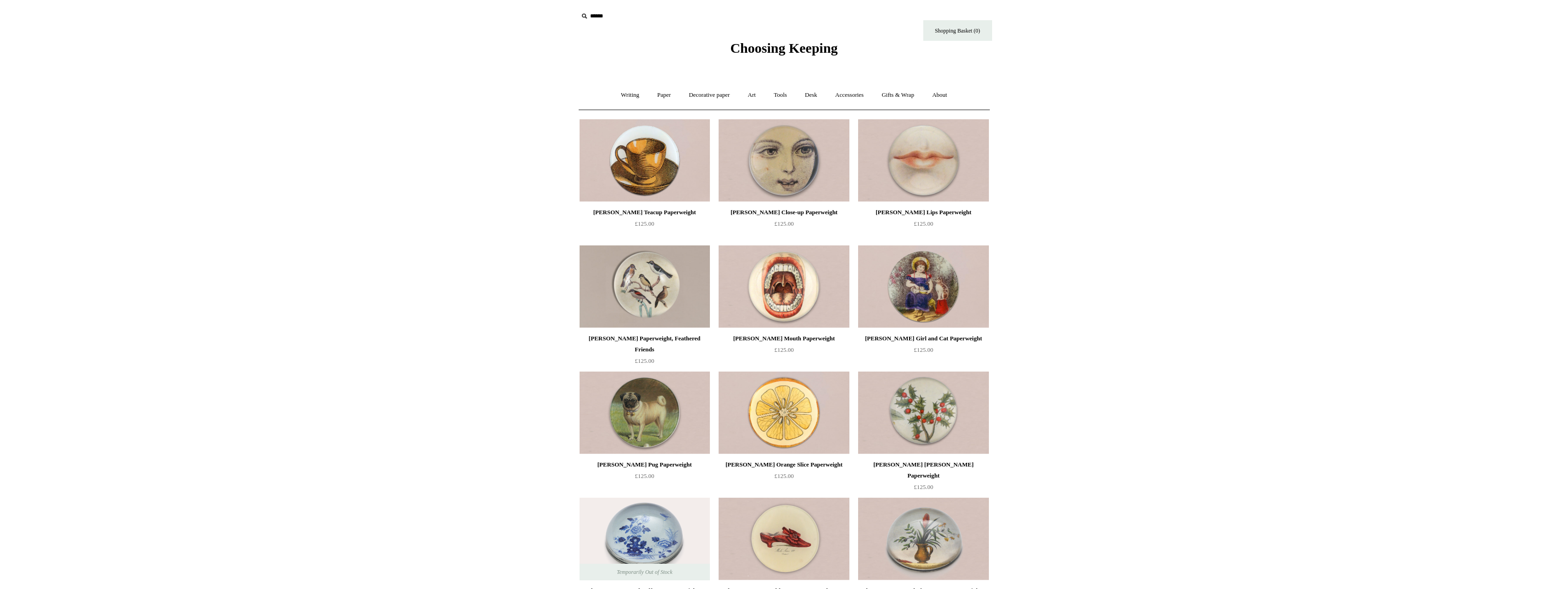
click at [659, 172] on img at bounding box center [644, 161] width 130 height 83
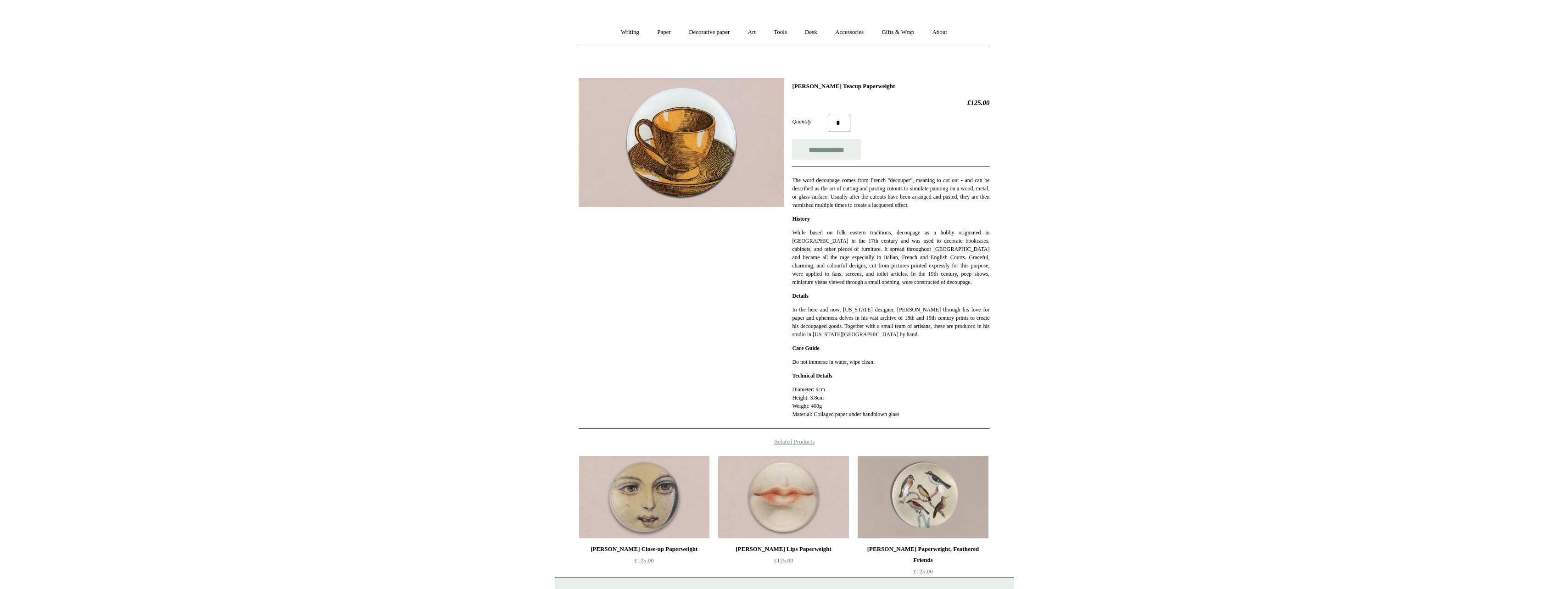
scroll to position [55, 0]
